Goal: Task Accomplishment & Management: Use online tool/utility

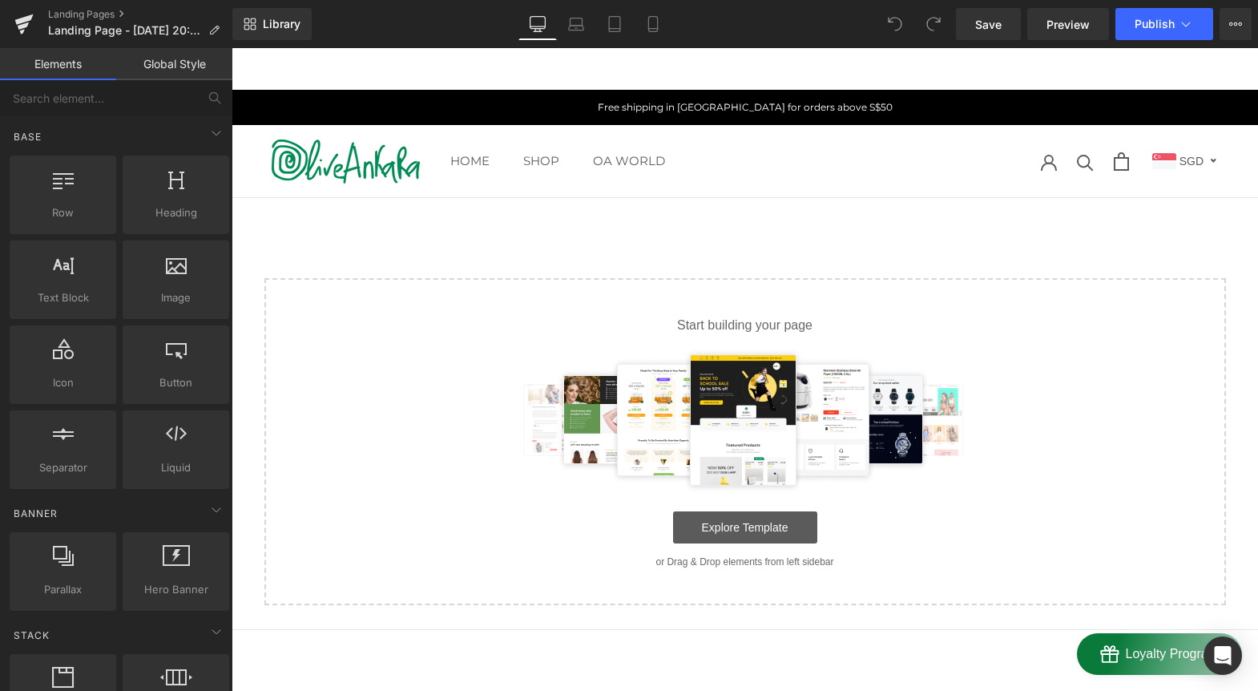
click at [729, 531] on link "Explore Template" at bounding box center [745, 527] width 144 height 32
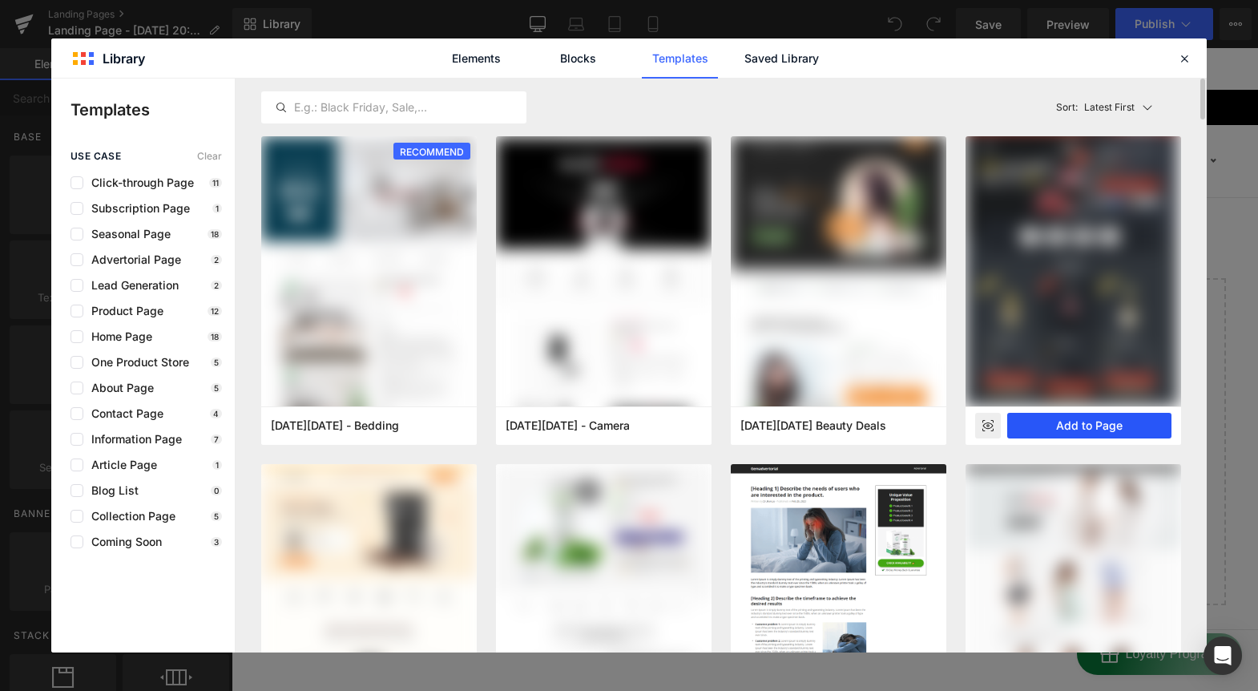
click at [1117, 426] on button "Add to Page" at bounding box center [1089, 426] width 164 height 26
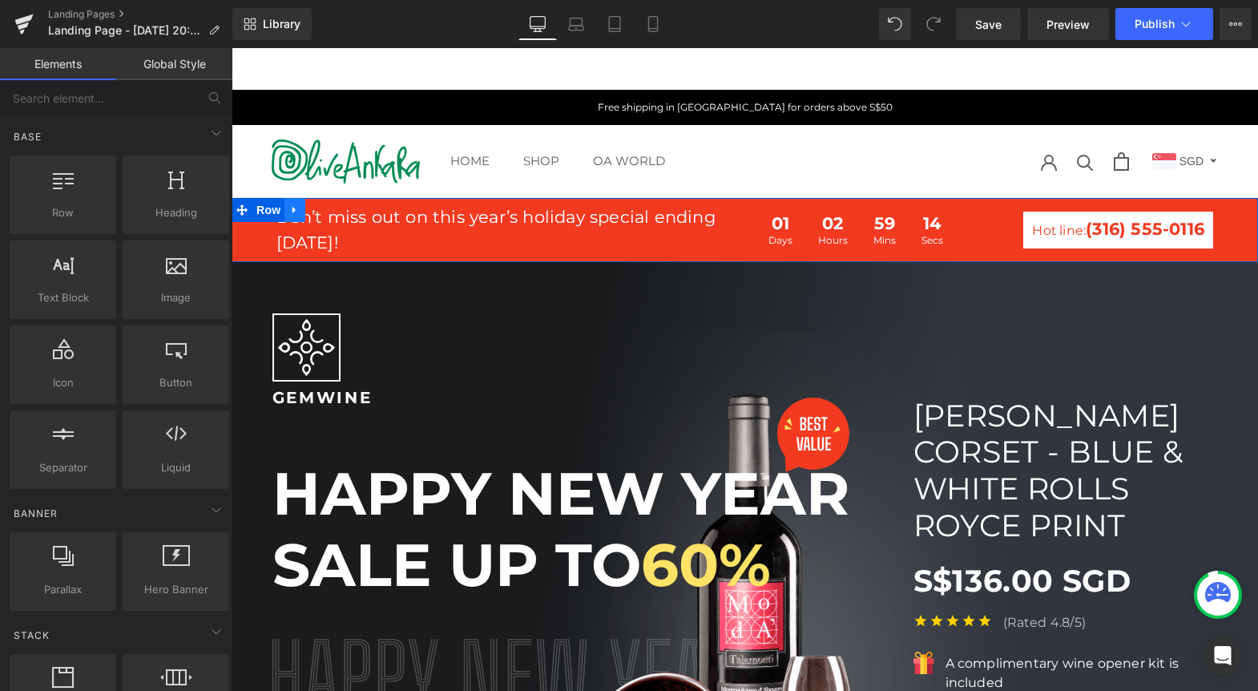
click at [285, 208] on link at bounding box center [295, 210] width 21 height 24
click at [333, 208] on icon at bounding box center [336, 209] width 11 height 11
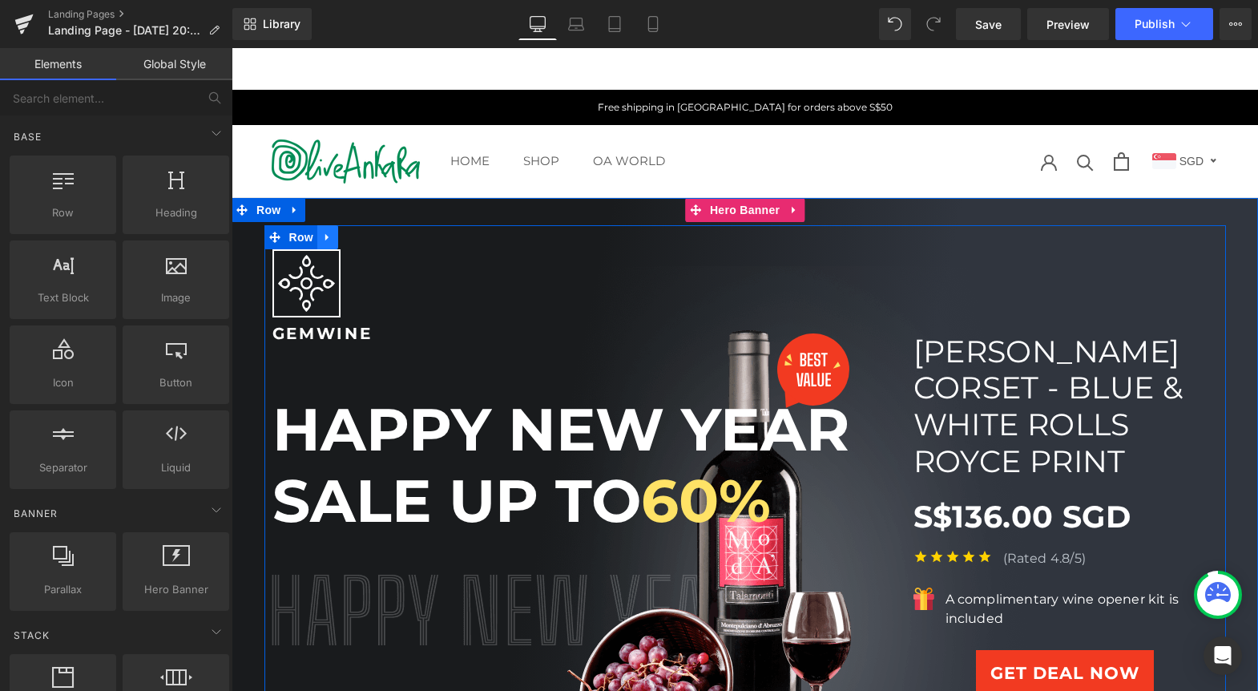
click at [322, 232] on icon at bounding box center [327, 237] width 11 height 12
click at [364, 236] on icon at bounding box center [369, 237] width 11 height 11
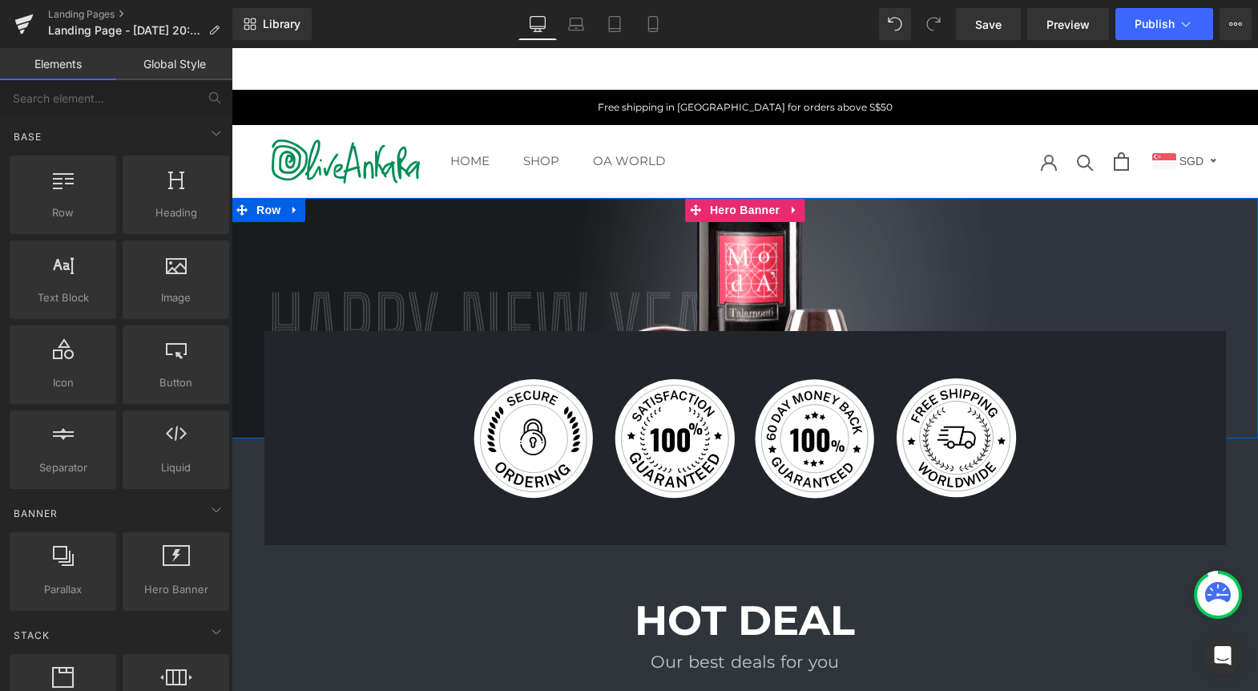
scroll to position [4, 0]
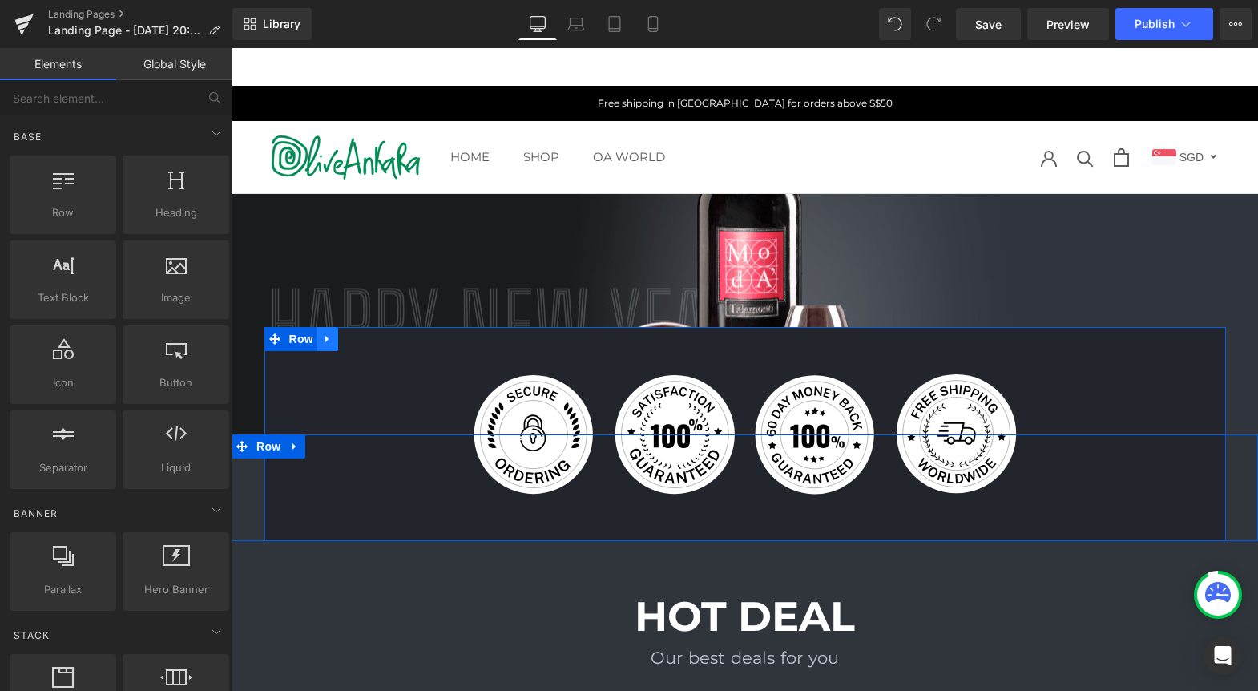
click at [317, 340] on link at bounding box center [327, 339] width 21 height 24
click at [359, 339] on link at bounding box center [369, 339] width 21 height 24
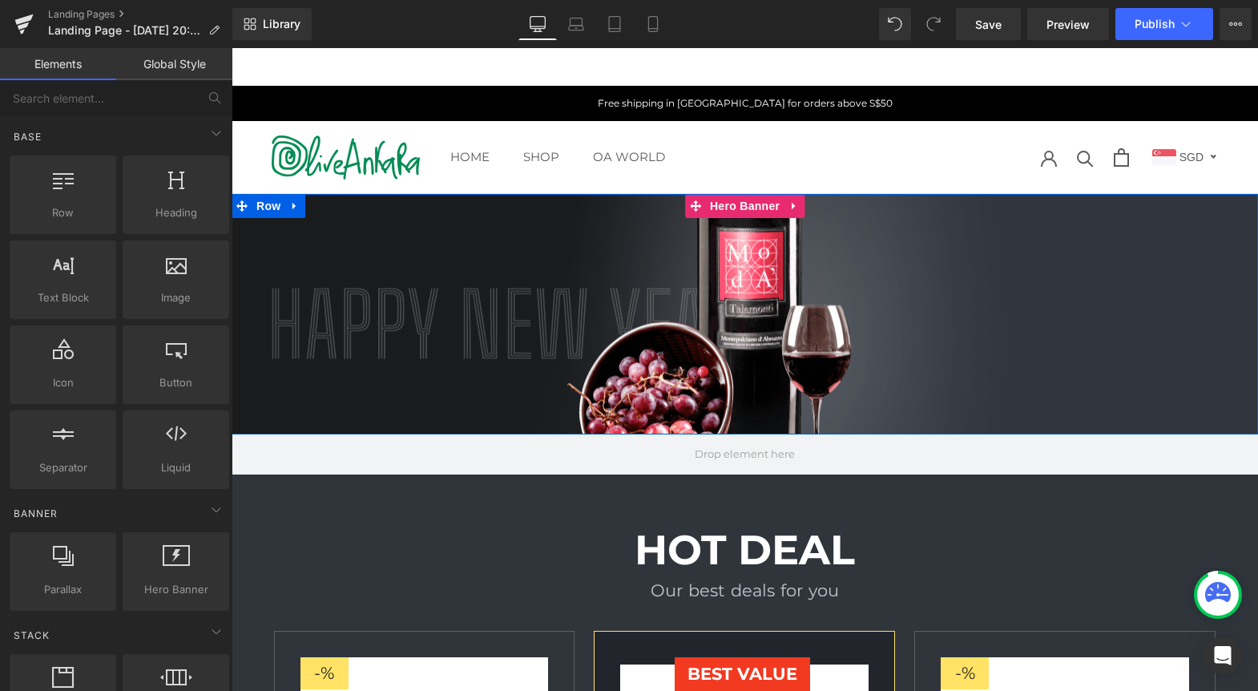
click at [640, 337] on div at bounding box center [745, 314] width 1027 height 240
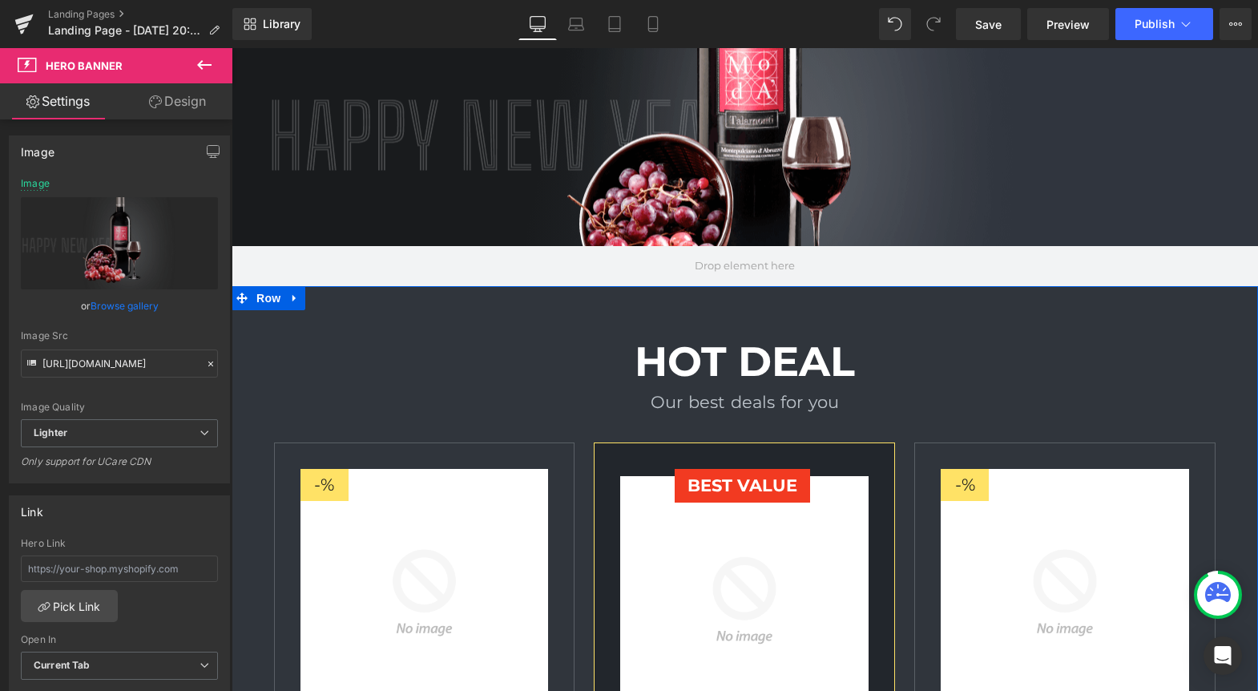
scroll to position [0, 0]
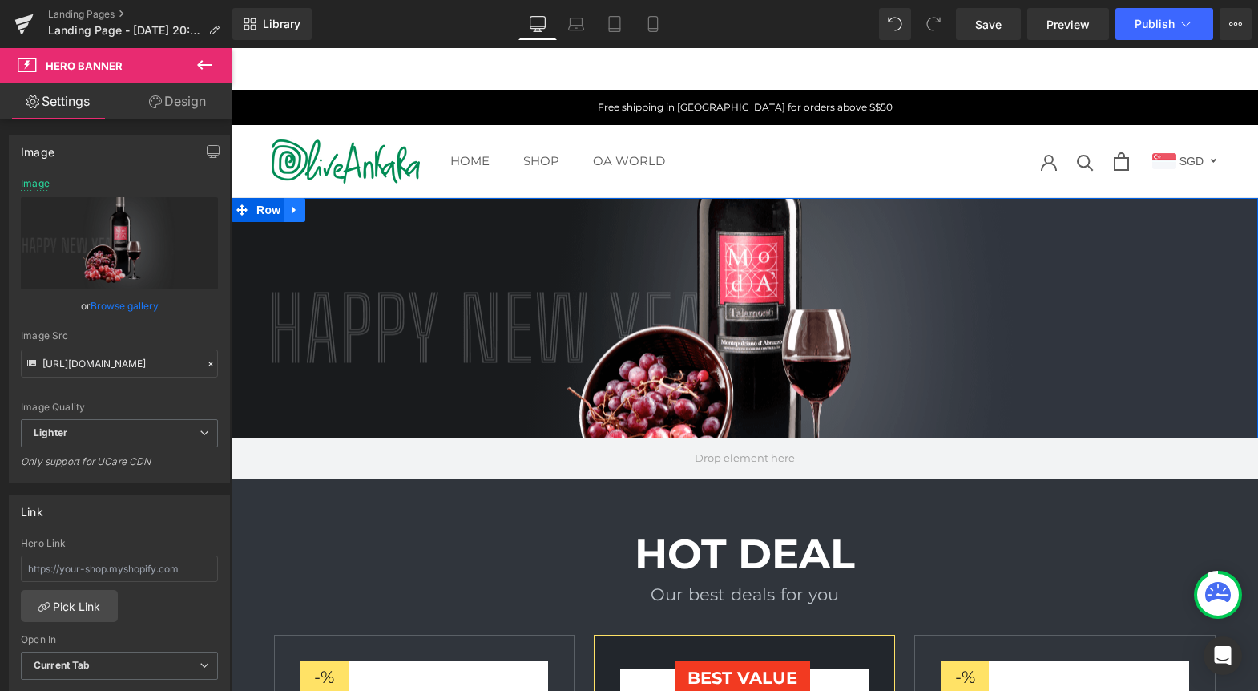
click at [291, 210] on icon at bounding box center [294, 210] width 11 height 12
click at [333, 204] on icon at bounding box center [336, 210] width 11 height 12
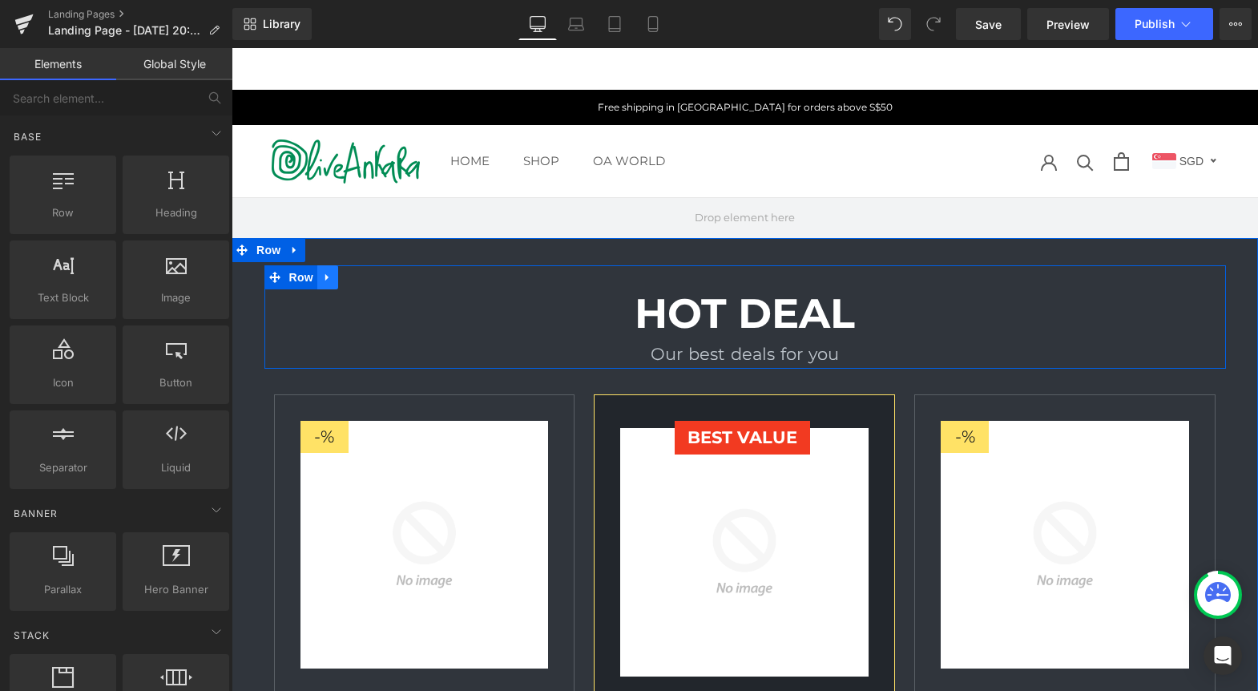
click at [322, 275] on icon at bounding box center [327, 277] width 11 height 12
click at [365, 268] on link at bounding box center [369, 277] width 21 height 24
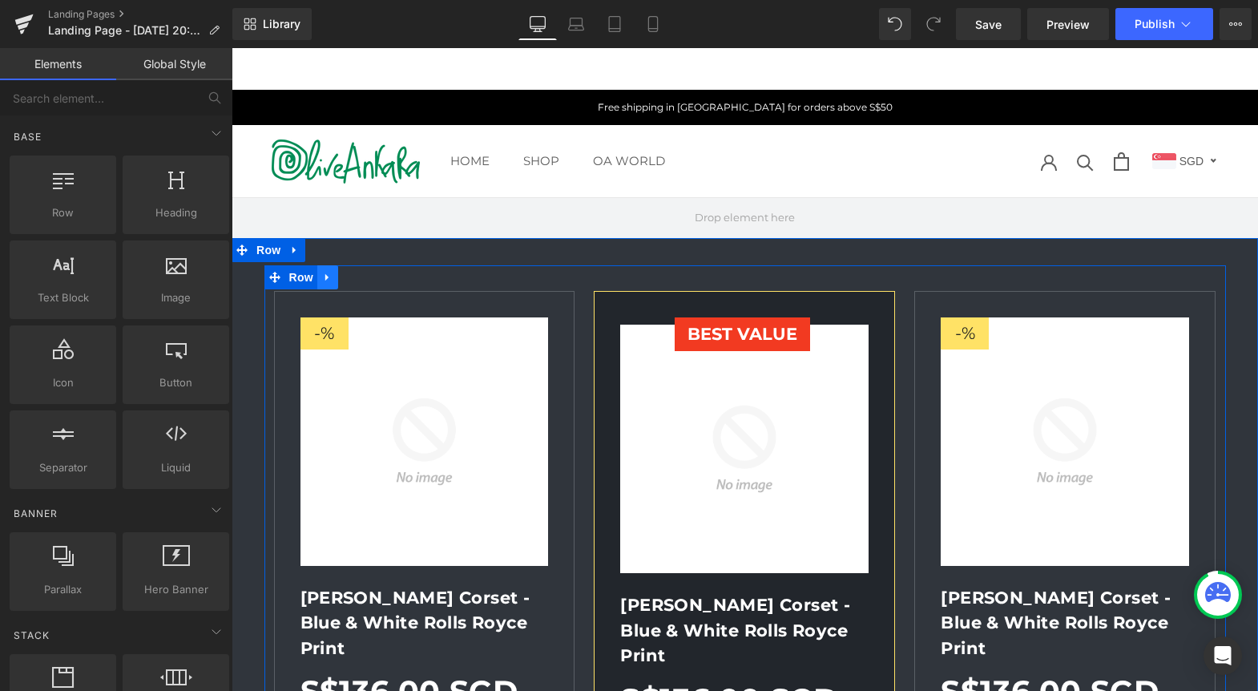
click at [317, 274] on link at bounding box center [327, 277] width 21 height 24
click at [359, 281] on link at bounding box center [369, 277] width 21 height 24
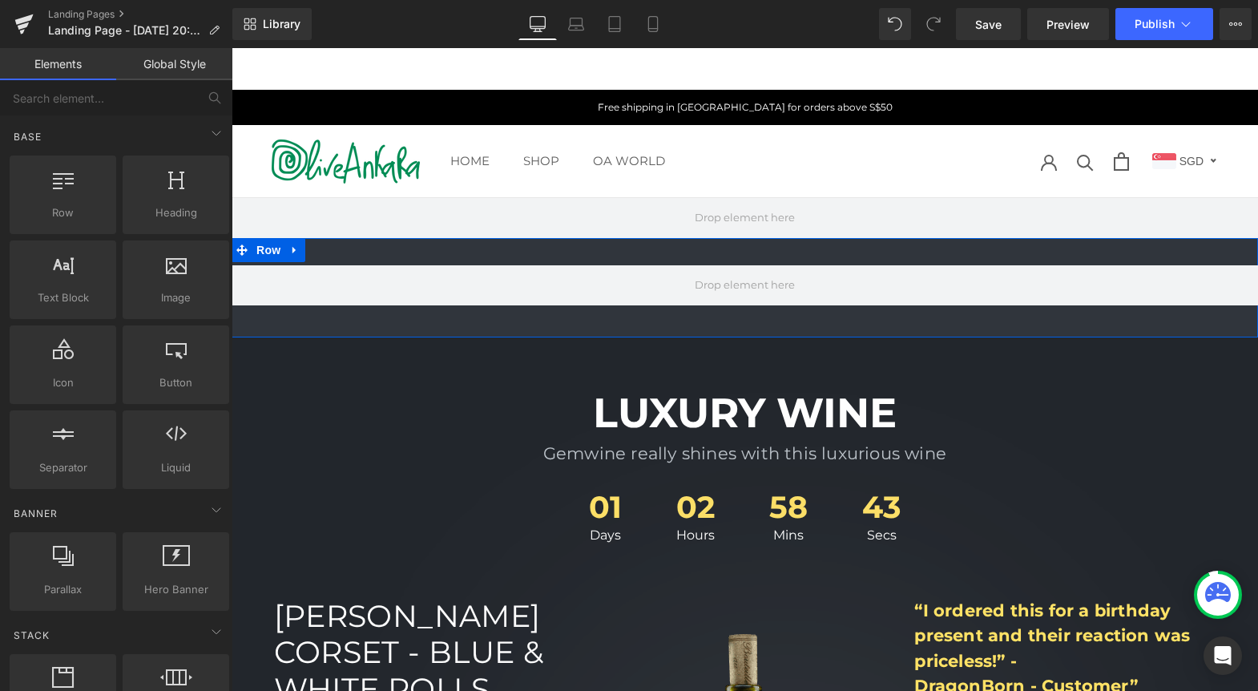
scroll to position [29, 0]
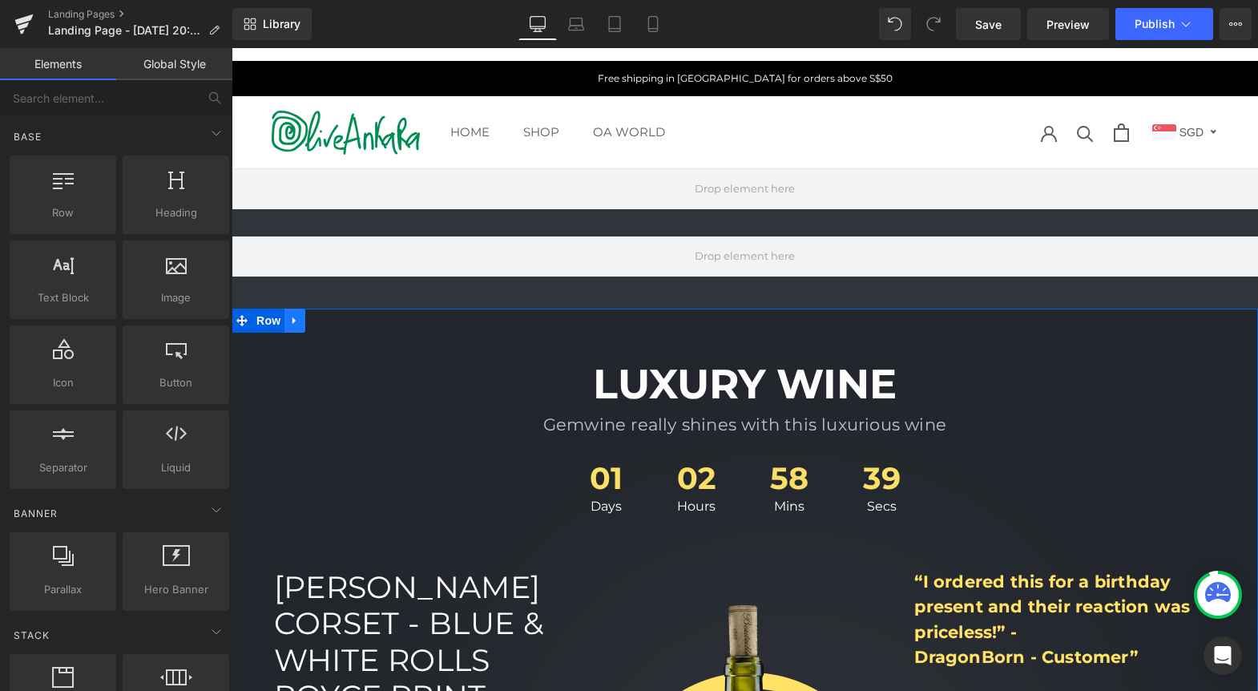
click at [289, 322] on icon at bounding box center [294, 320] width 11 height 12
click at [335, 322] on link at bounding box center [336, 321] width 21 height 24
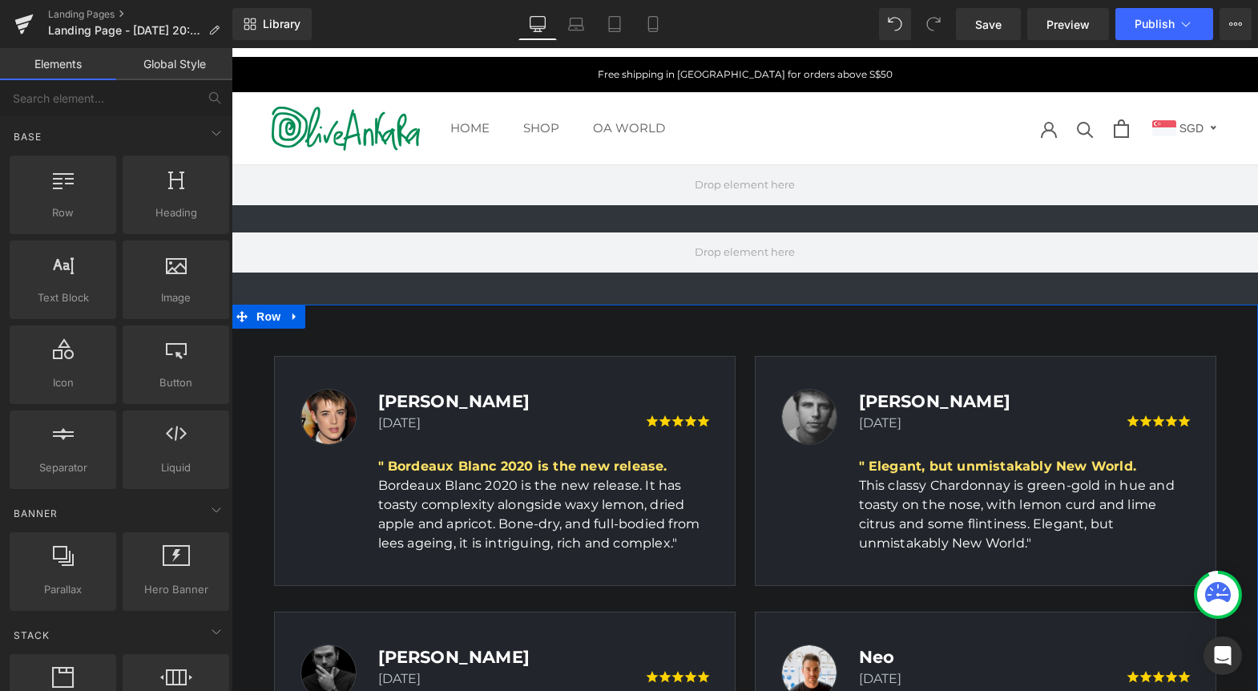
scroll to position [37, 0]
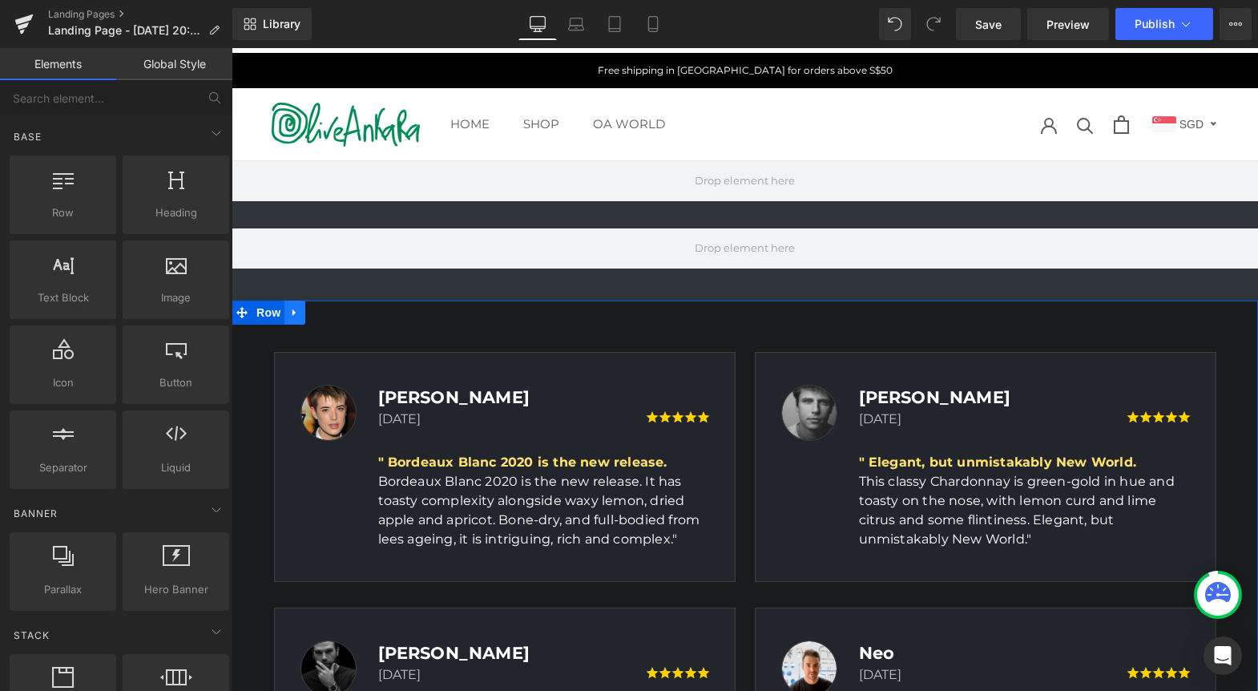
click at [285, 312] on link at bounding box center [295, 313] width 21 height 24
click at [326, 311] on link at bounding box center [336, 313] width 21 height 24
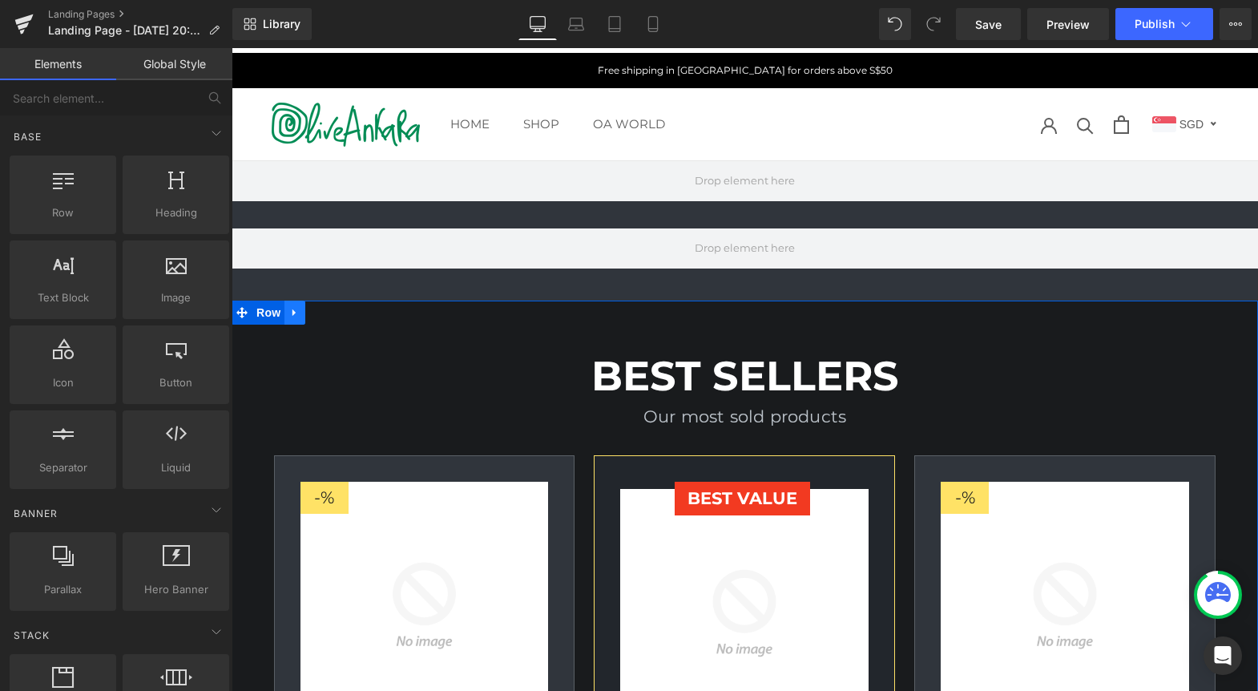
click at [285, 309] on link at bounding box center [295, 313] width 21 height 24
click at [331, 315] on icon at bounding box center [336, 312] width 11 height 11
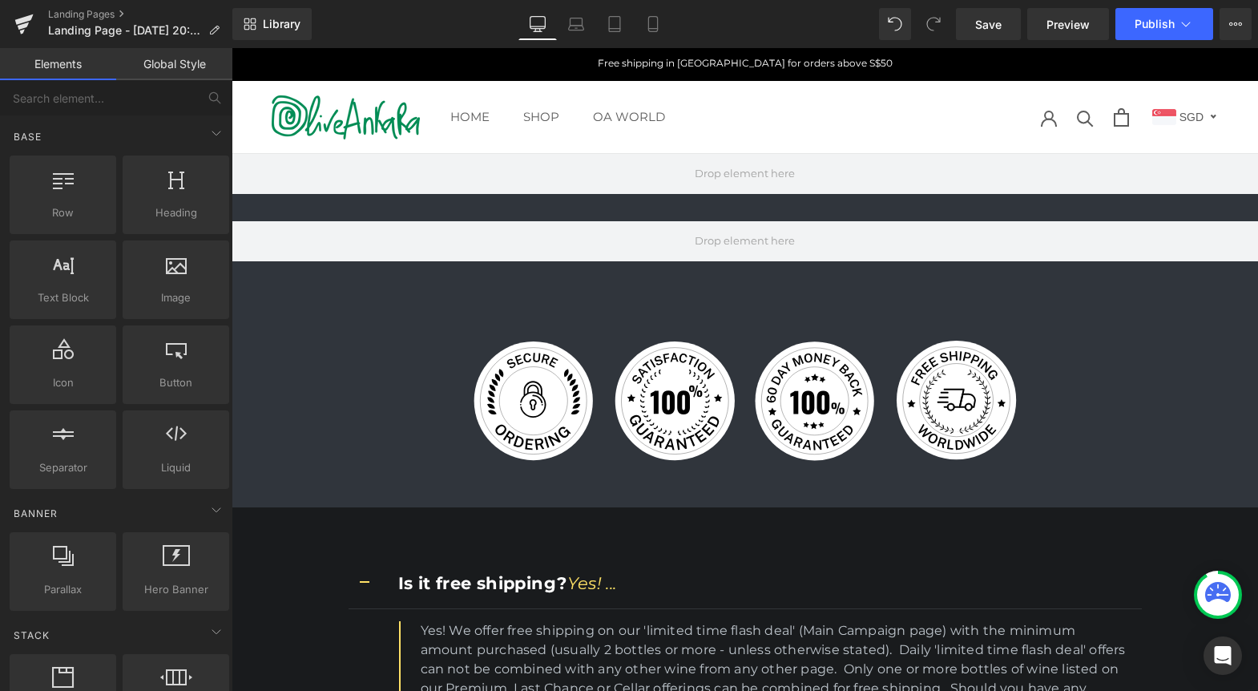
scroll to position [7, 0]
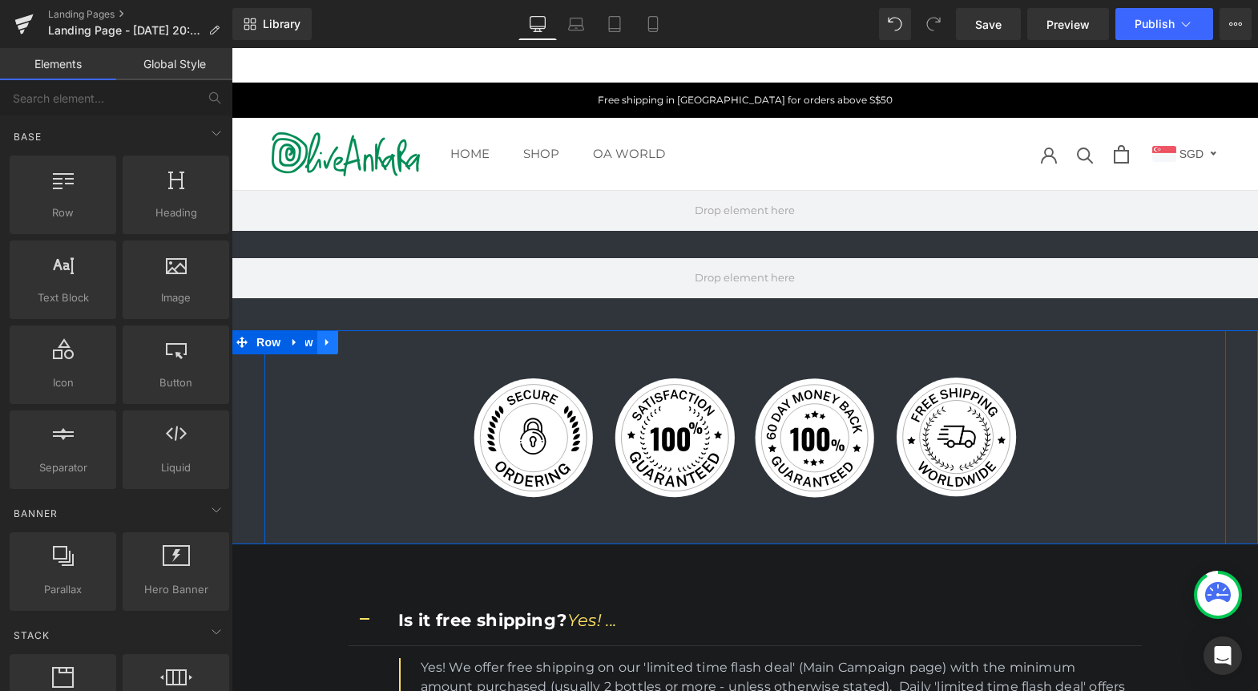
click at [323, 337] on icon at bounding box center [327, 342] width 11 height 12
click at [289, 338] on icon at bounding box center [294, 342] width 11 height 12
click at [334, 343] on icon at bounding box center [336, 342] width 11 height 11
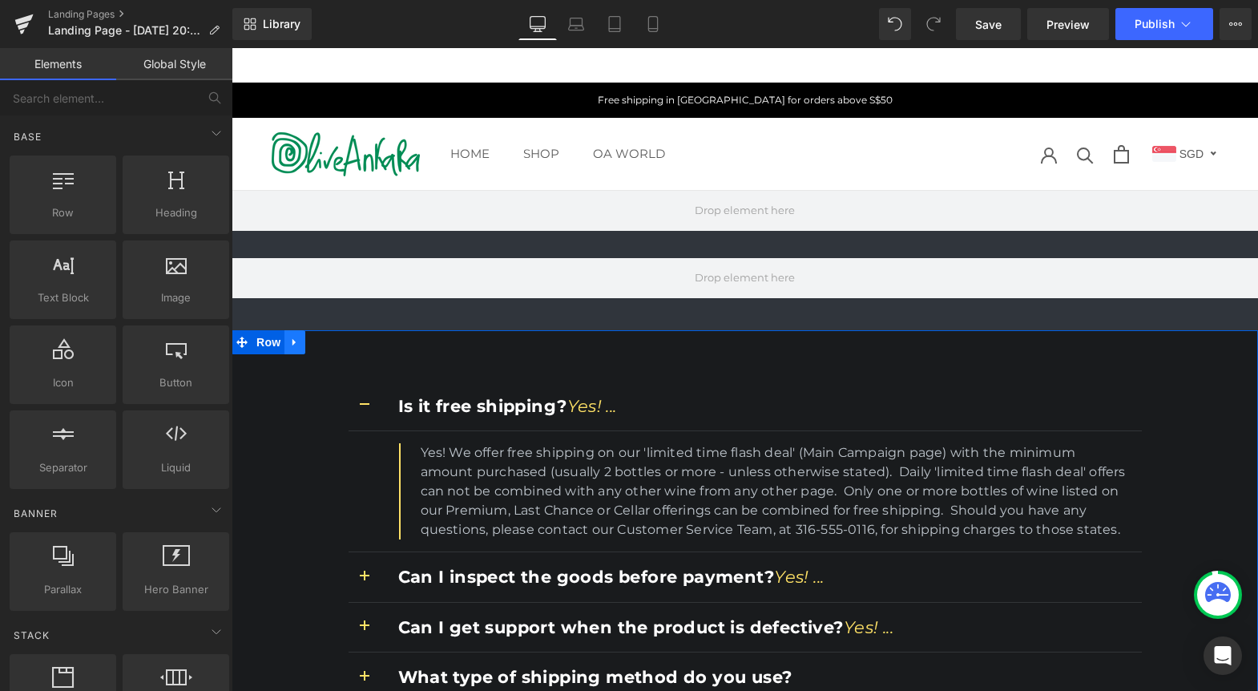
click at [297, 340] on link at bounding box center [295, 342] width 21 height 24
click at [331, 342] on icon at bounding box center [336, 342] width 11 height 11
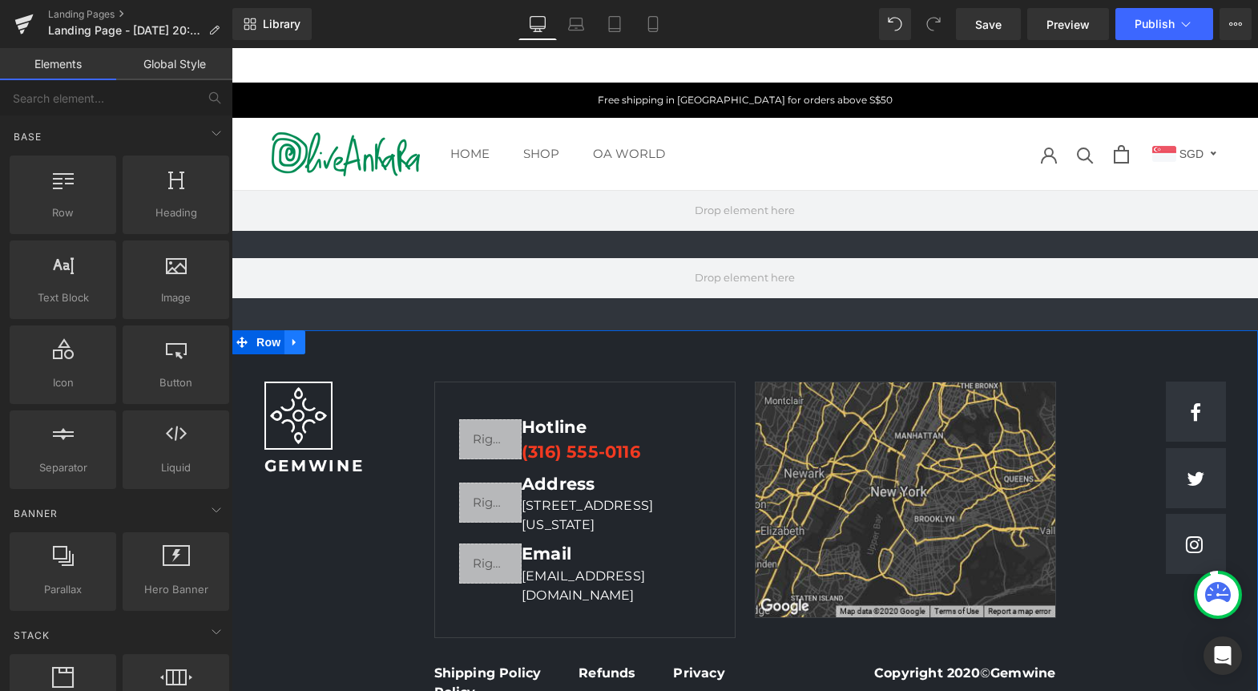
click at [285, 335] on link at bounding box center [295, 342] width 21 height 24
click at [326, 340] on link at bounding box center [336, 342] width 21 height 24
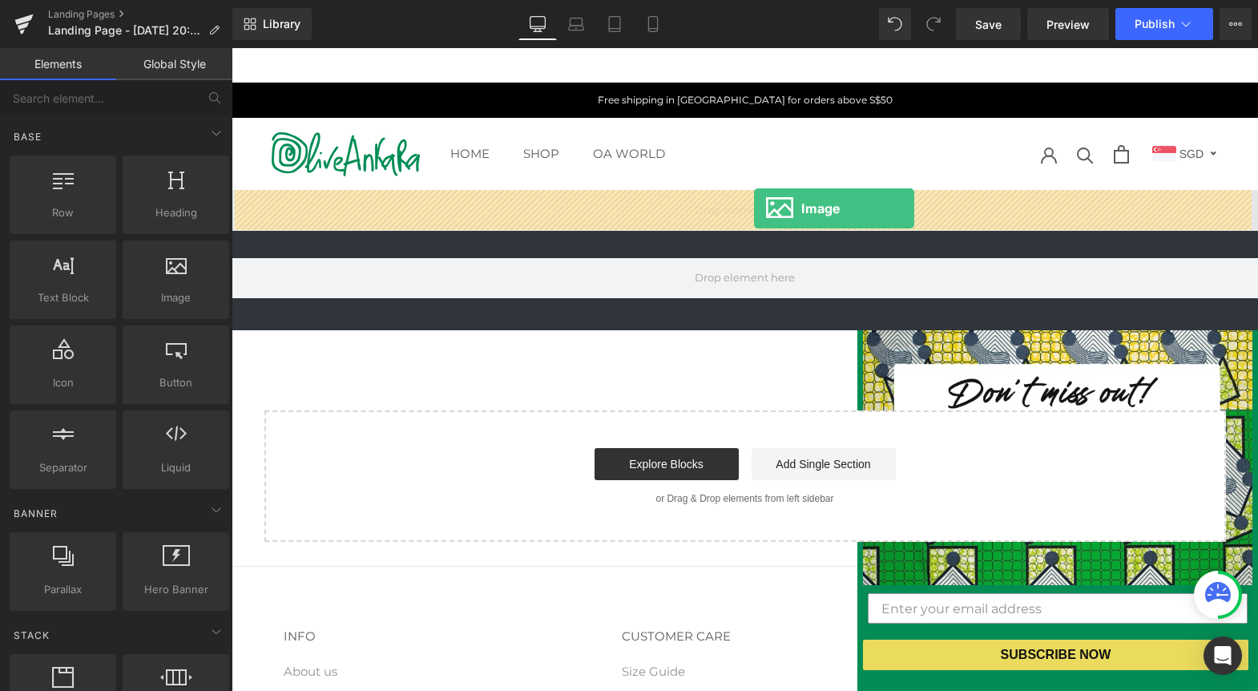
drag, startPoint x: 425, startPoint y: 310, endPoint x: 754, endPoint y: 208, distance: 344.8
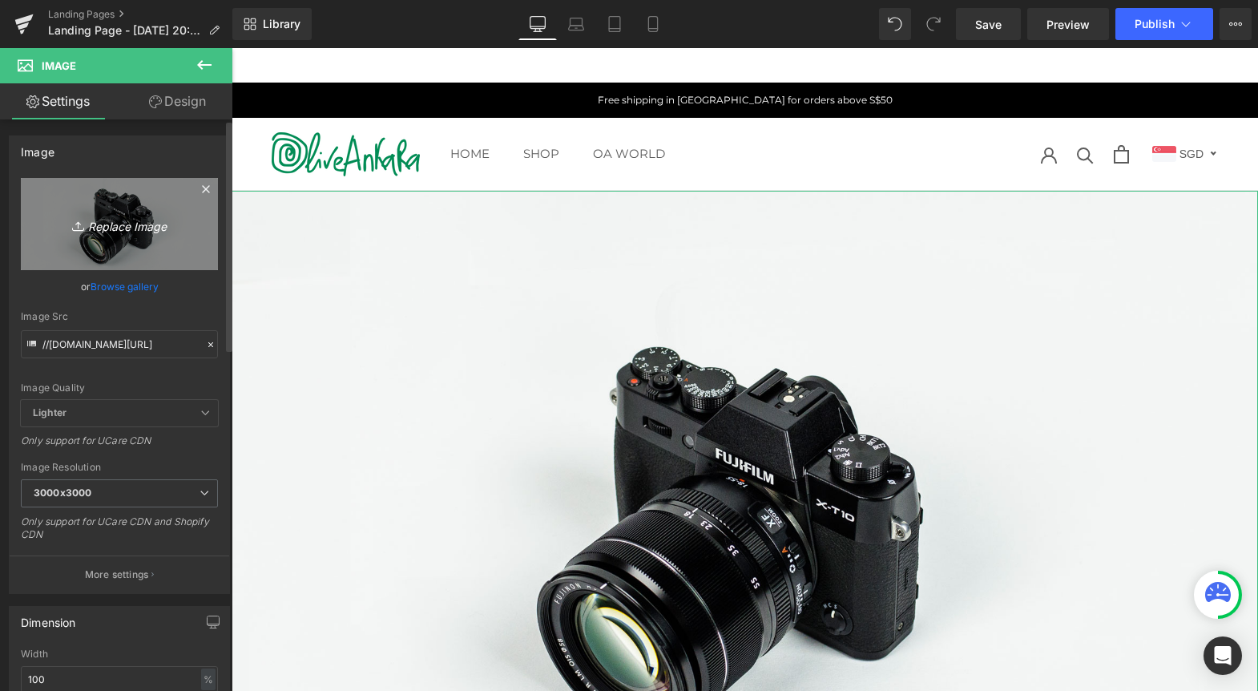
click at [119, 228] on icon "Replace Image" at bounding box center [119, 224] width 128 height 20
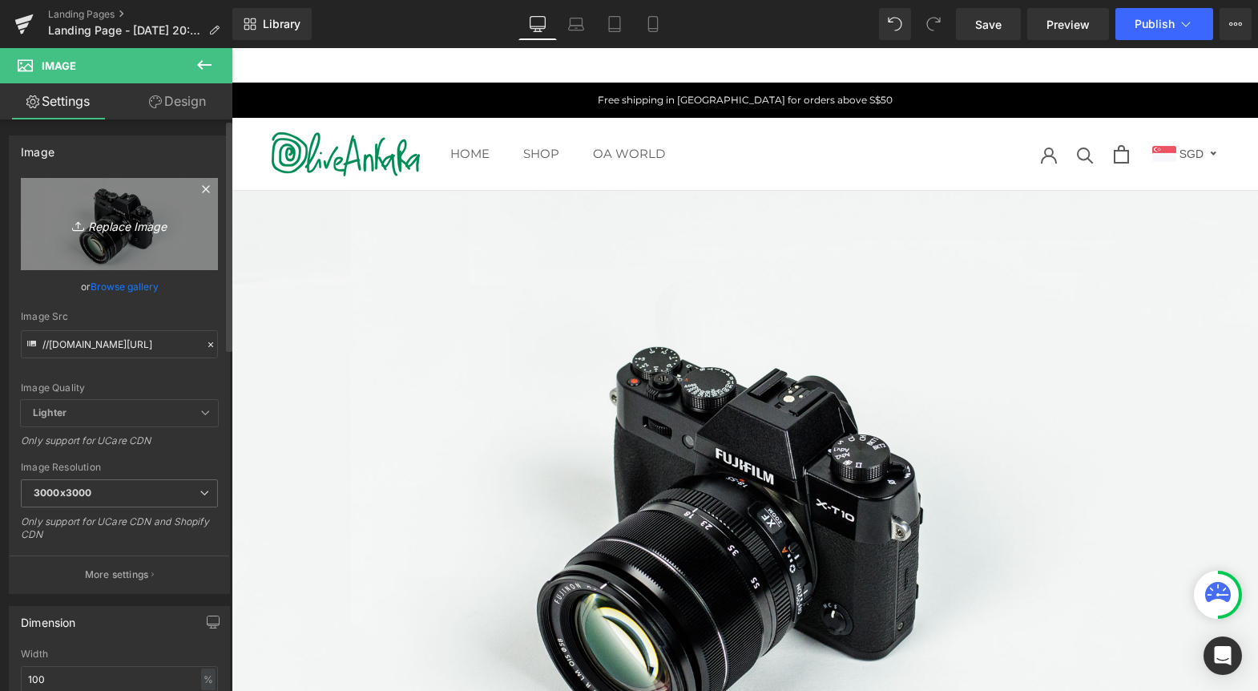
type input "C:\fakepath\Screenshot [DATE] 8.48.38 PM.png"
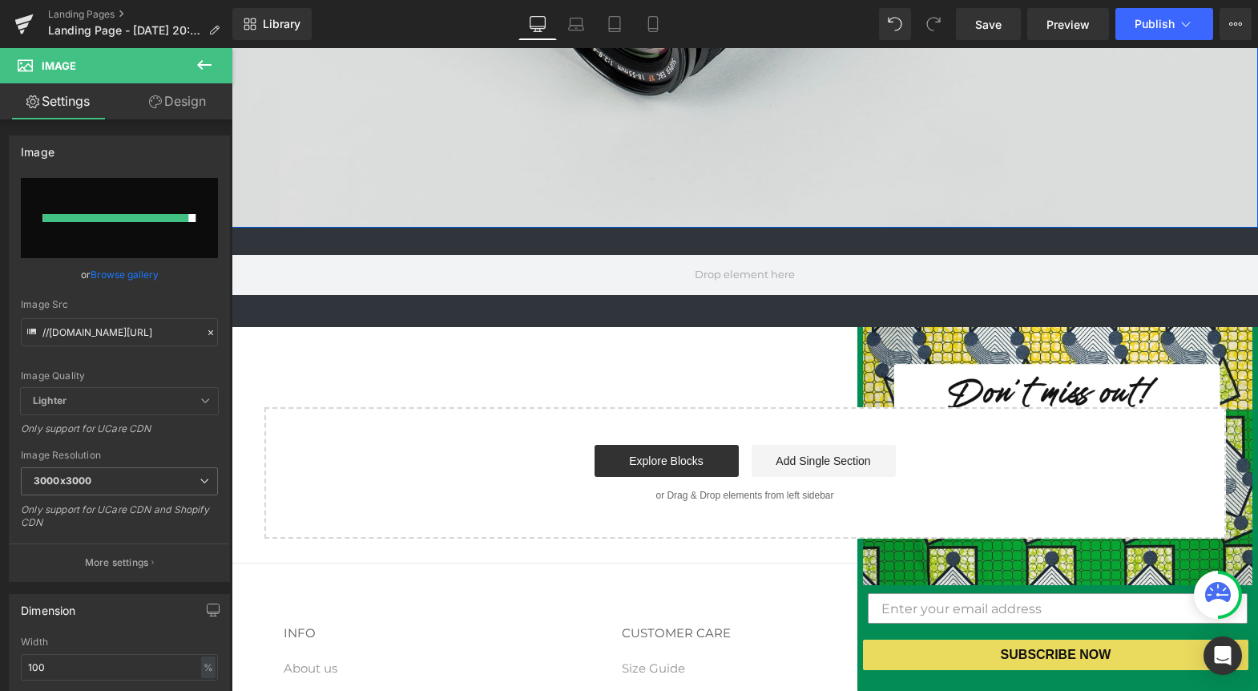
scroll to position [670, 0]
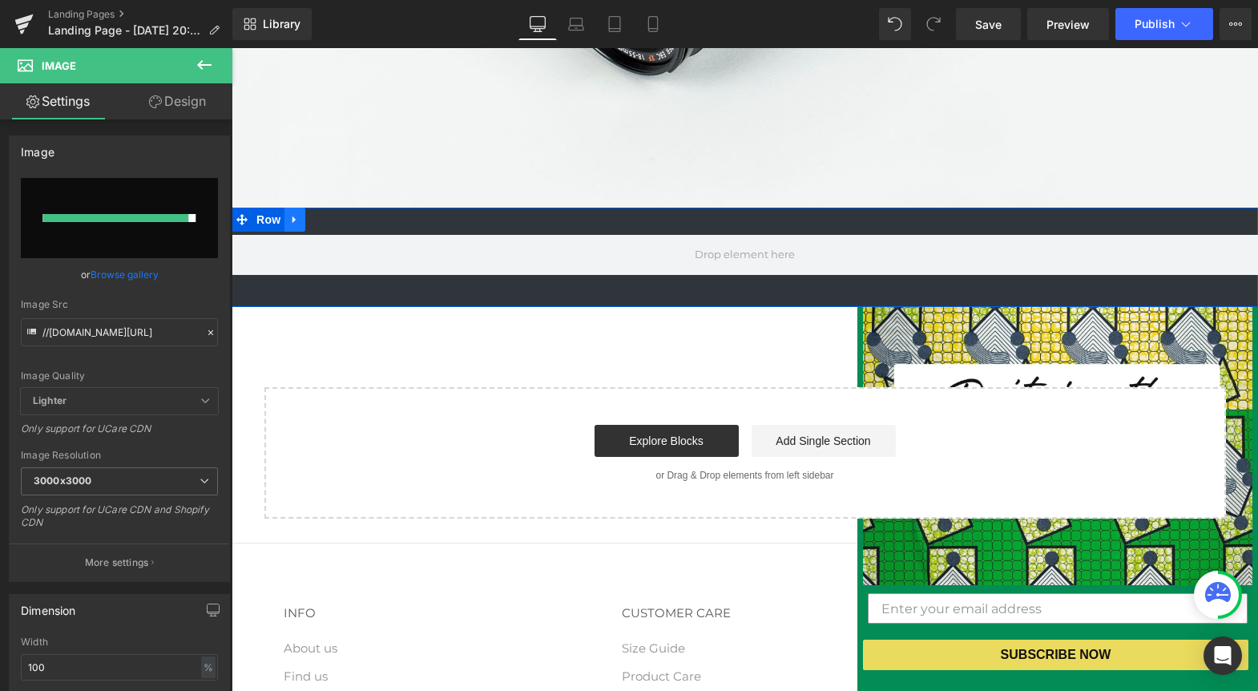
click at [289, 221] on icon at bounding box center [294, 220] width 11 height 12
click at [331, 221] on icon at bounding box center [336, 219] width 11 height 11
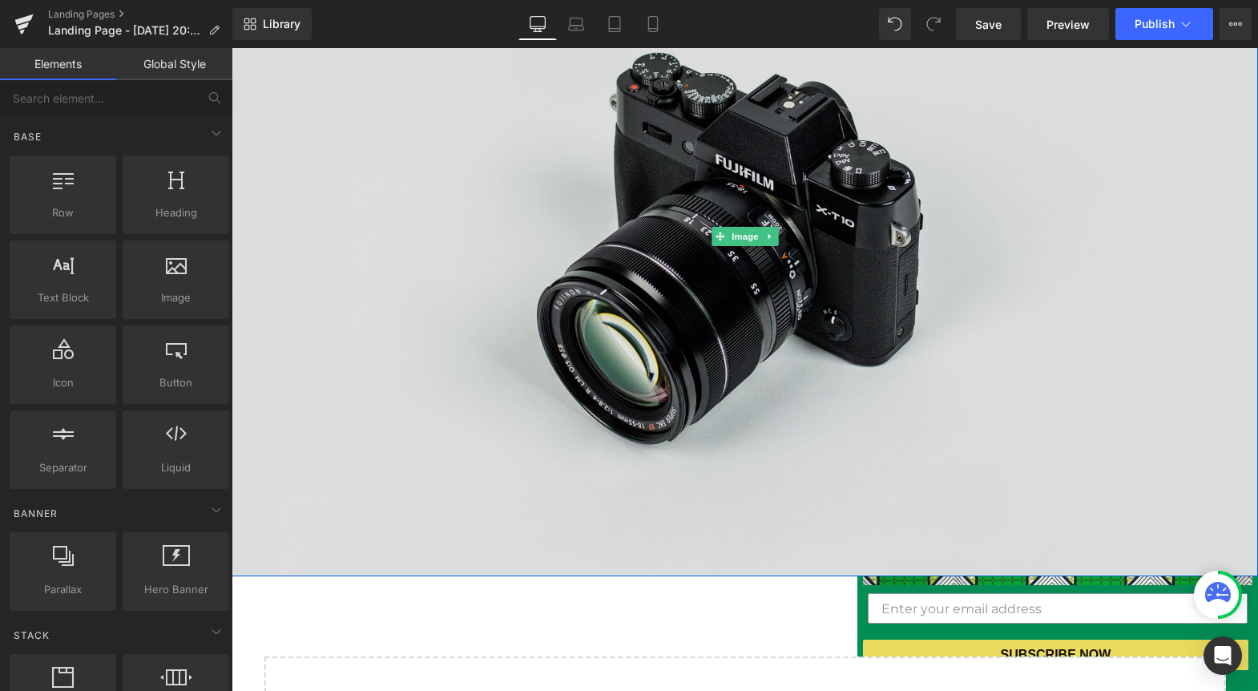
scroll to position [229, 0]
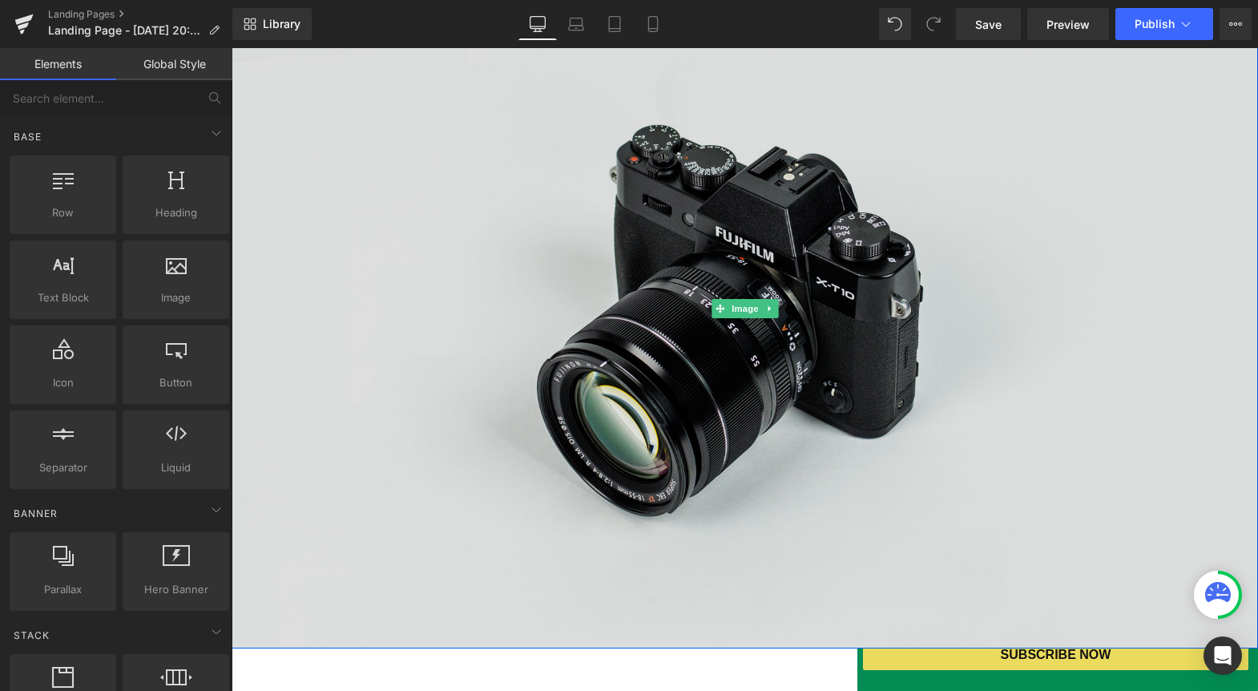
click at [482, 263] on img at bounding box center [745, 309] width 1027 height 680
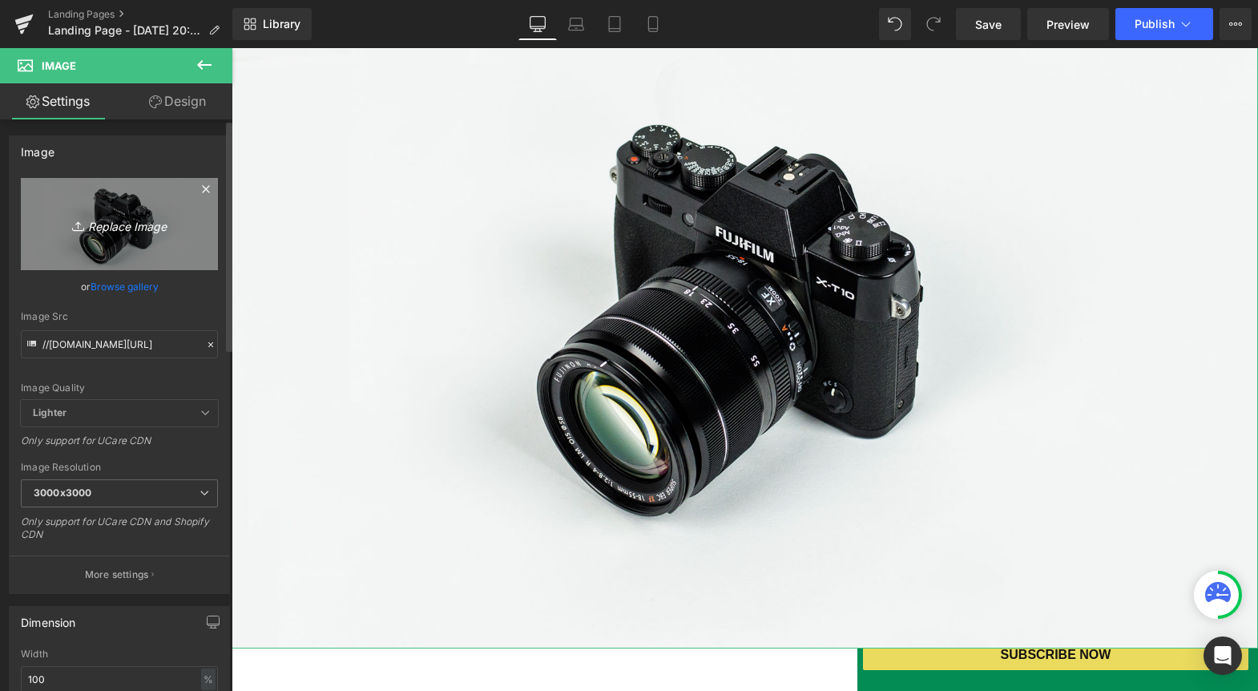
click at [133, 221] on icon "Replace Image" at bounding box center [119, 224] width 128 height 20
type input "C:\fakepath\Screenshot [DATE] 8.48.38 PM.png"
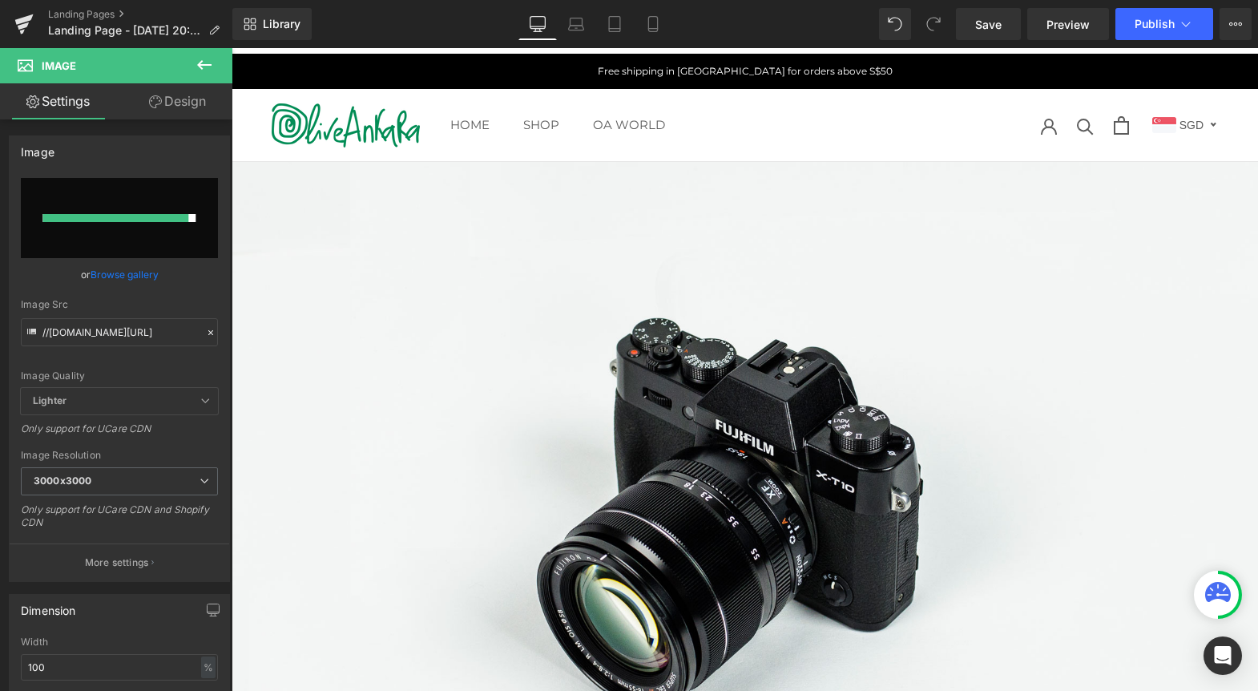
scroll to position [0, 0]
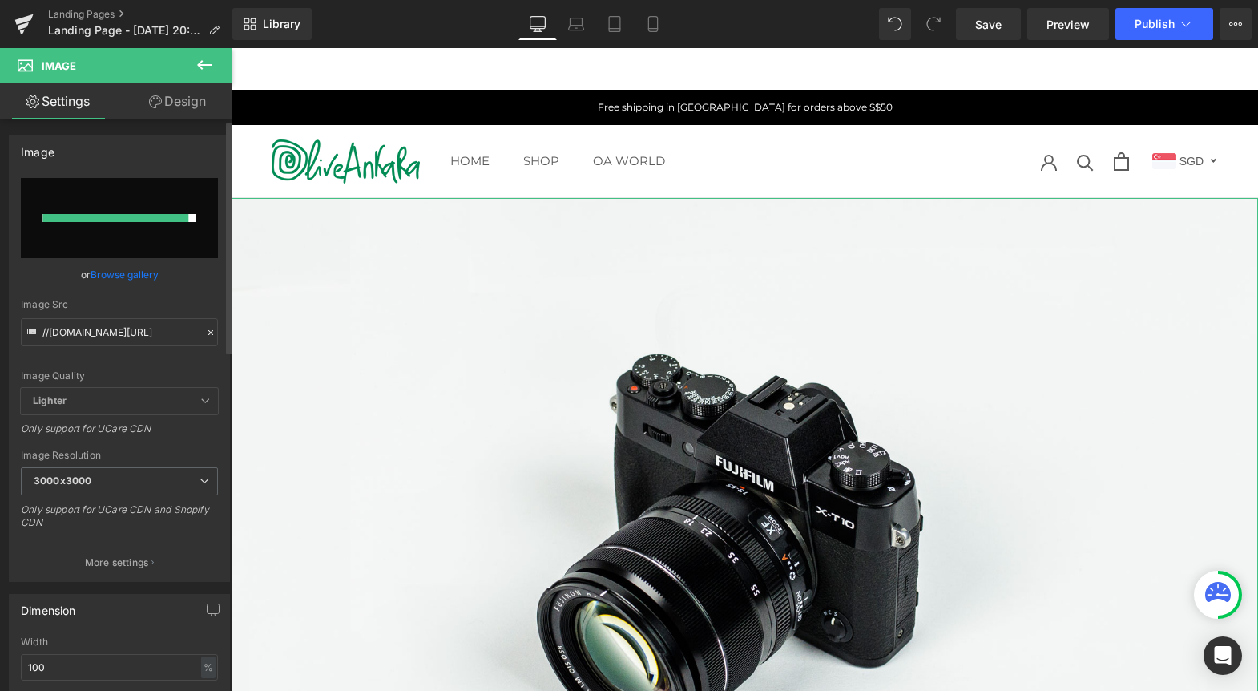
click at [123, 272] on link "Browse gallery" at bounding box center [125, 274] width 68 height 28
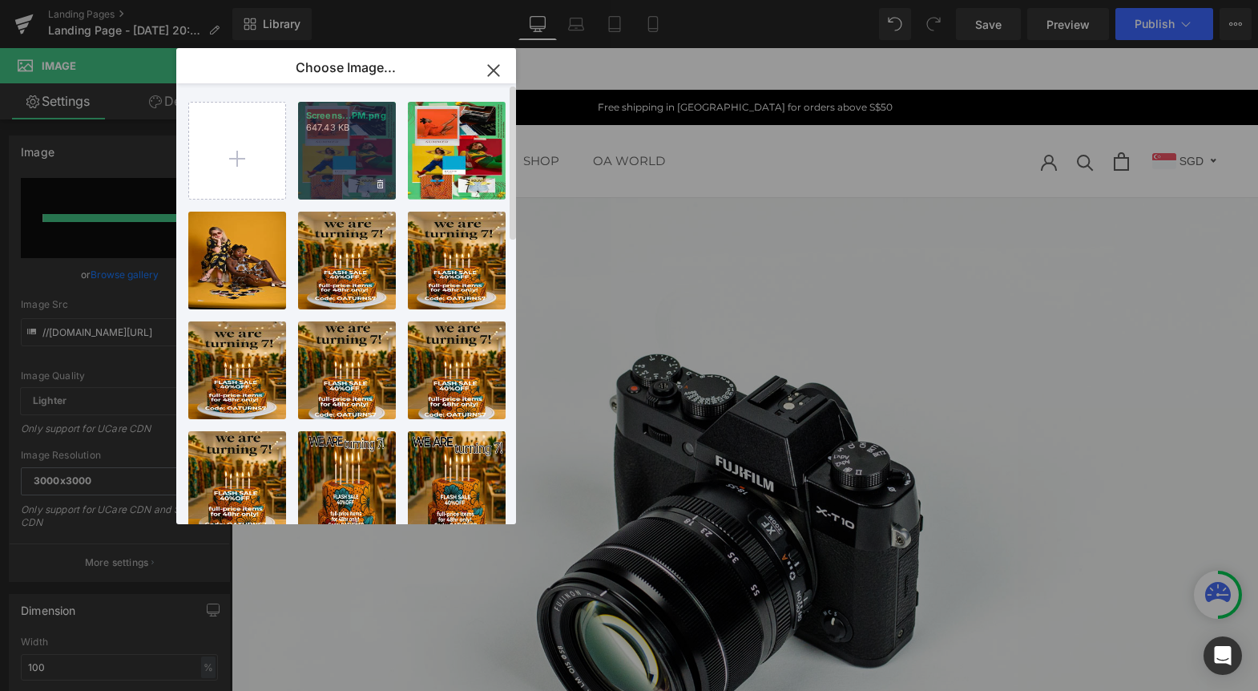
click at [333, 143] on div "Screens...PM.png 647.43 KB" at bounding box center [347, 151] width 98 height 98
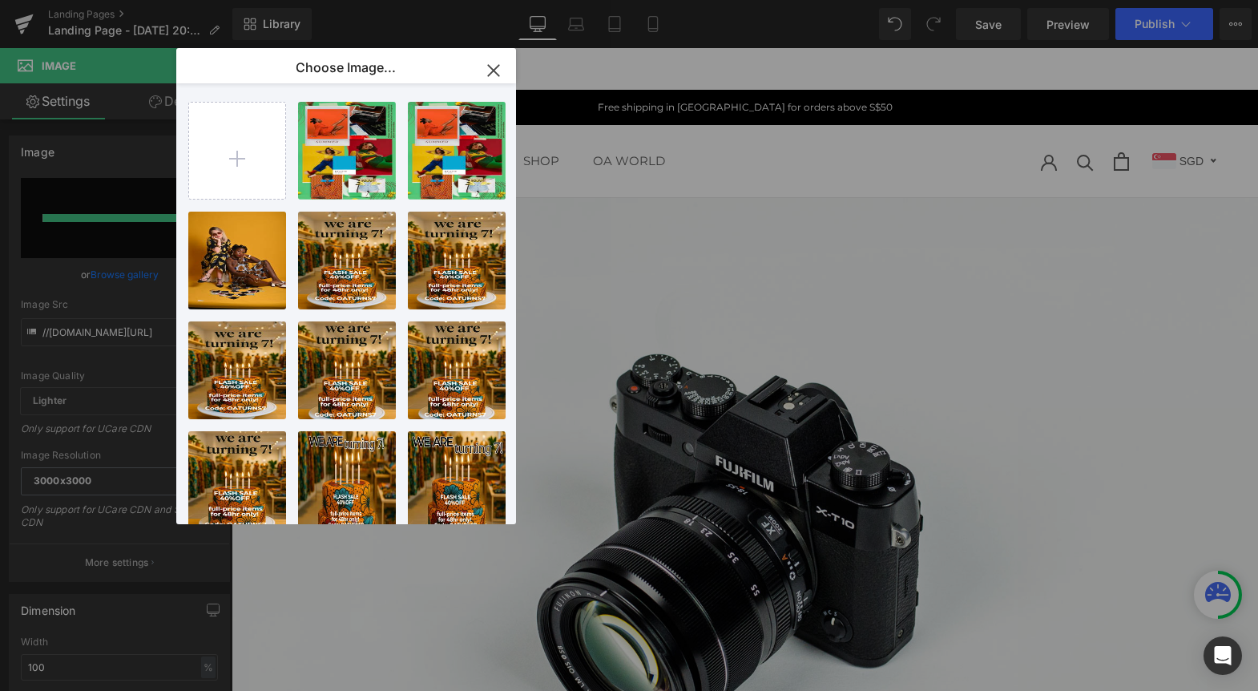
type input "[URL][DOMAIN_NAME]"
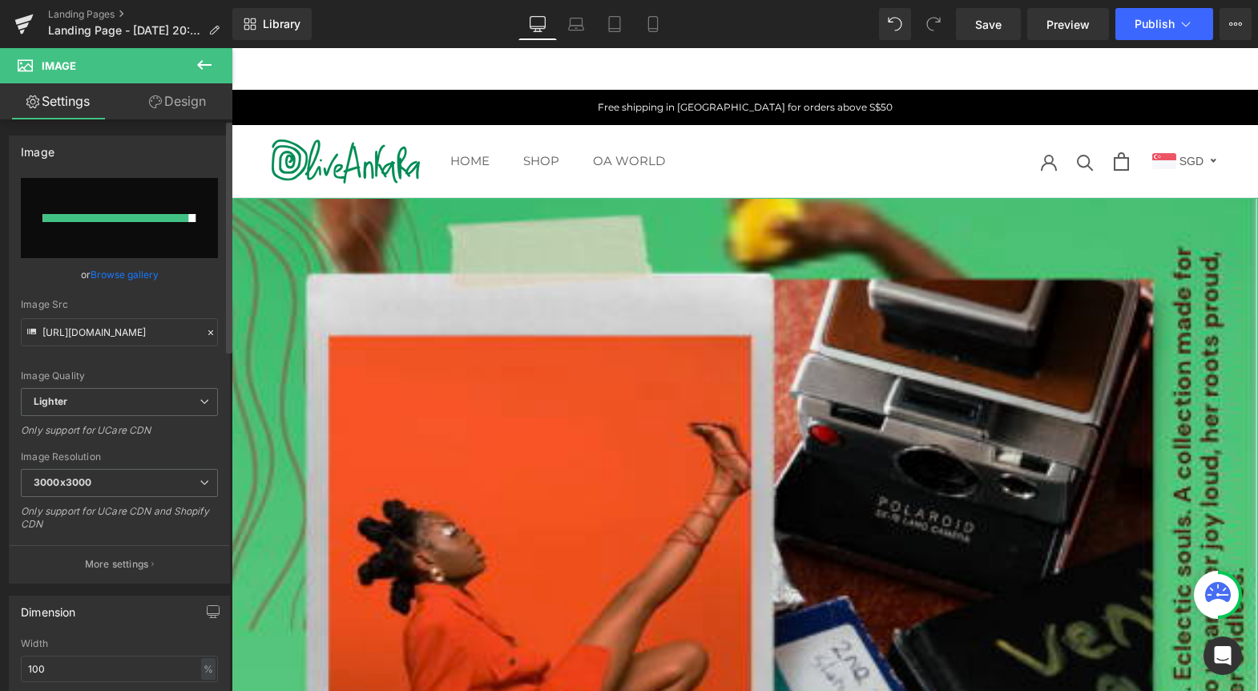
click at [128, 232] on input "file" at bounding box center [119, 218] width 197 height 80
type input "C:\fakepath\Endless Summer Moodboard landing page.jpg"
type input "[URL][DOMAIN_NAME]"
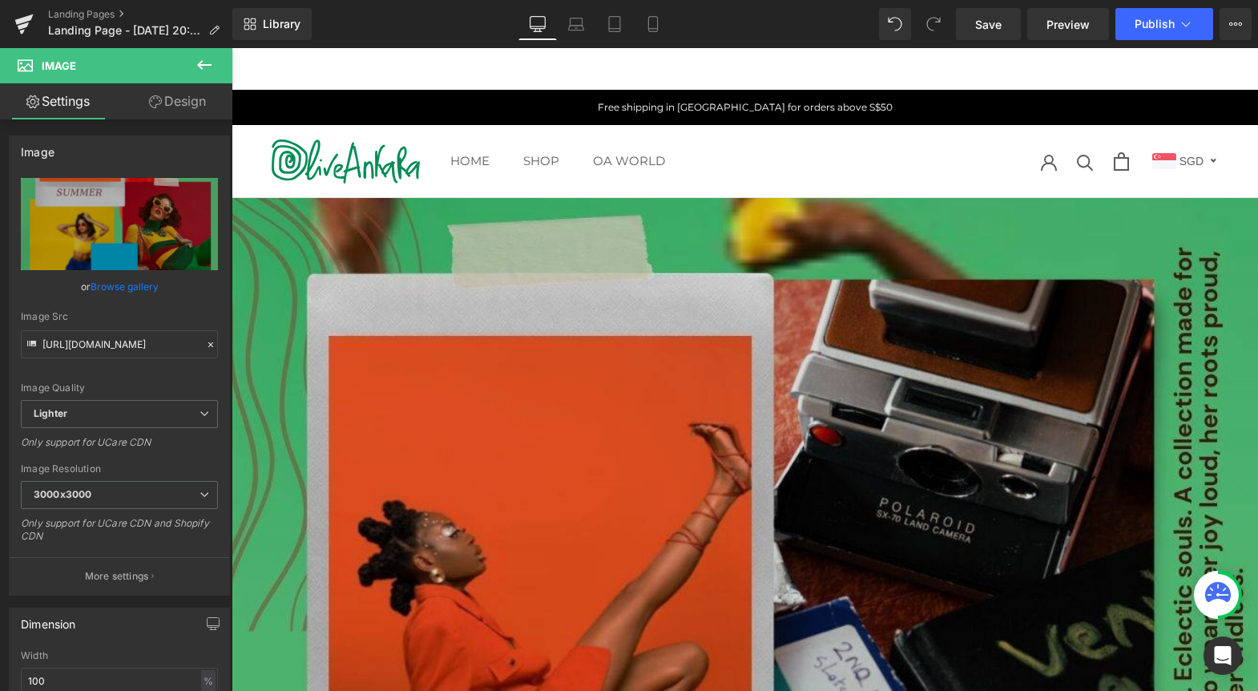
scroll to position [188, 0]
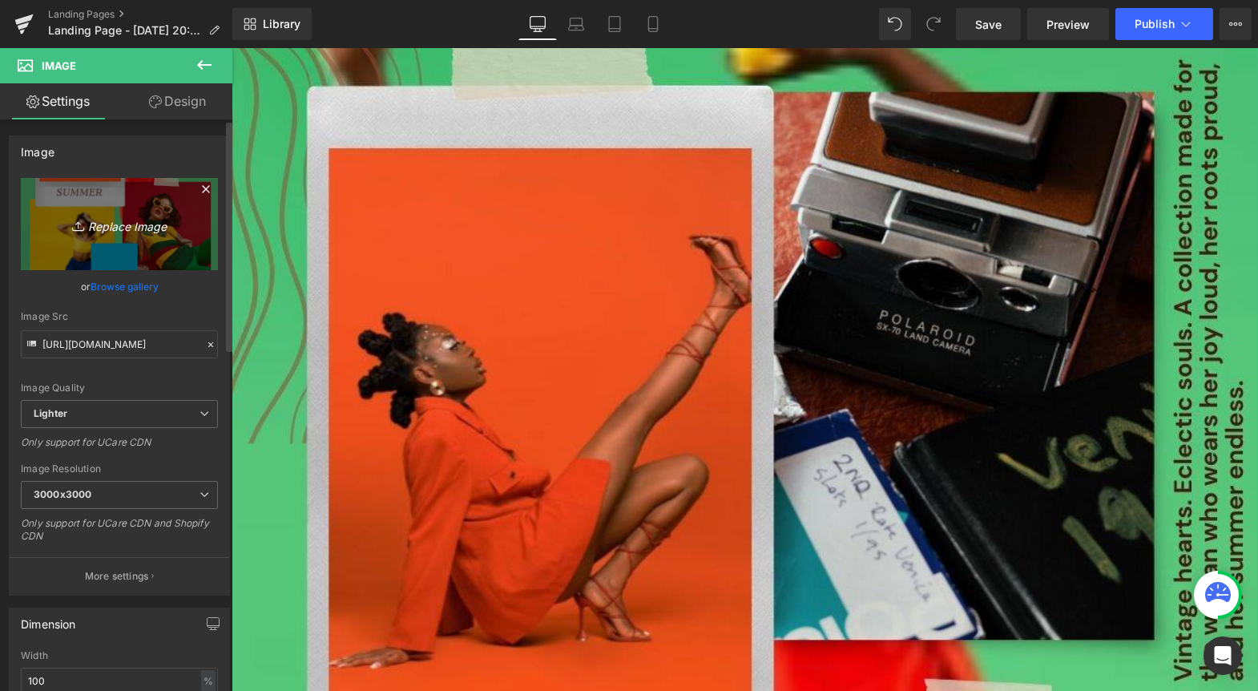
click at [133, 224] on icon "Replace Image" at bounding box center [119, 224] width 128 height 20
type input "C:\fakepath\v2_Endless Summer Moodboard landing page.jpg"
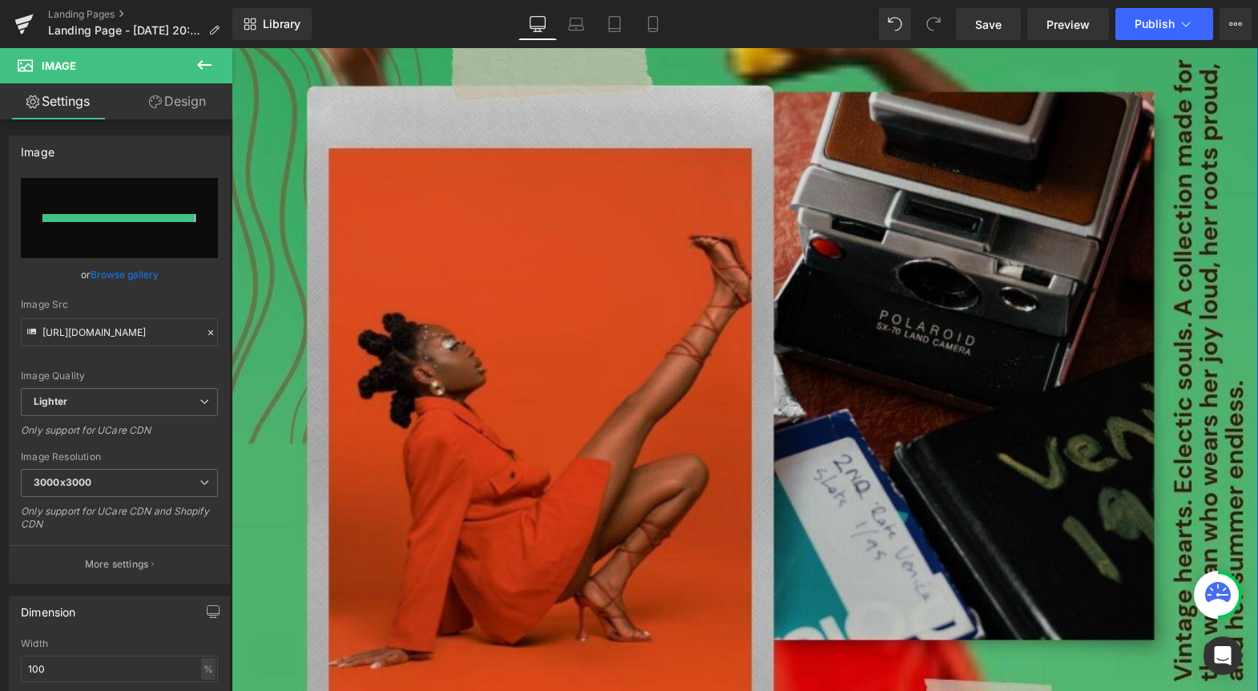
type input "[URL][DOMAIN_NAME]"
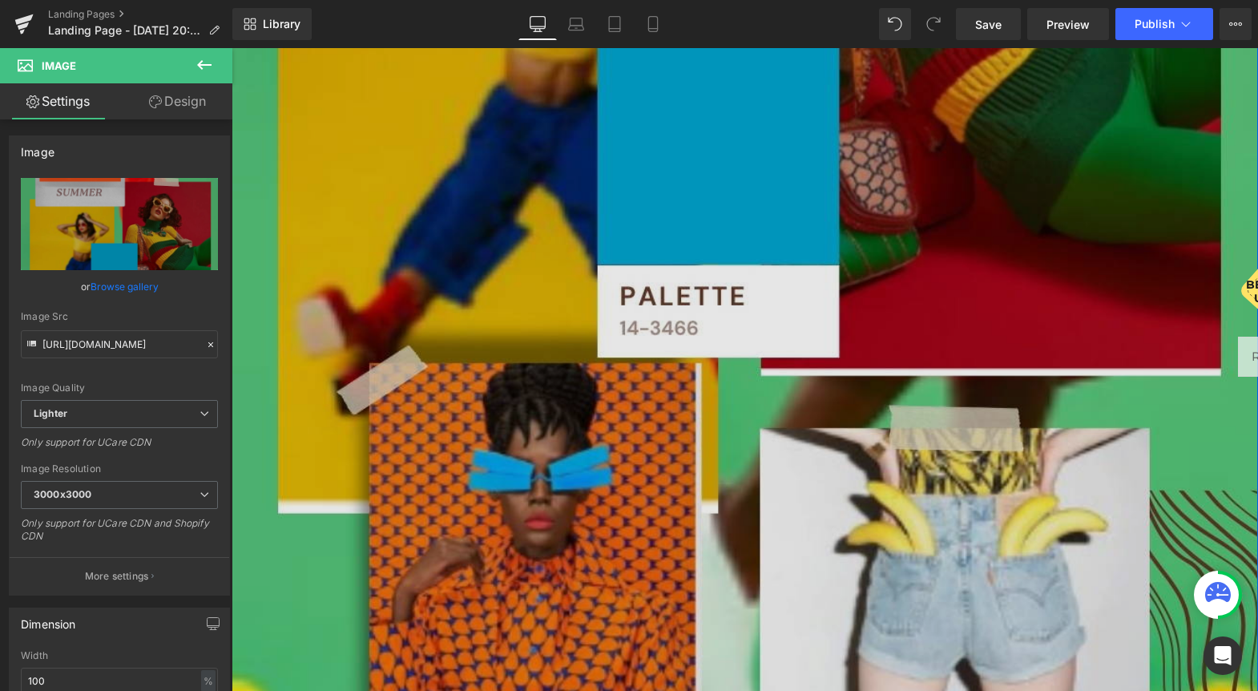
scroll to position [1385, 0]
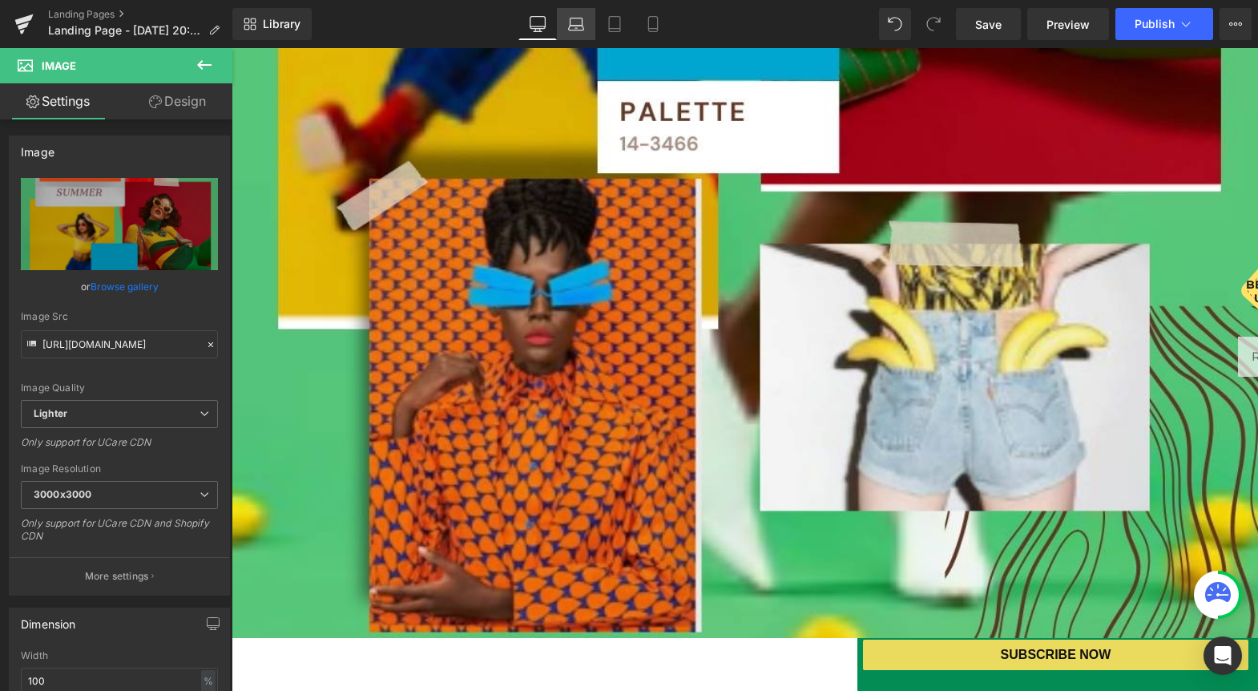
click at [579, 24] on icon at bounding box center [576, 24] width 16 height 16
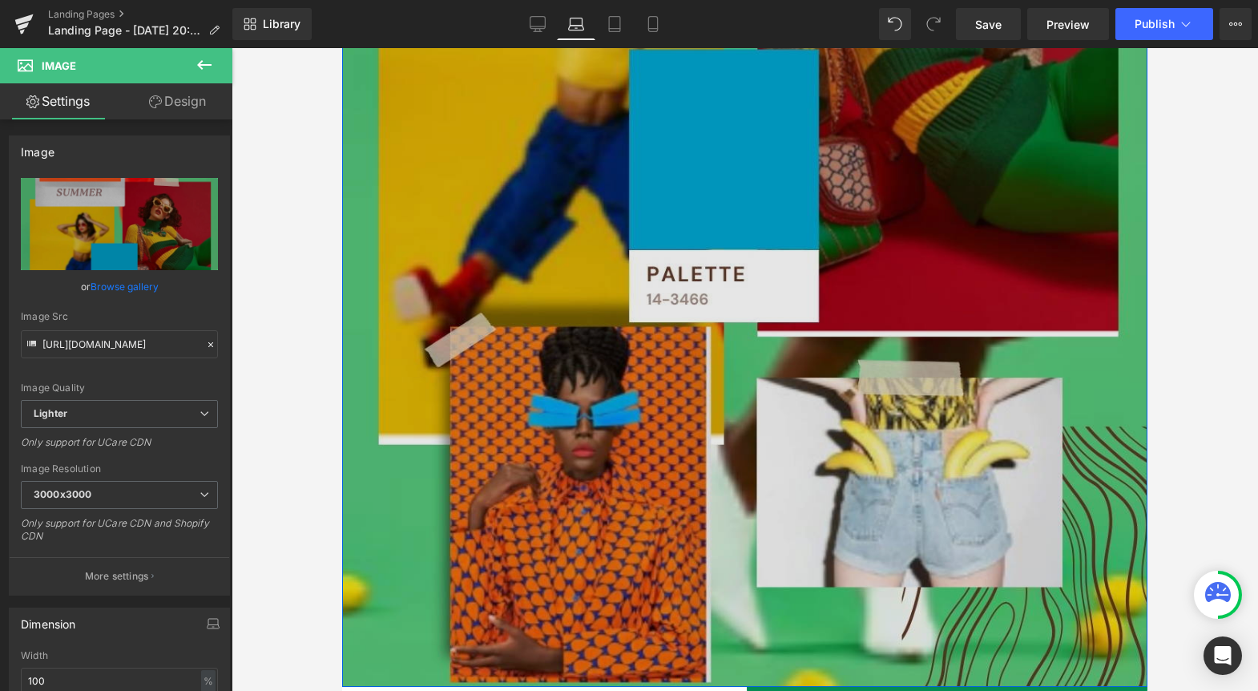
scroll to position [1198, 0]
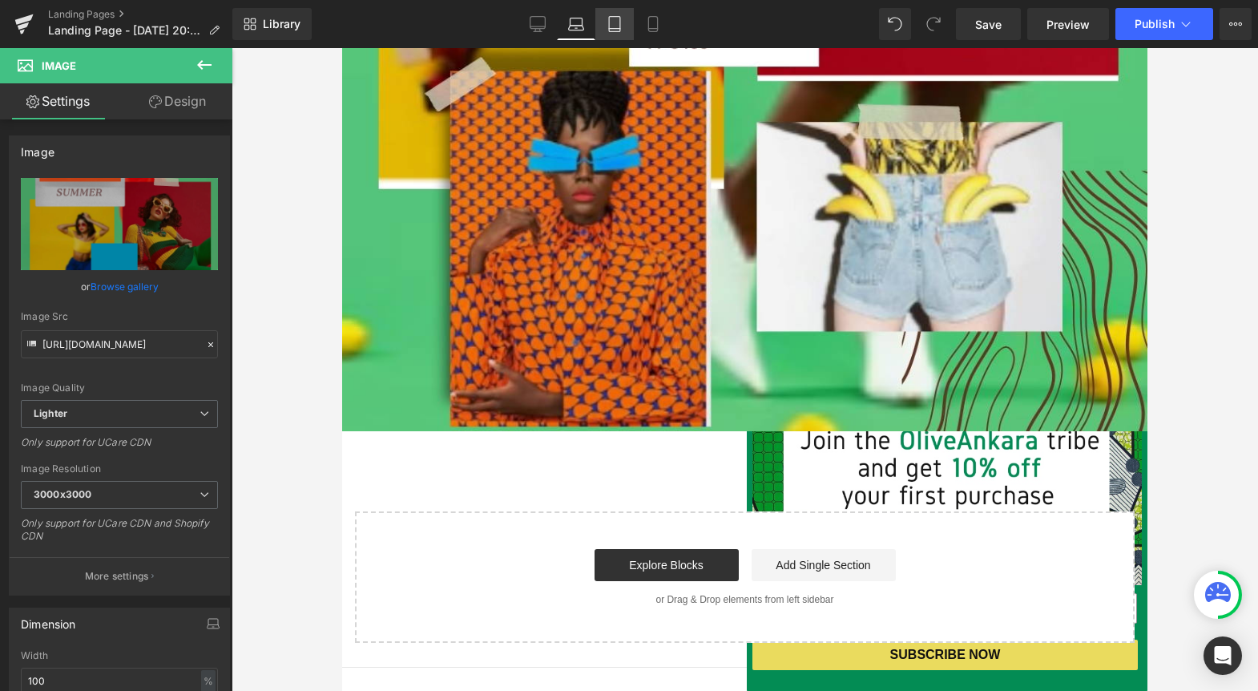
click at [622, 19] on icon at bounding box center [615, 24] width 16 height 16
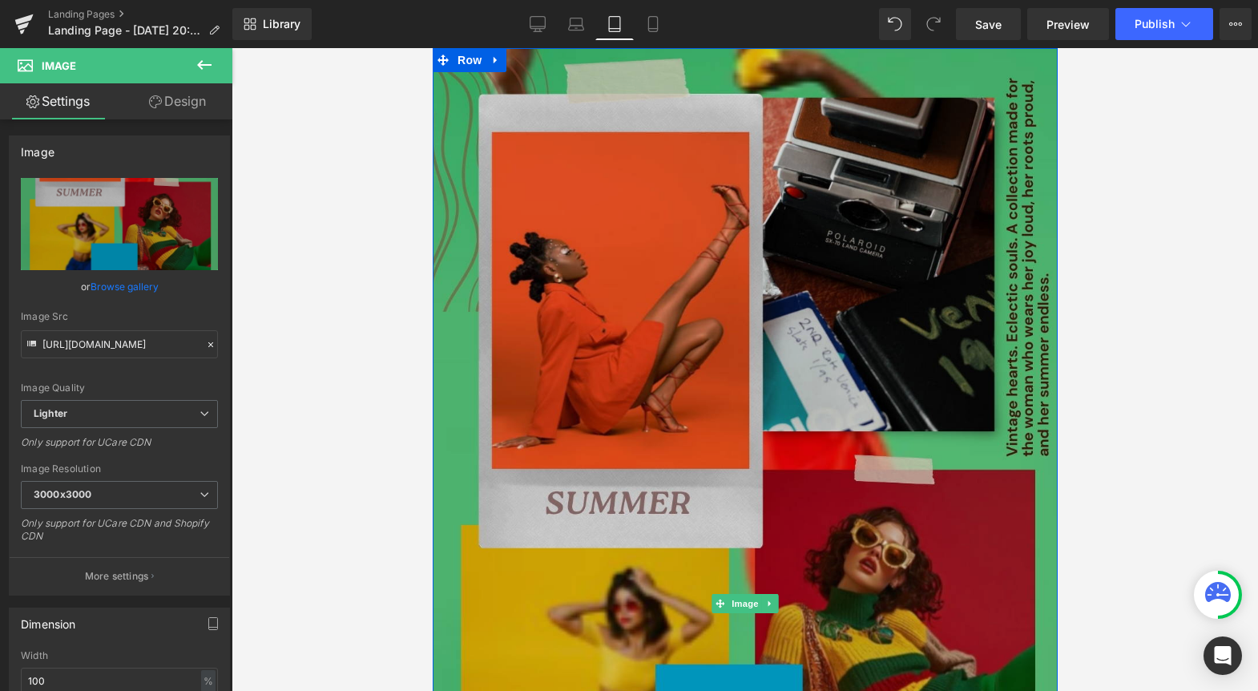
scroll to position [0, 0]
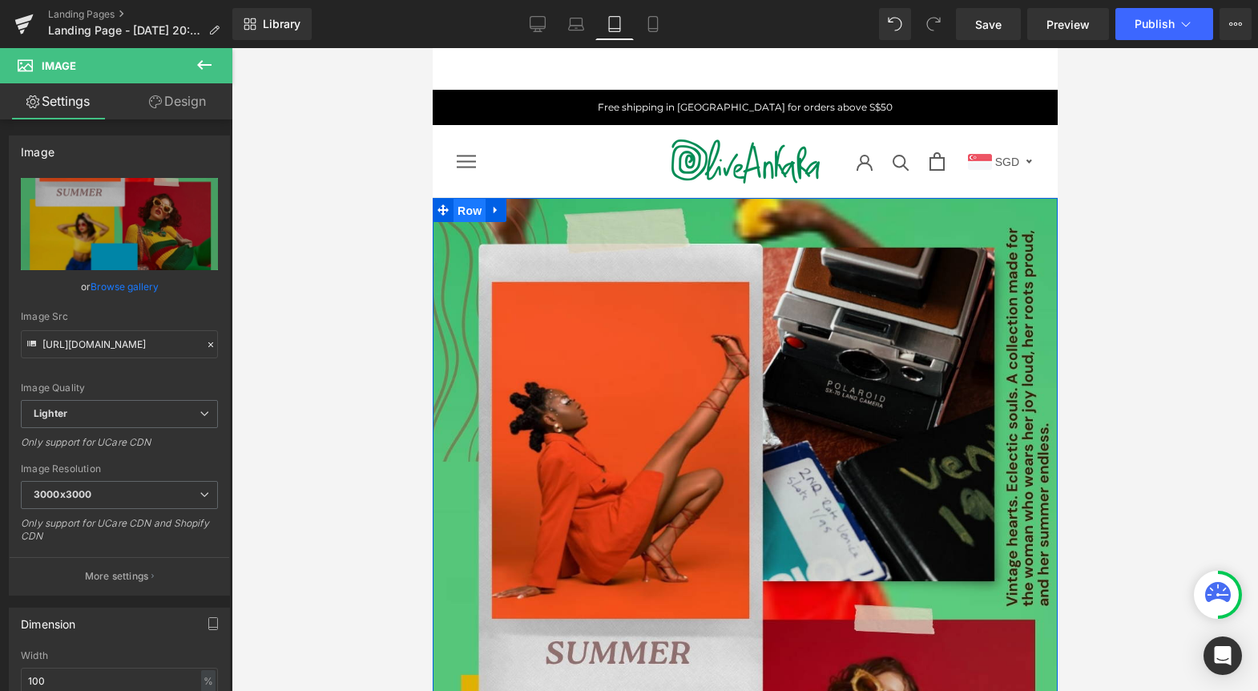
click at [463, 211] on span "Row" at bounding box center [469, 211] width 32 height 24
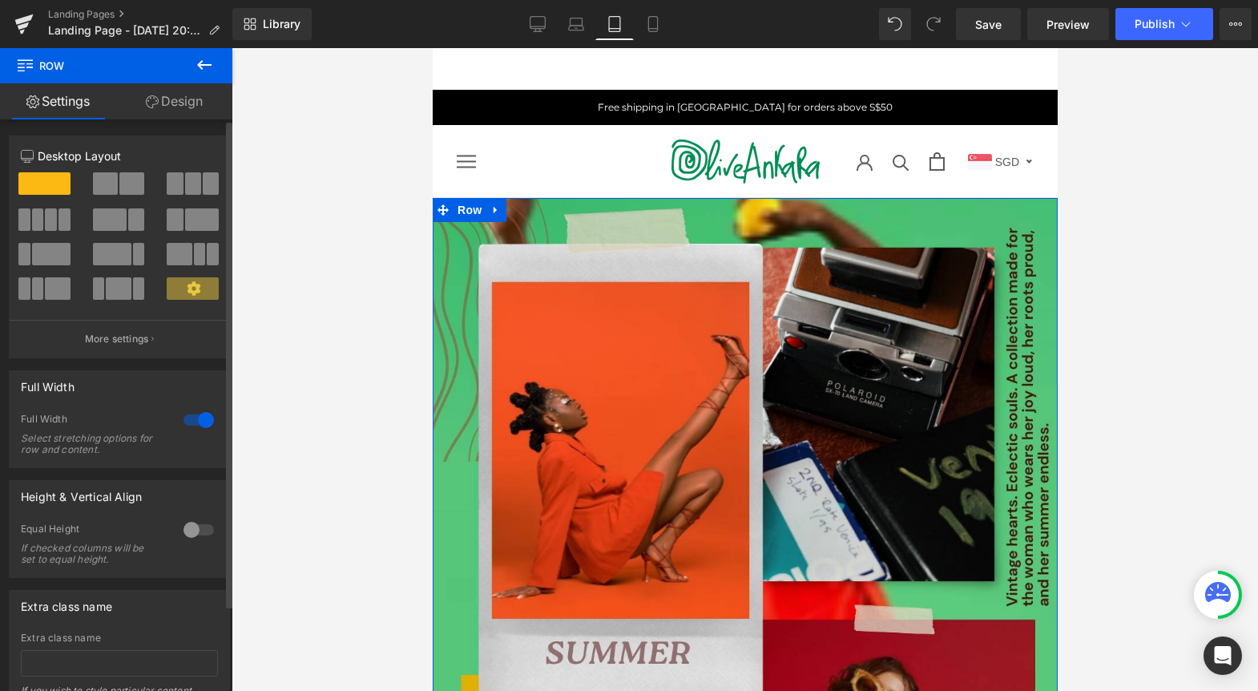
click at [182, 421] on div at bounding box center [199, 420] width 38 height 26
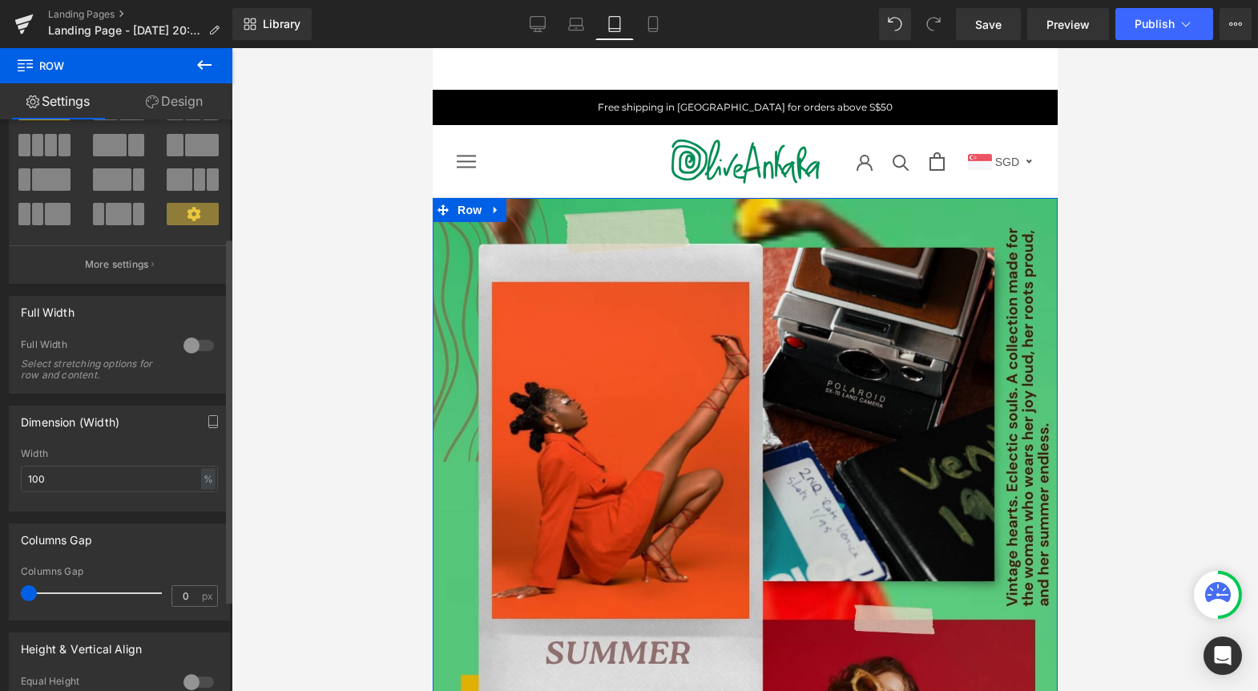
scroll to position [197, 0]
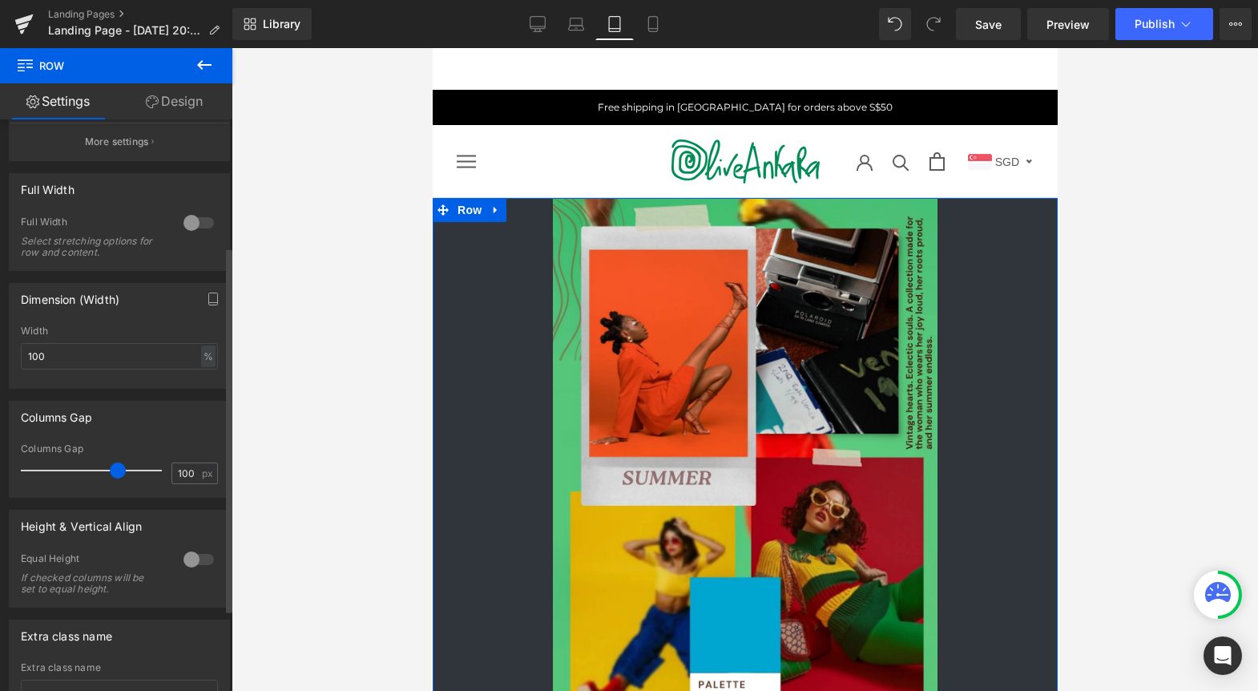
type input "97"
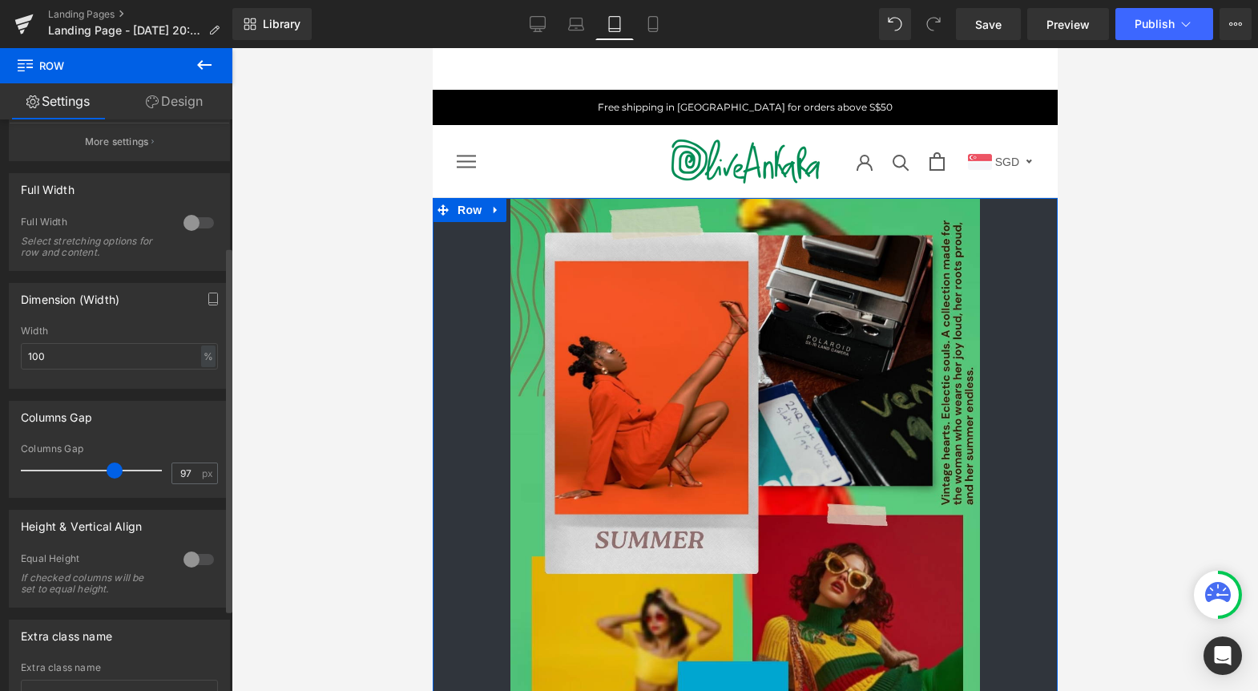
drag, startPoint x: 26, startPoint y: 466, endPoint x: 109, endPoint y: 493, distance: 86.7
click at [109, 493] on div "Columns Gap 97 px" at bounding box center [119, 470] width 197 height 54
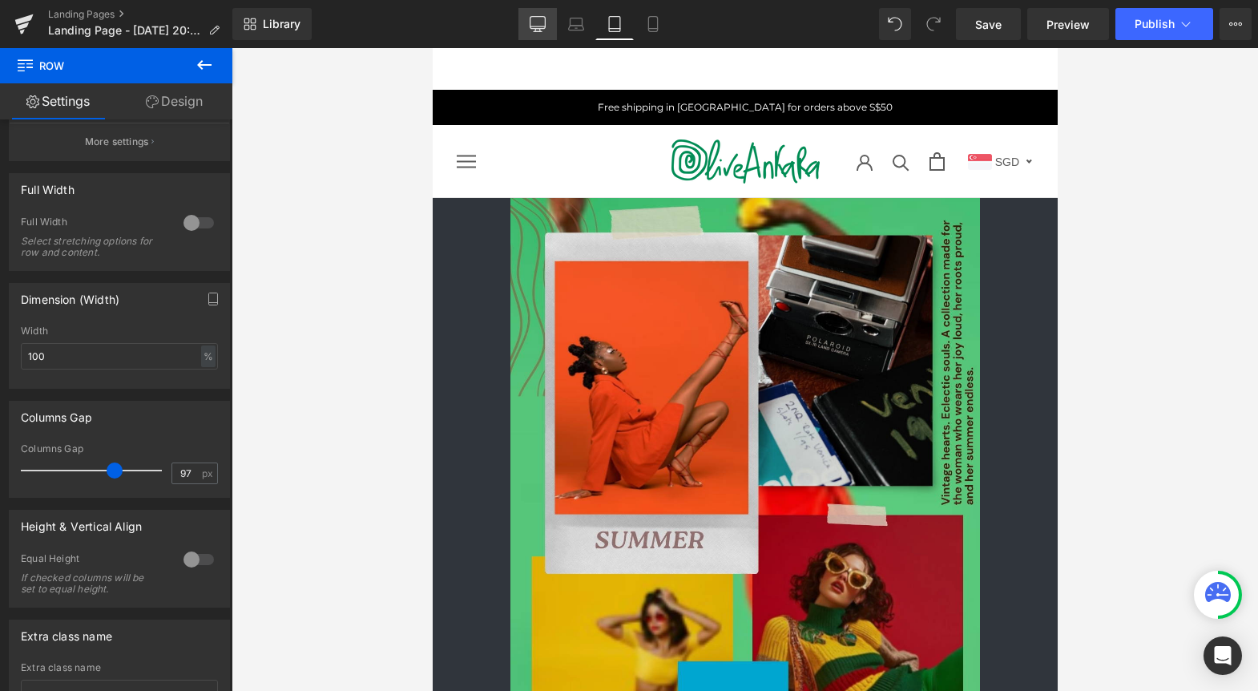
click at [543, 27] on icon at bounding box center [538, 24] width 16 height 16
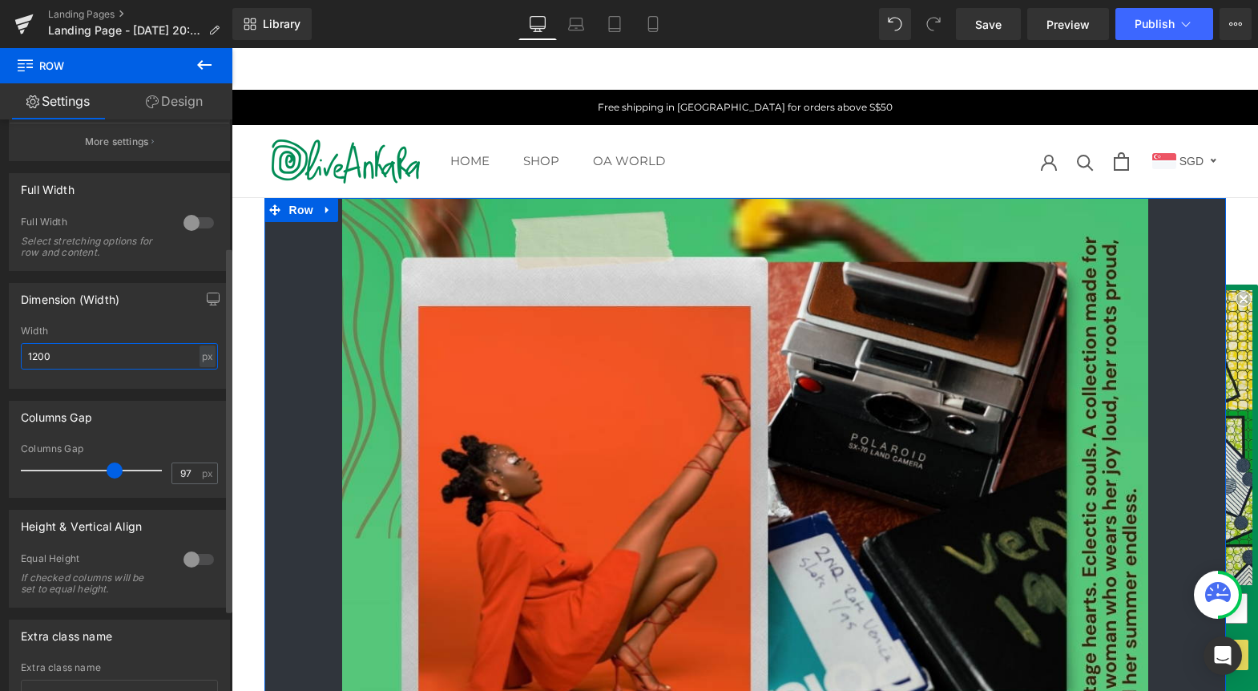
click at [33, 357] on input "1200" at bounding box center [119, 356] width 197 height 26
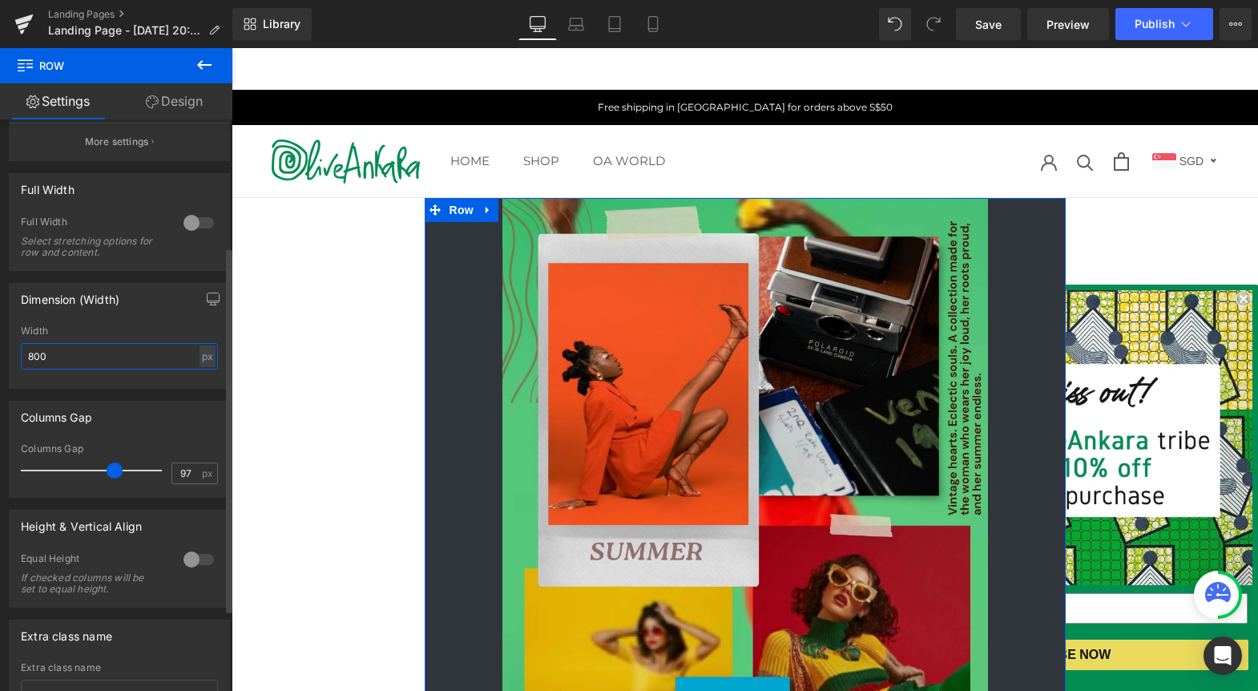
type input "800"
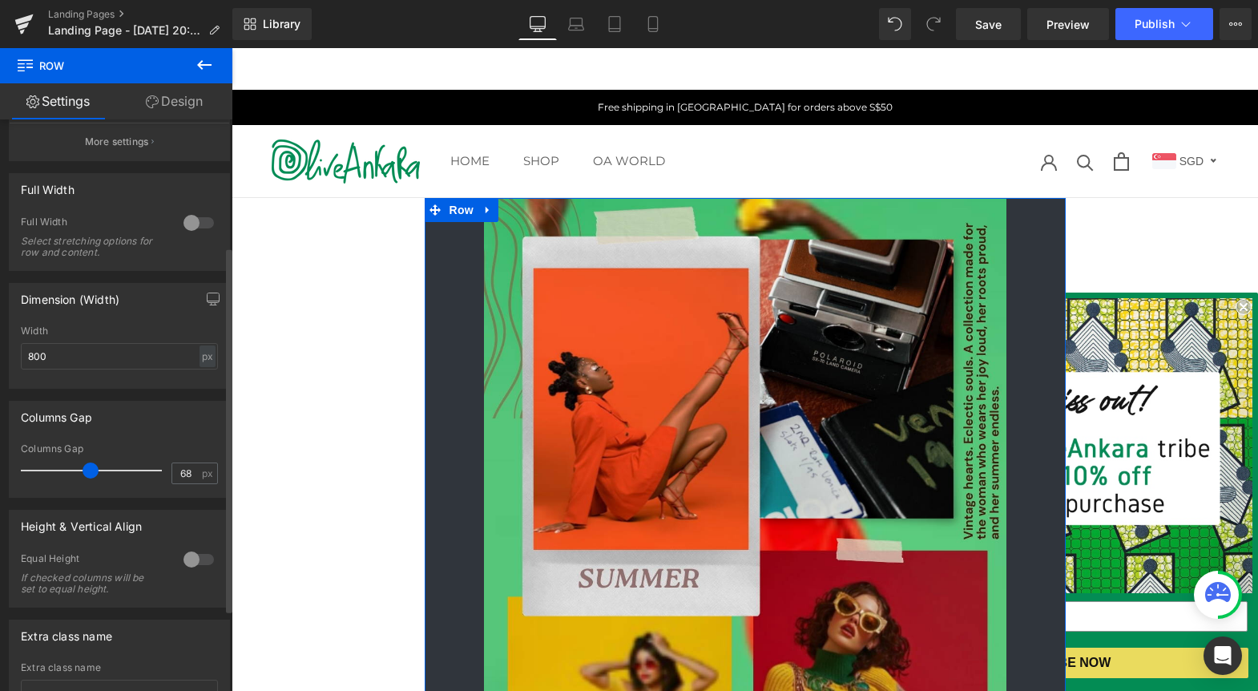
type input "62"
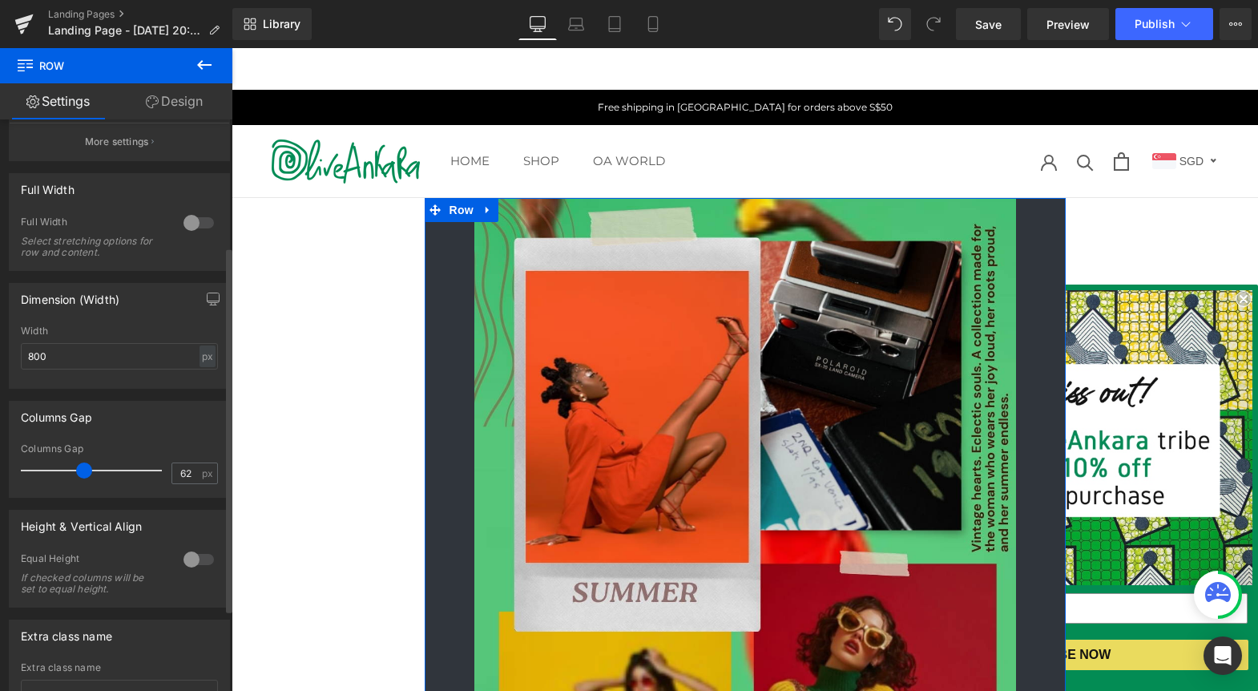
drag, startPoint x: 110, startPoint y: 466, endPoint x: 80, endPoint y: 466, distance: 29.7
click at [80, 466] on span at bounding box center [84, 470] width 16 height 16
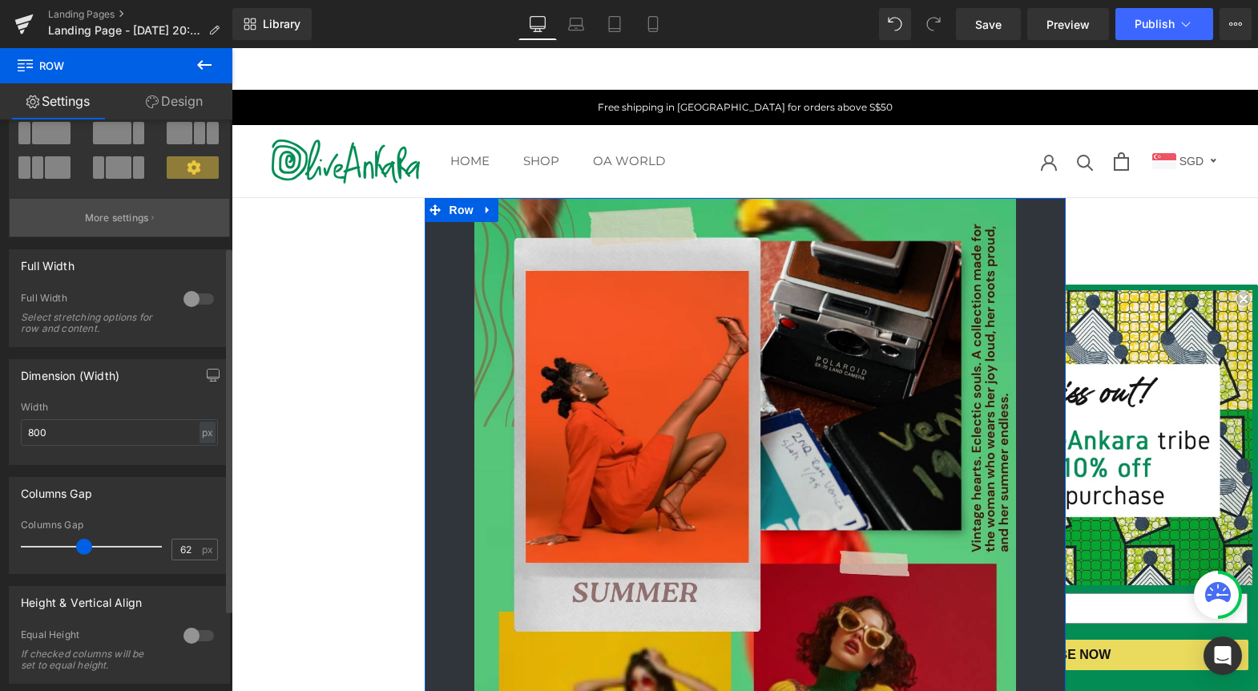
scroll to position [0, 0]
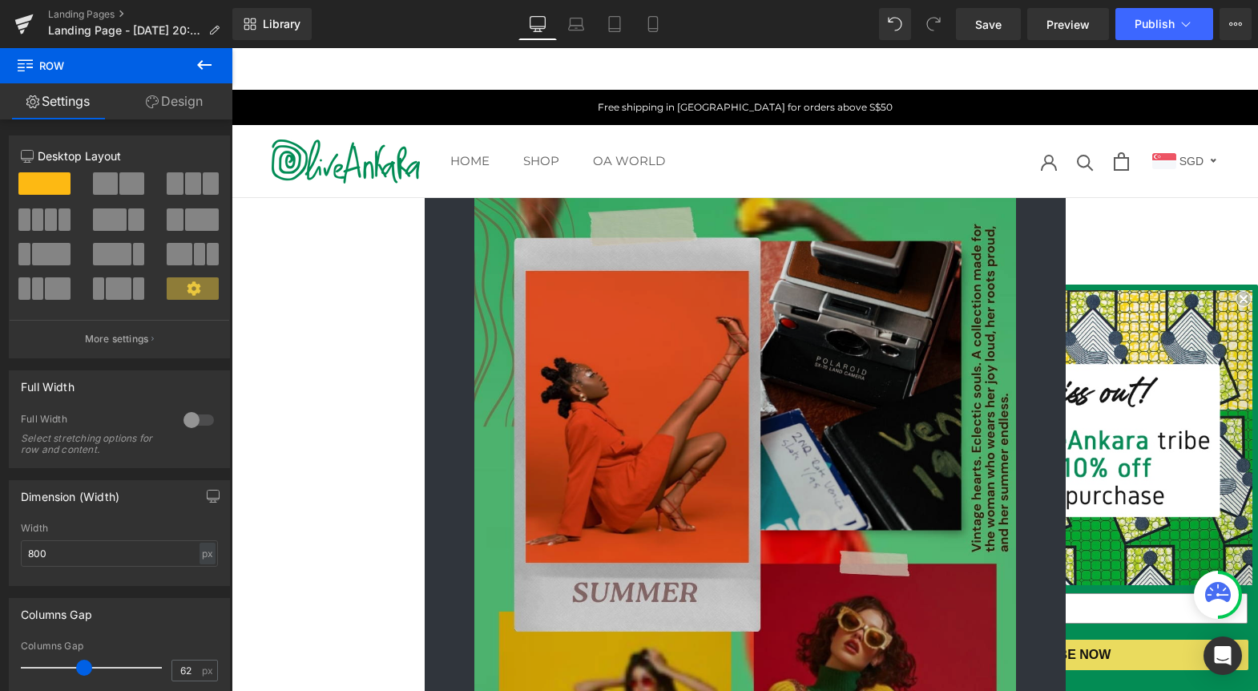
click at [628, 329] on img at bounding box center [745, 679] width 542 height 963
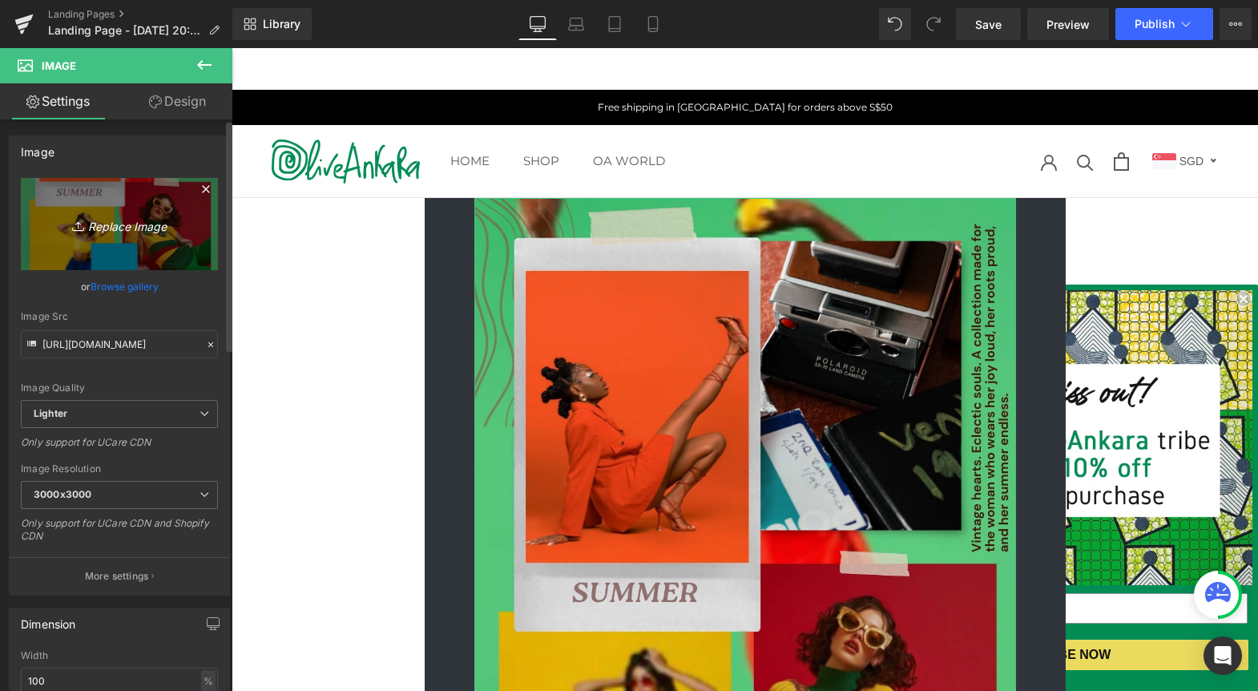
click at [125, 224] on icon "Replace Image" at bounding box center [119, 224] width 128 height 20
type input "C:\fakepath\v3_Endless Summer Moodboard landing page.jpg"
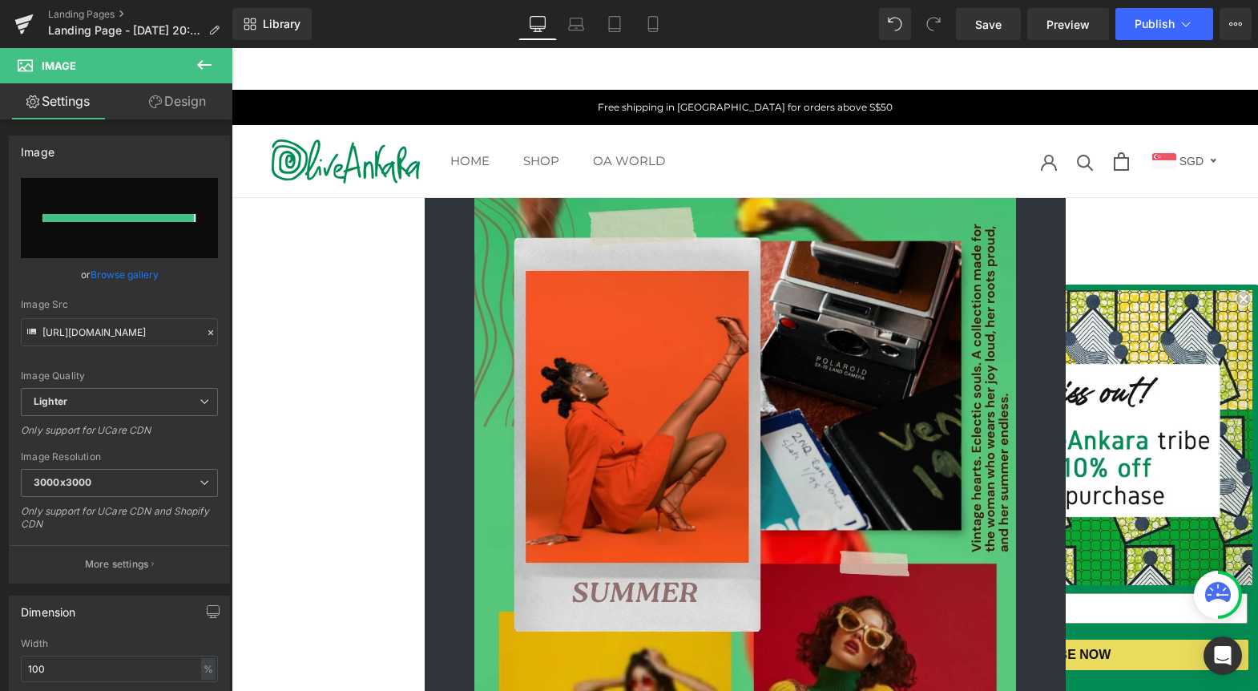
type input "[URL][DOMAIN_NAME]"
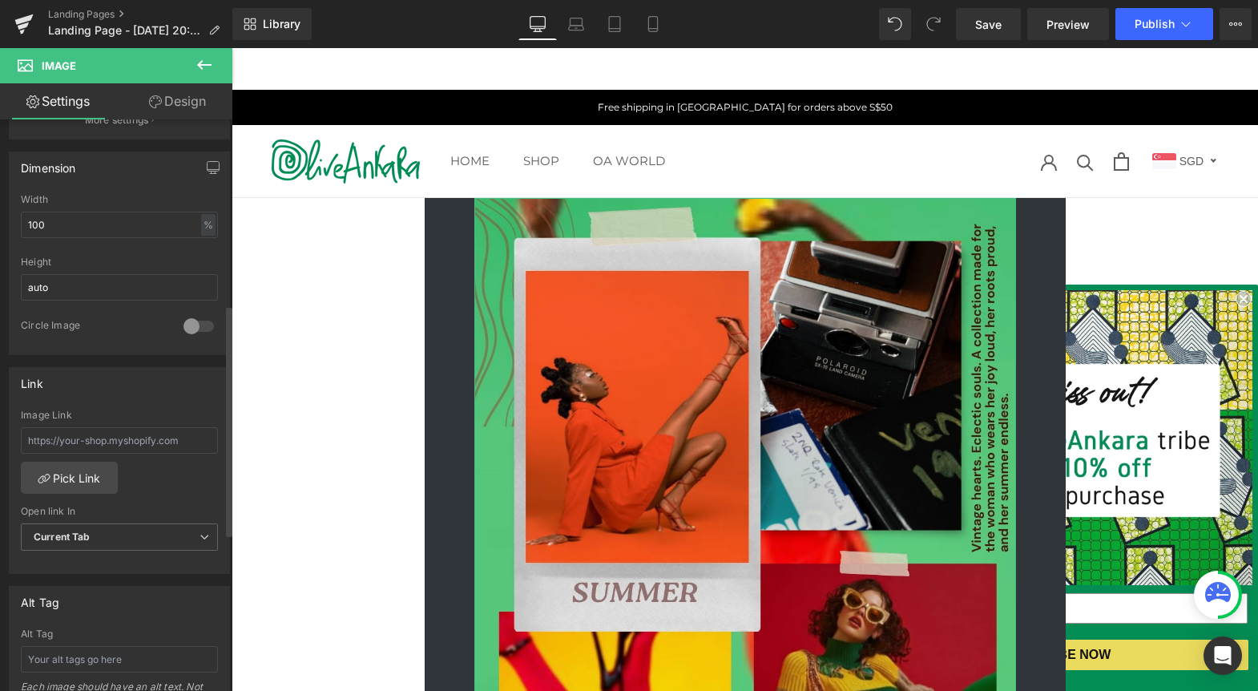
scroll to position [459, 0]
click at [575, 22] on icon at bounding box center [576, 24] width 16 height 16
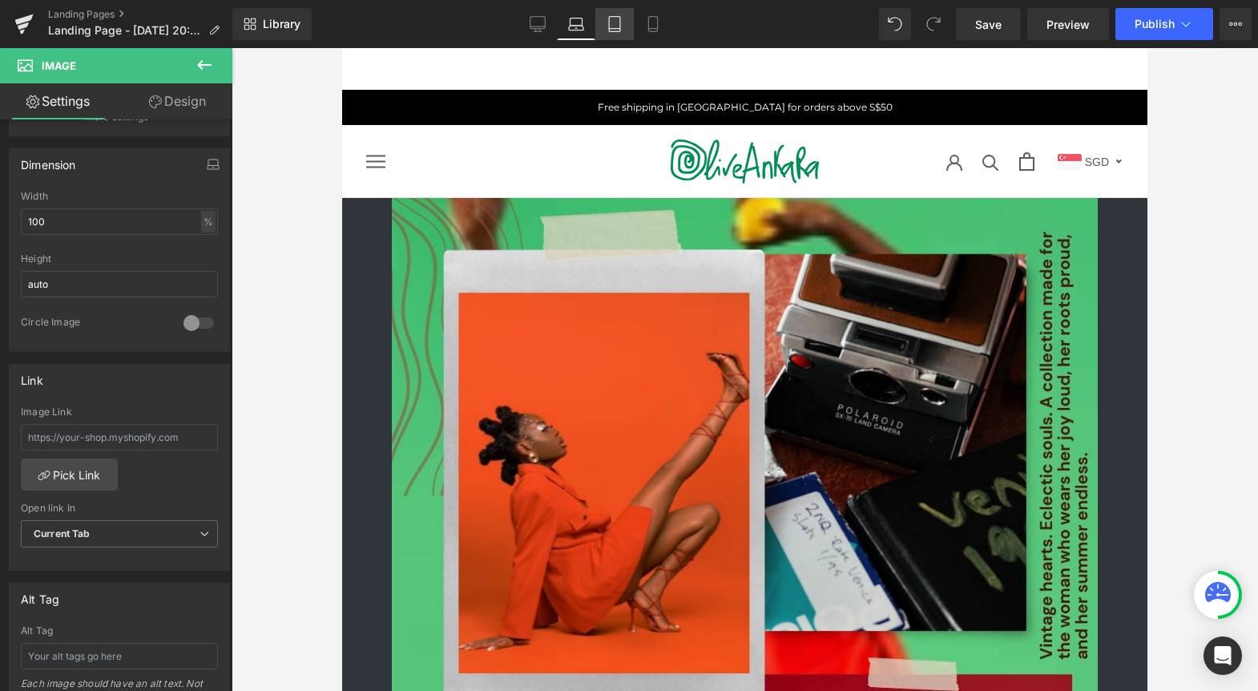
click at [616, 37] on link "Tablet" at bounding box center [614, 24] width 38 height 32
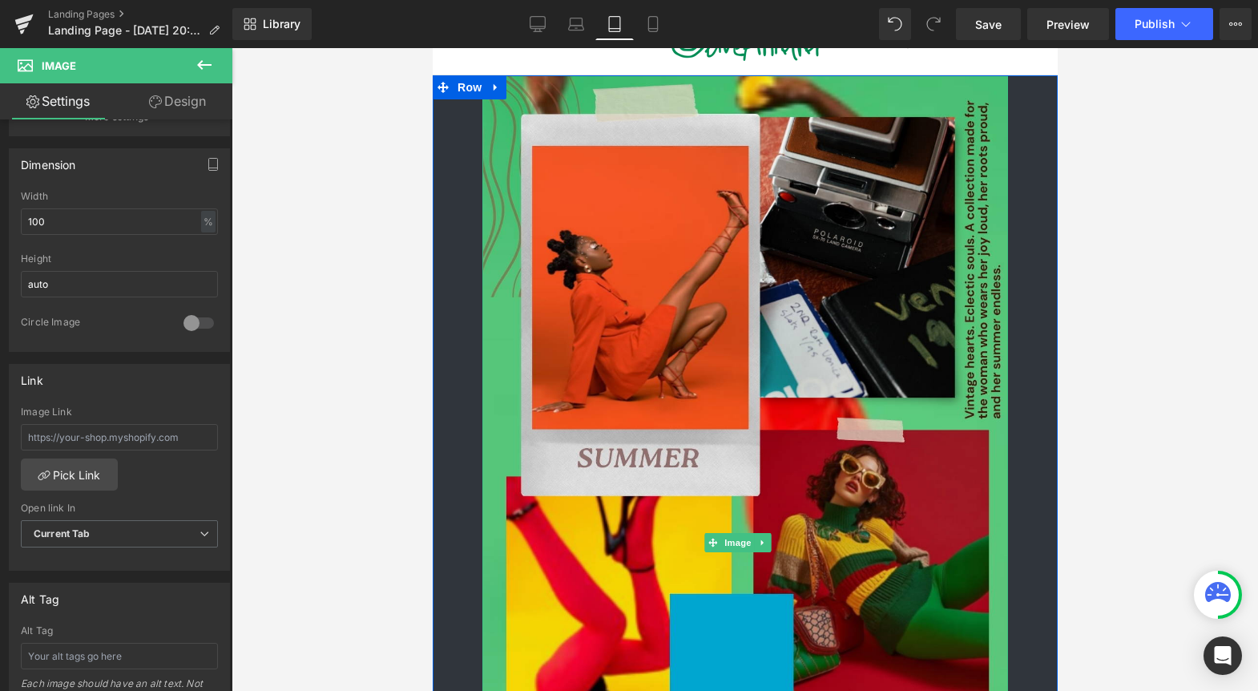
scroll to position [119, 0]
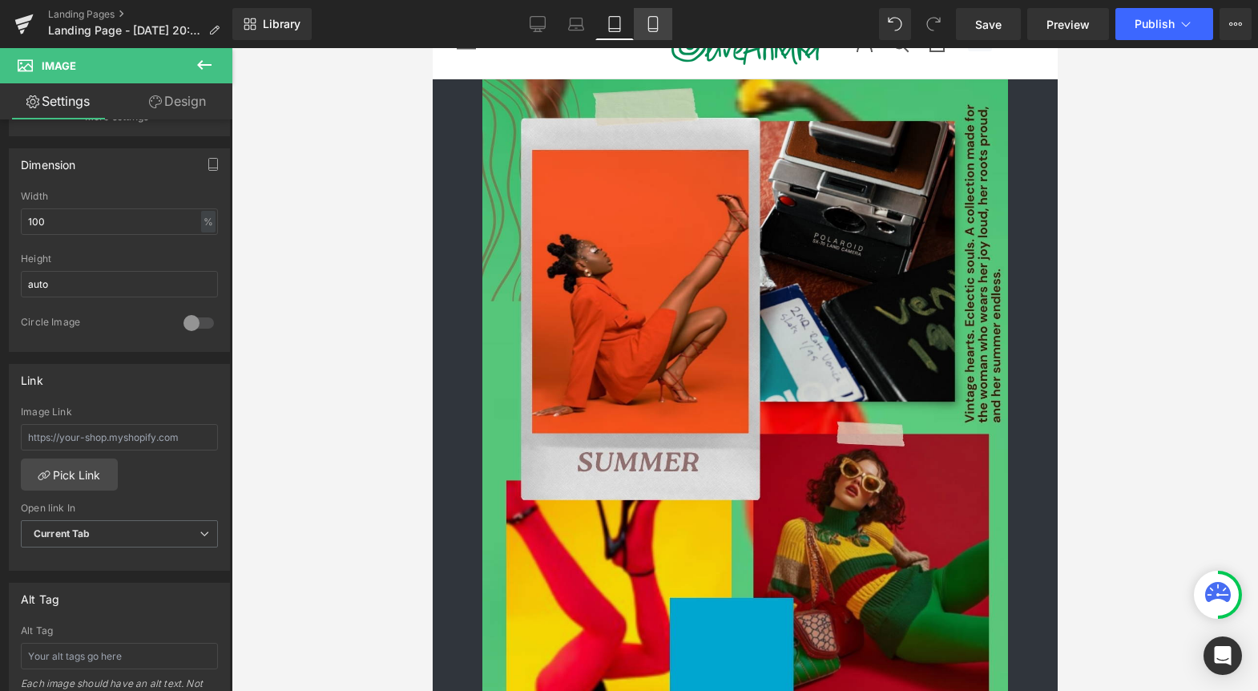
click at [647, 22] on icon at bounding box center [653, 24] width 16 height 16
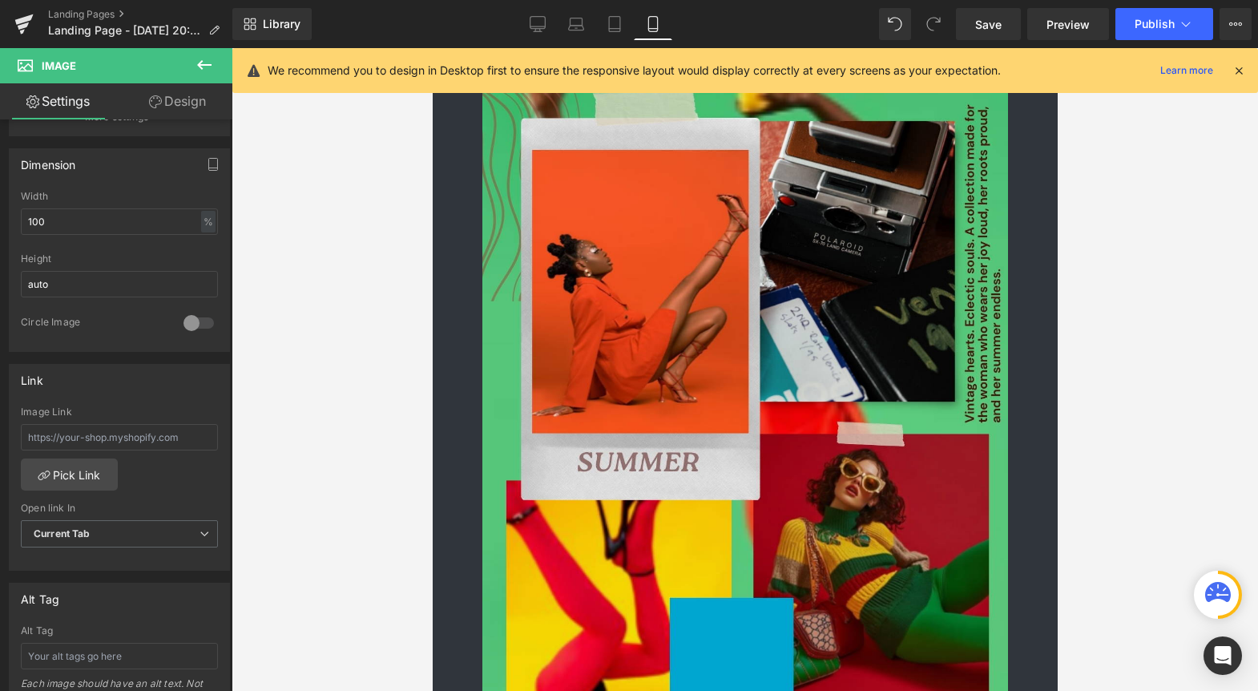
scroll to position [93, 0]
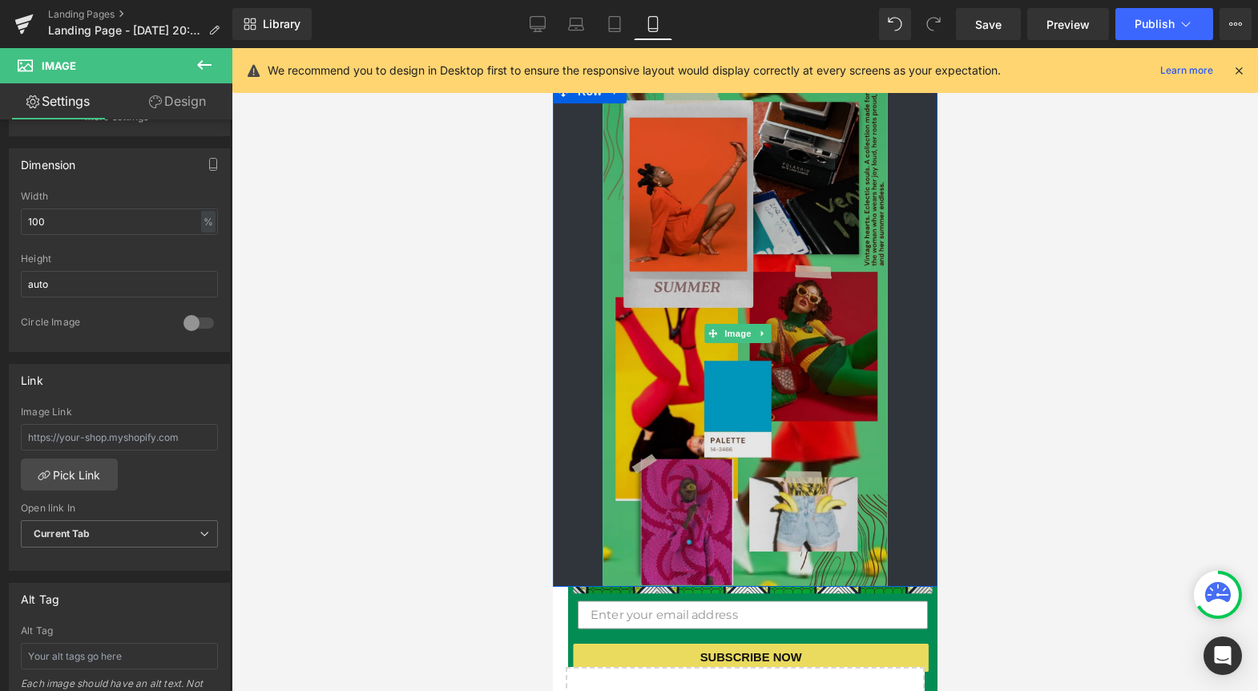
click at [706, 344] on img at bounding box center [744, 332] width 285 height 507
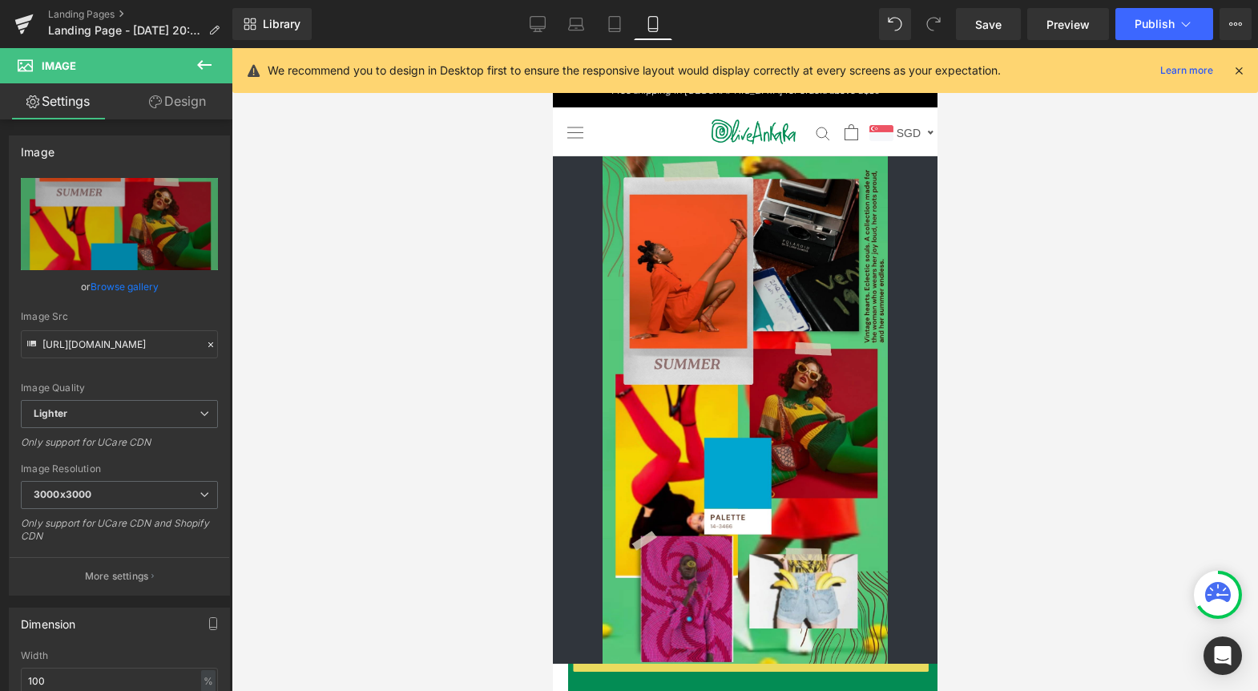
scroll to position [0, 0]
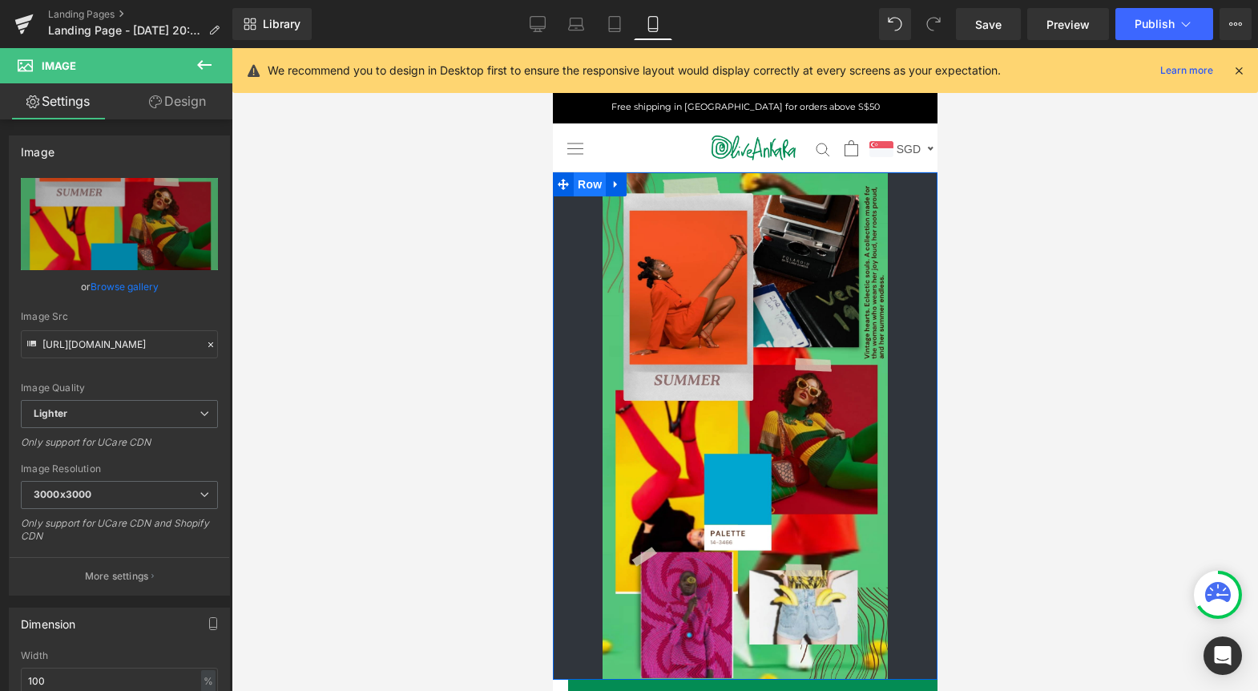
click at [587, 179] on span "Row" at bounding box center [589, 184] width 32 height 24
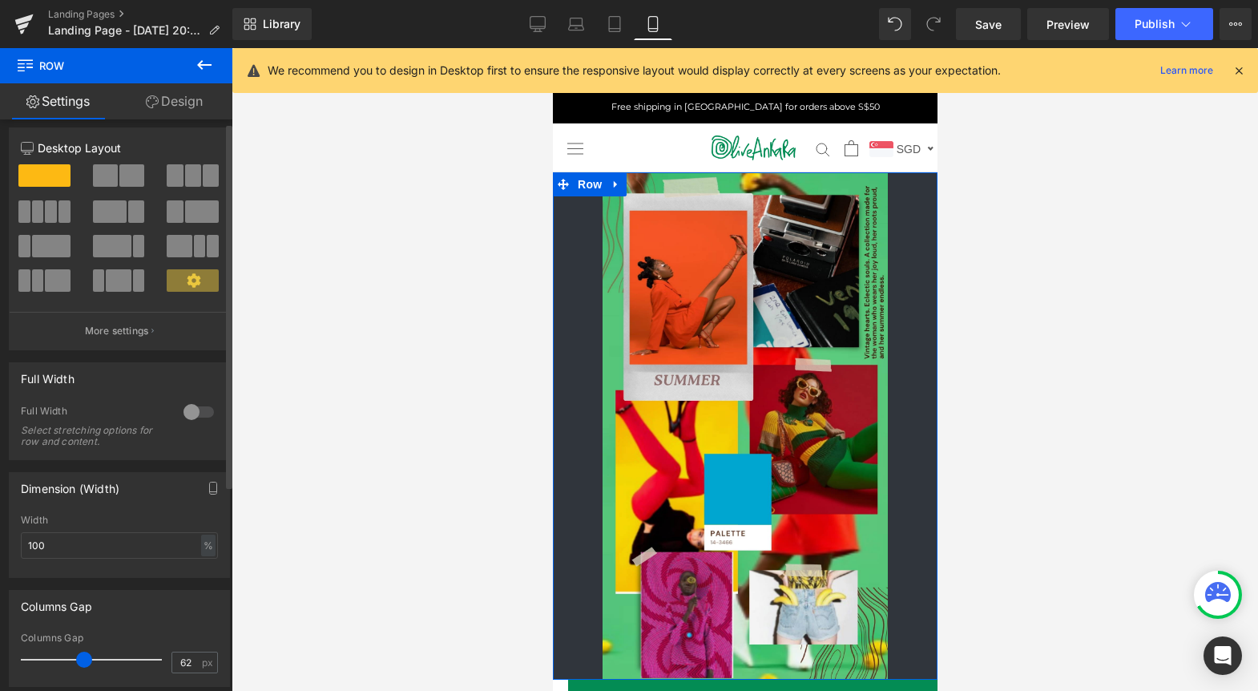
scroll to position [9, 0]
click at [199, 406] on div at bounding box center [199, 411] width 38 height 26
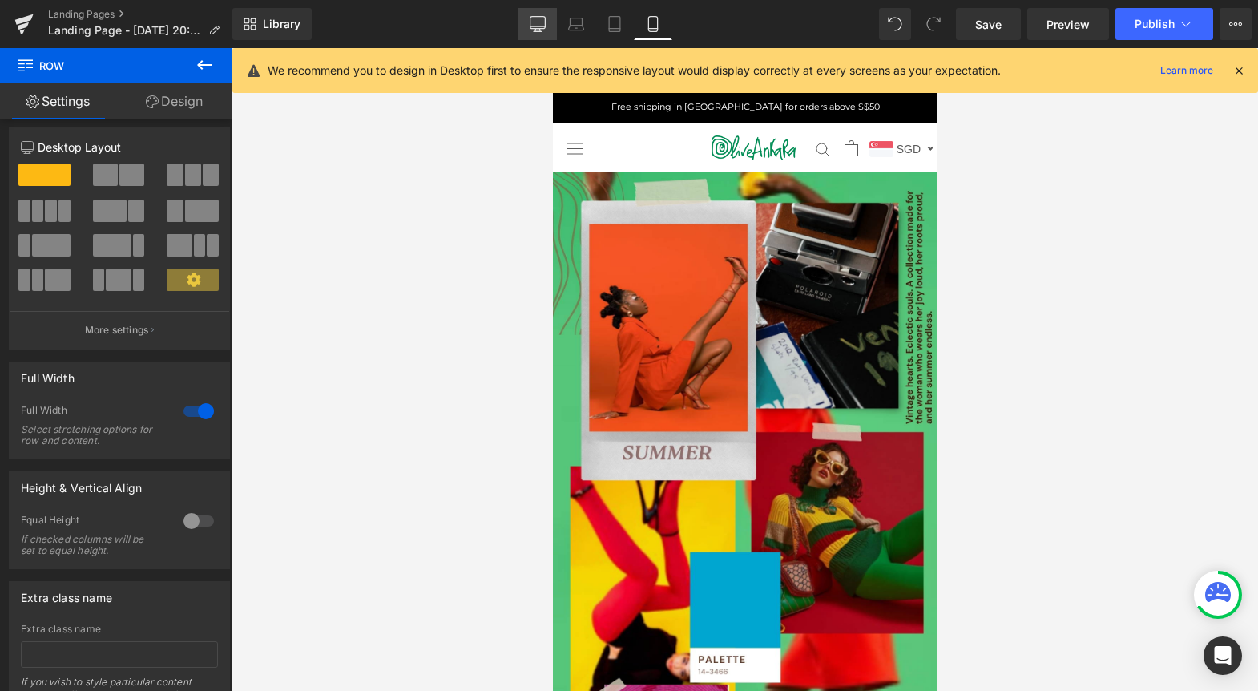
click at [542, 27] on icon at bounding box center [538, 24] width 16 height 16
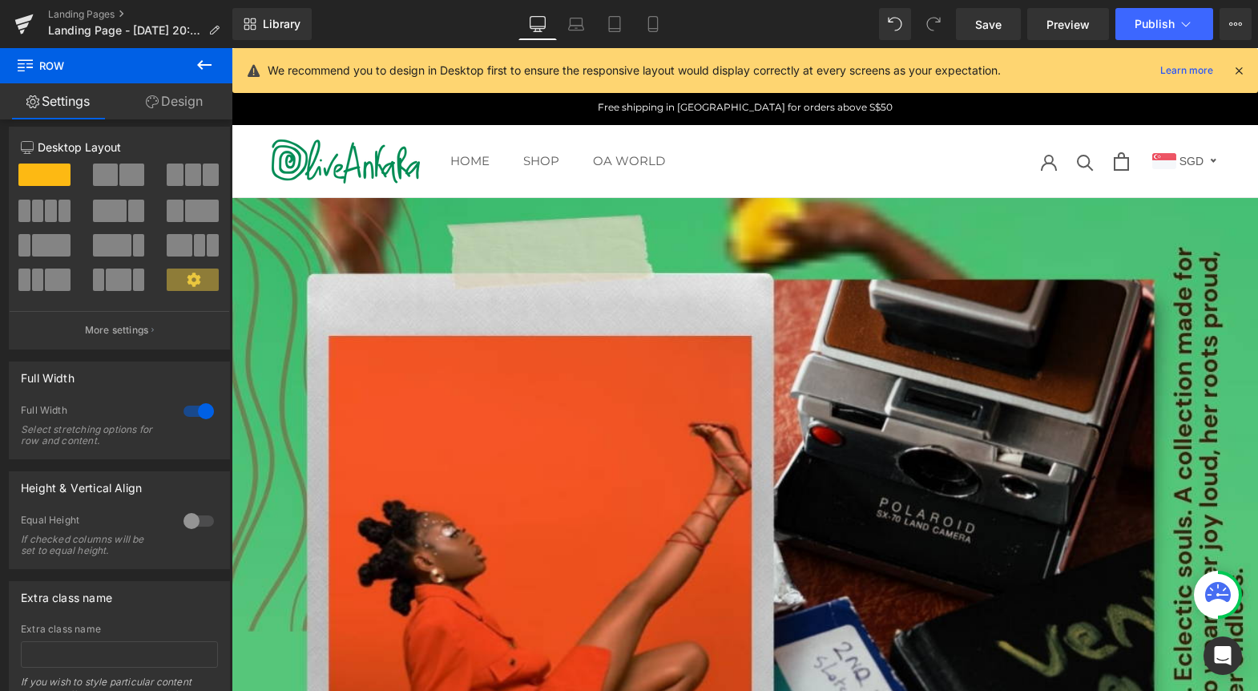
scroll to position [25, 0]
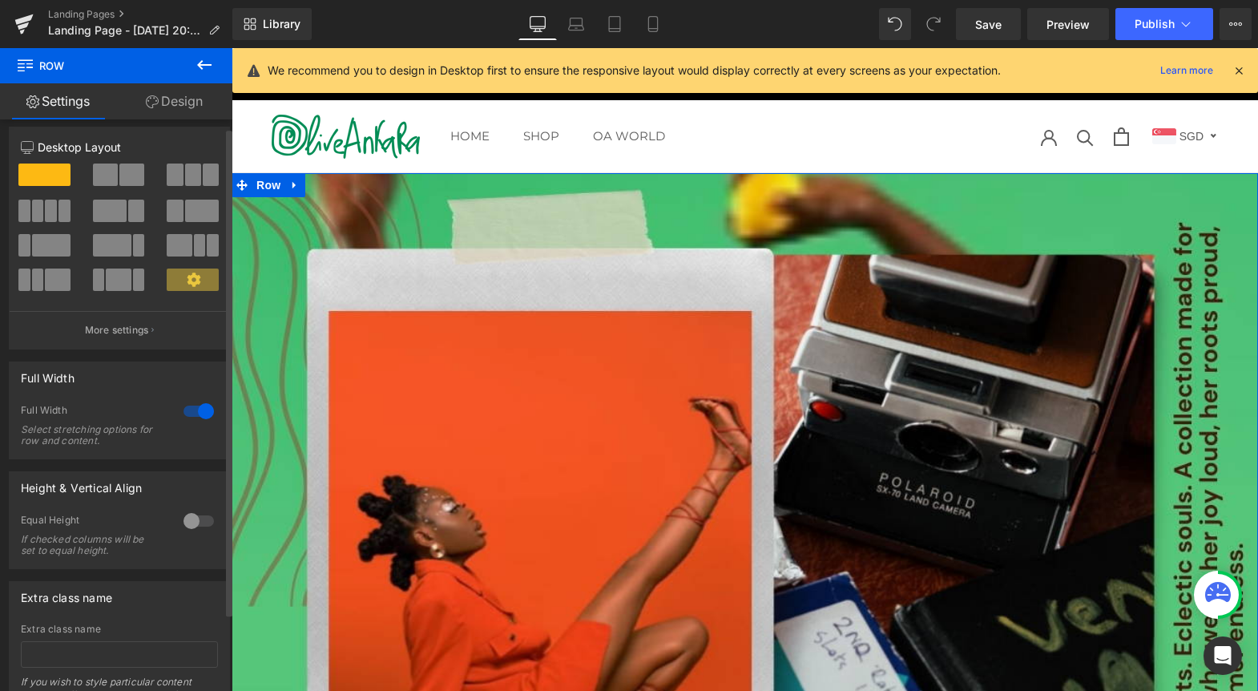
click at [186, 408] on div at bounding box center [199, 411] width 38 height 26
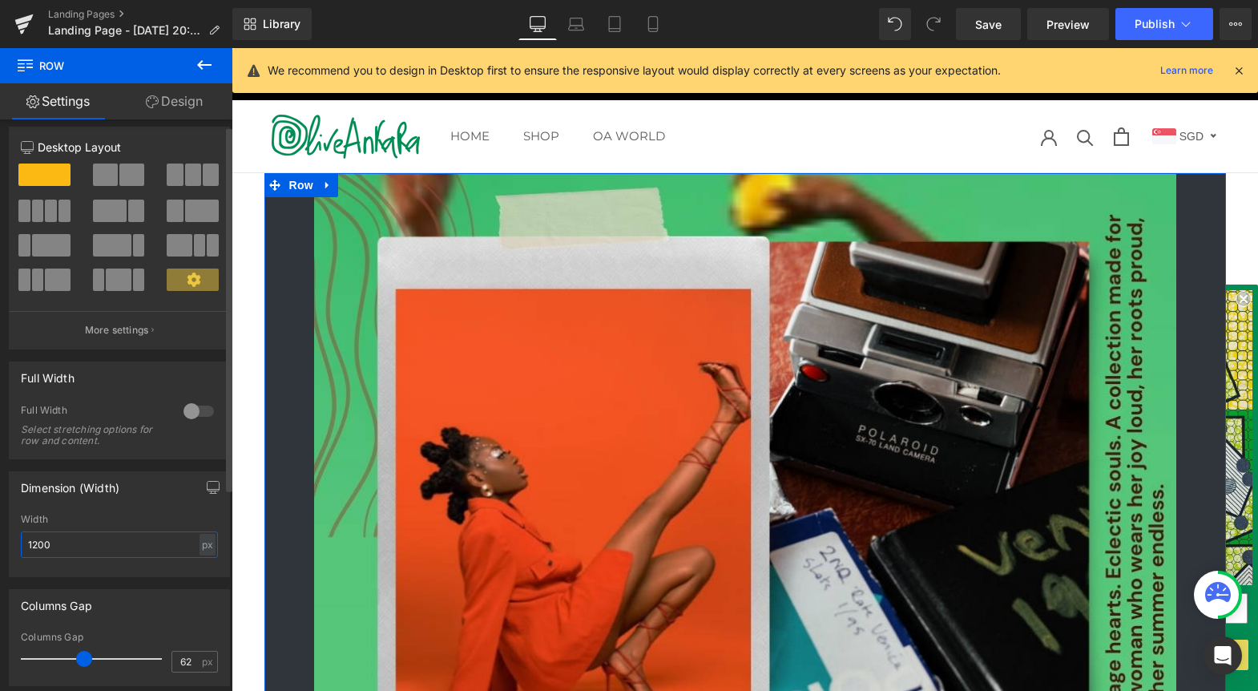
click at [35, 543] on input "1200" at bounding box center [119, 544] width 197 height 26
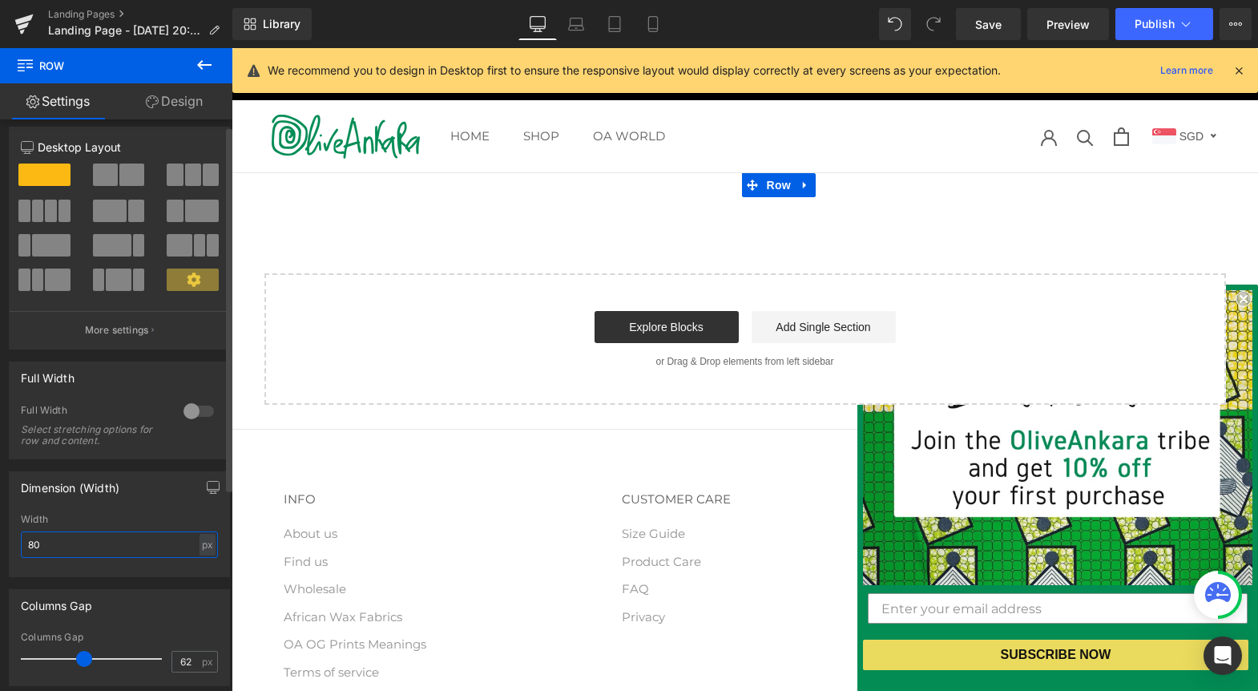
type input "800"
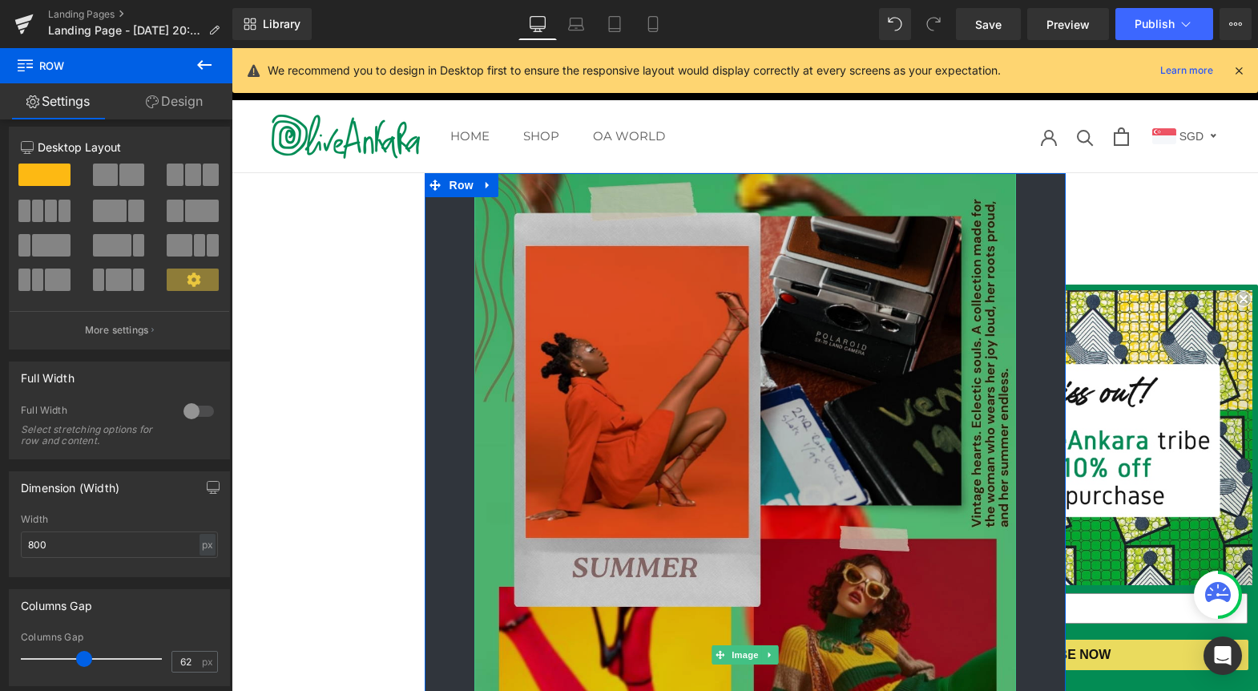
click at [488, 324] on img at bounding box center [745, 654] width 542 height 963
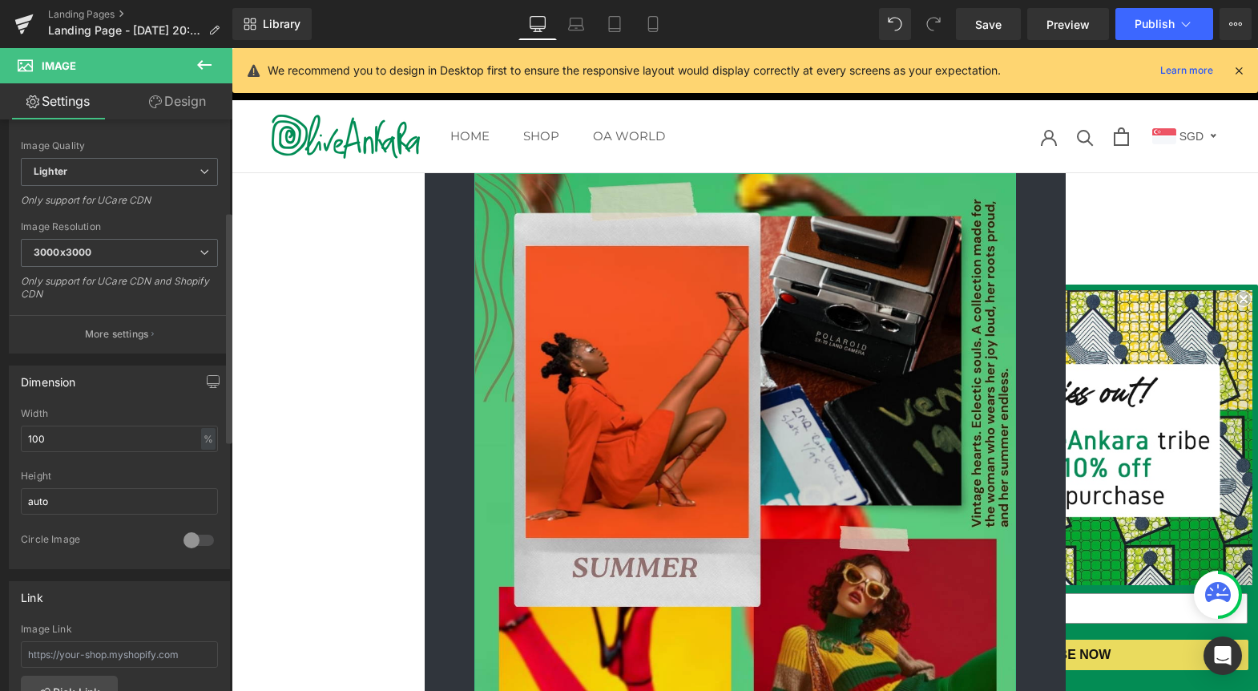
scroll to position [438, 0]
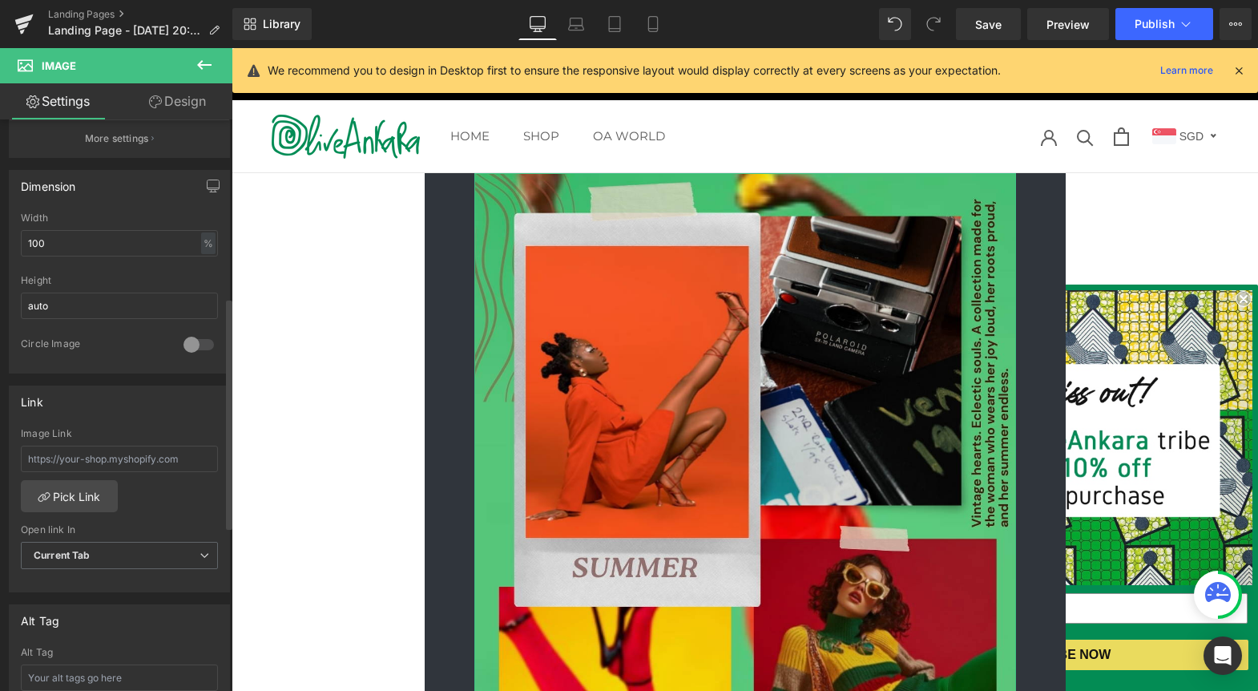
click at [200, 344] on div at bounding box center [199, 345] width 38 height 26
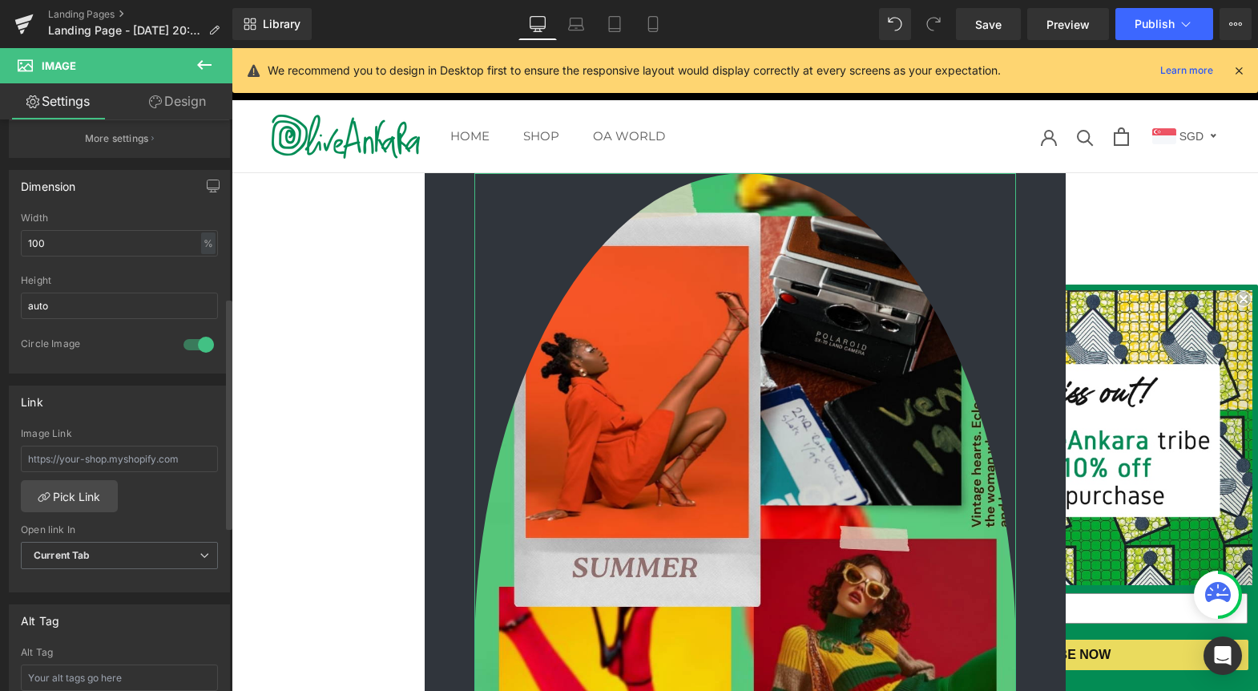
click at [189, 342] on div at bounding box center [199, 345] width 38 height 26
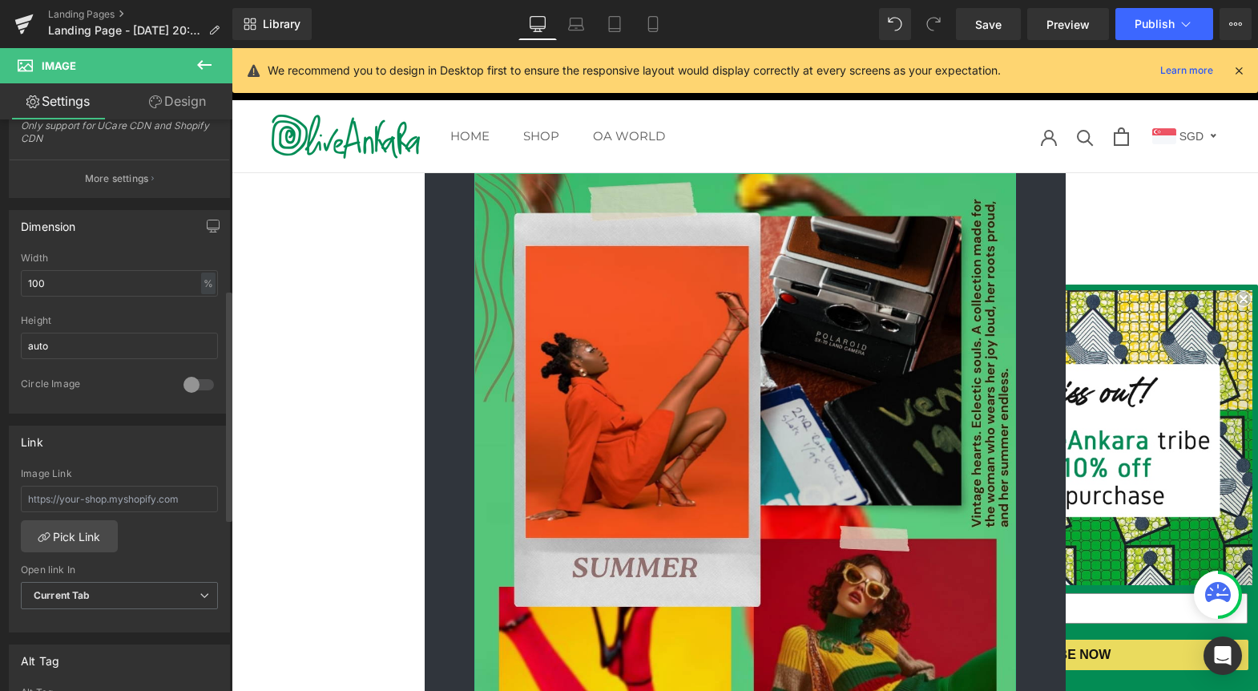
scroll to position [384, 0]
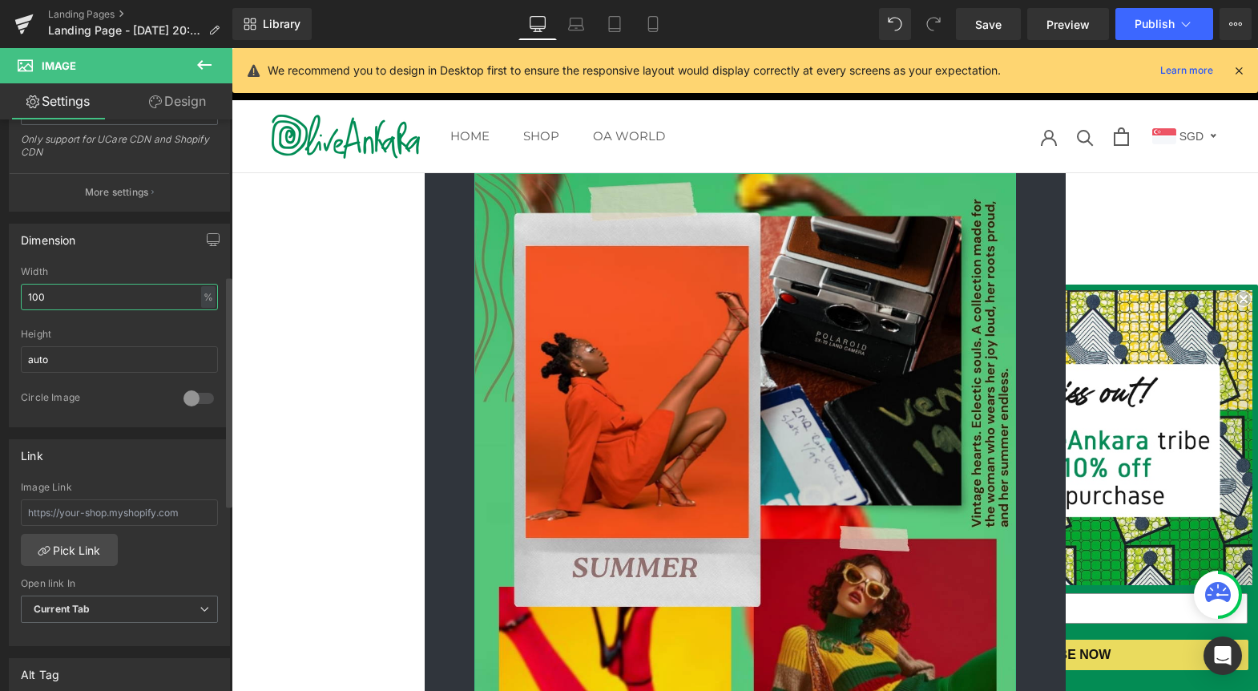
click at [86, 285] on input "100" at bounding box center [119, 297] width 197 height 26
click at [83, 299] on input "100" at bounding box center [119, 297] width 197 height 26
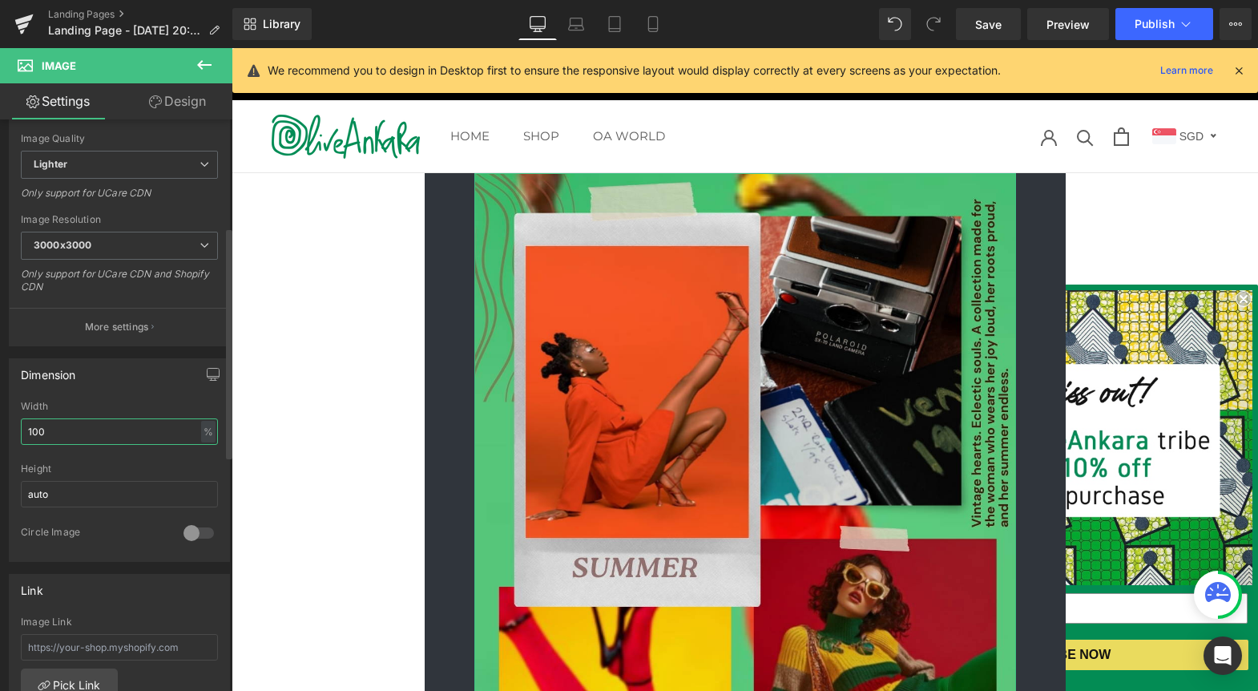
scroll to position [247, 0]
click at [132, 322] on p "More settings" at bounding box center [117, 329] width 64 height 14
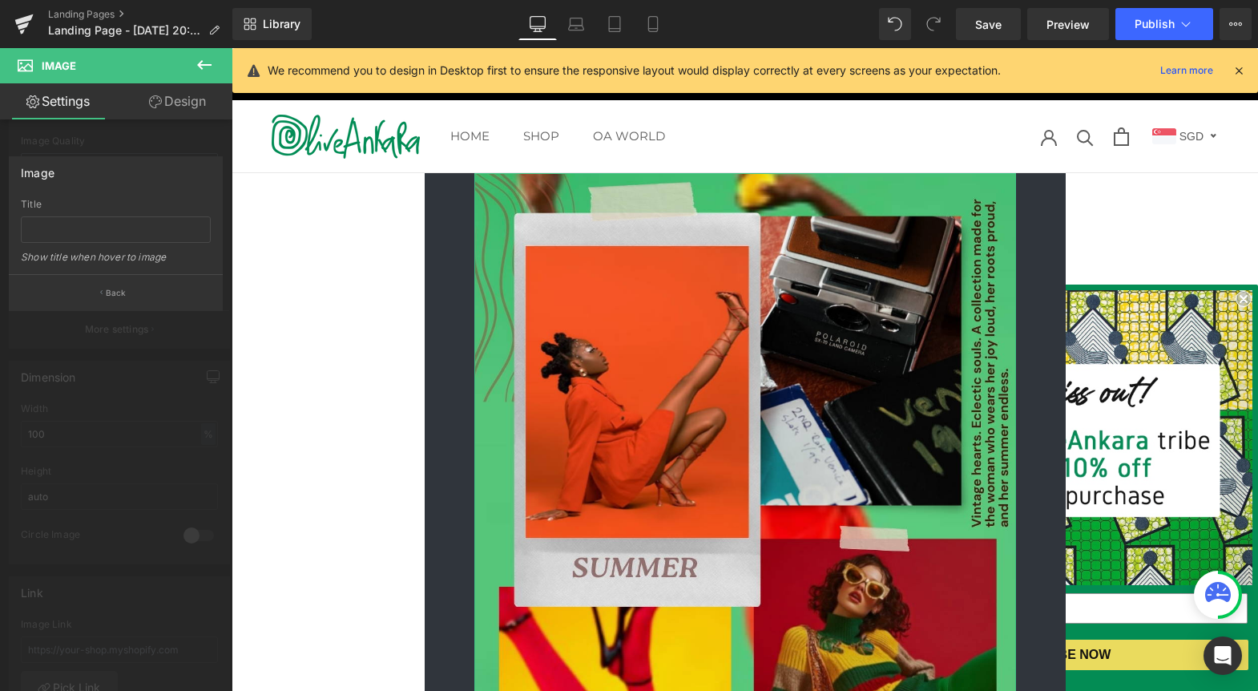
click at [101, 527] on div at bounding box center [116, 373] width 232 height 651
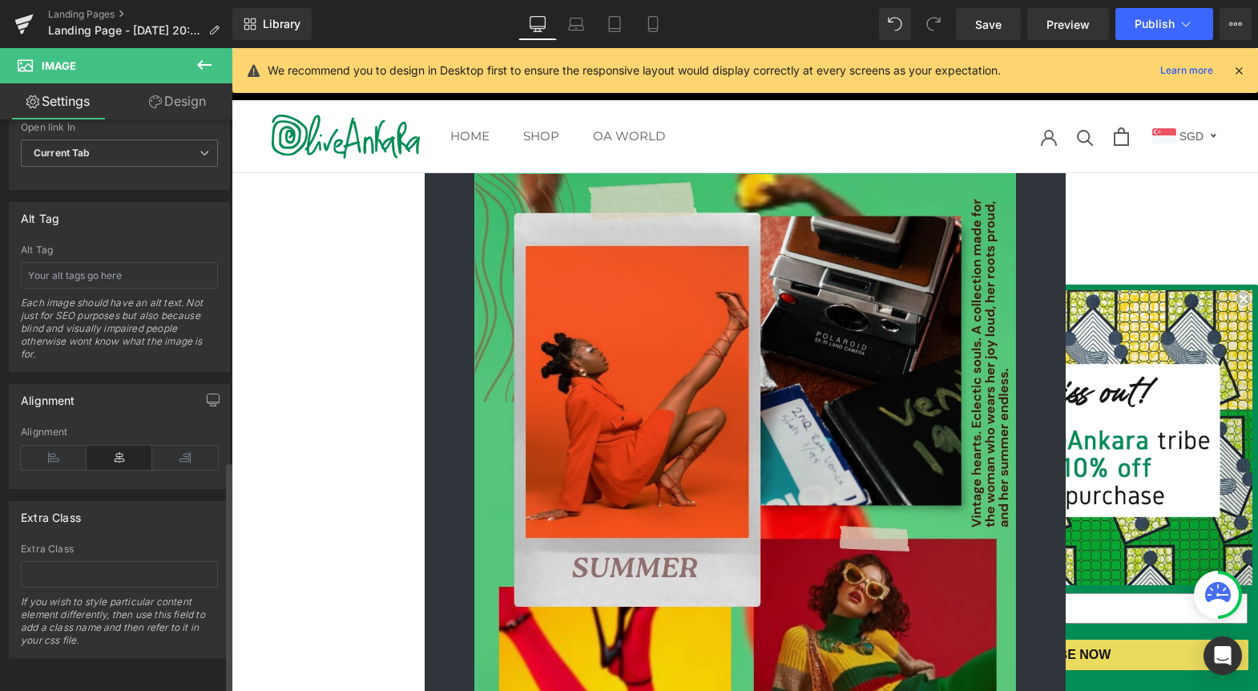
scroll to position [846, 0]
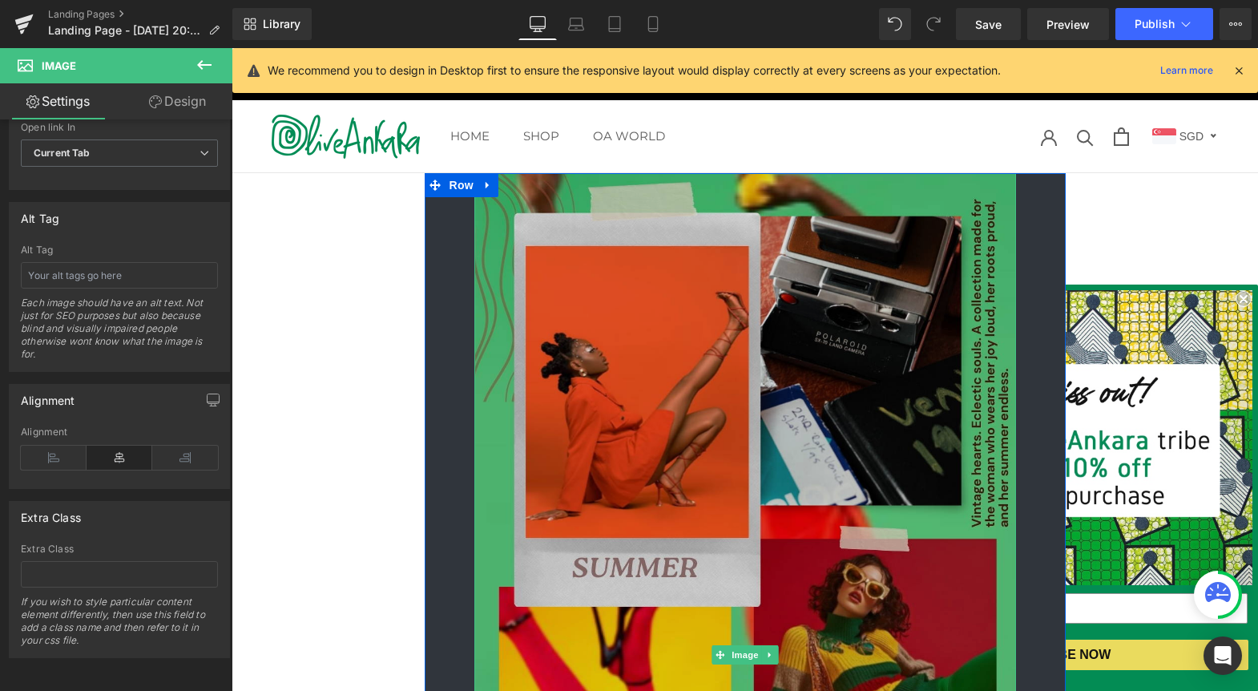
click at [1000, 305] on img at bounding box center [745, 654] width 542 height 963
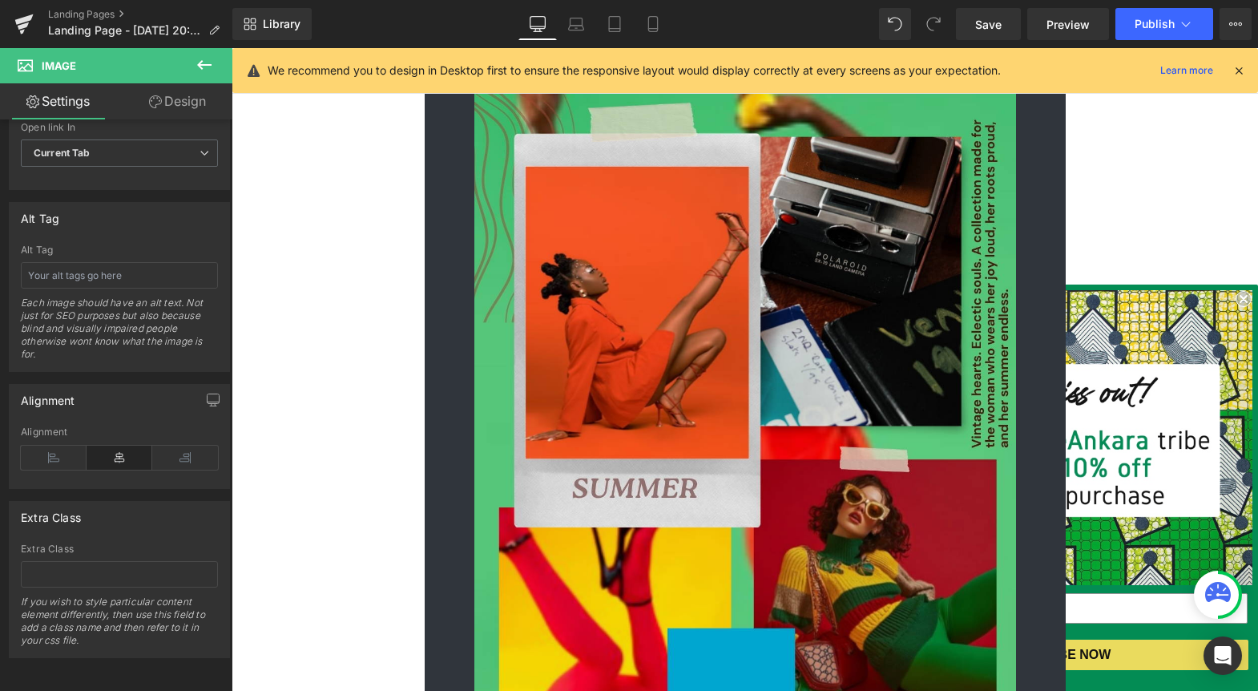
scroll to position [0, 0]
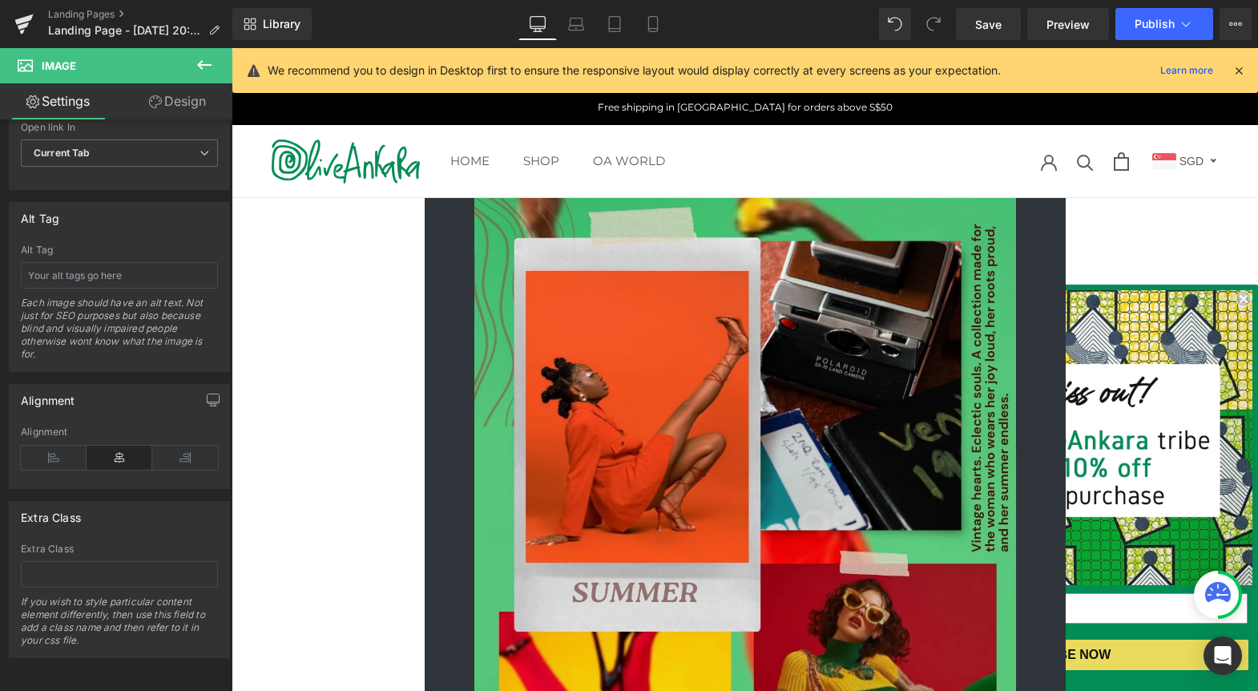
click at [1237, 66] on icon at bounding box center [1239, 70] width 14 height 14
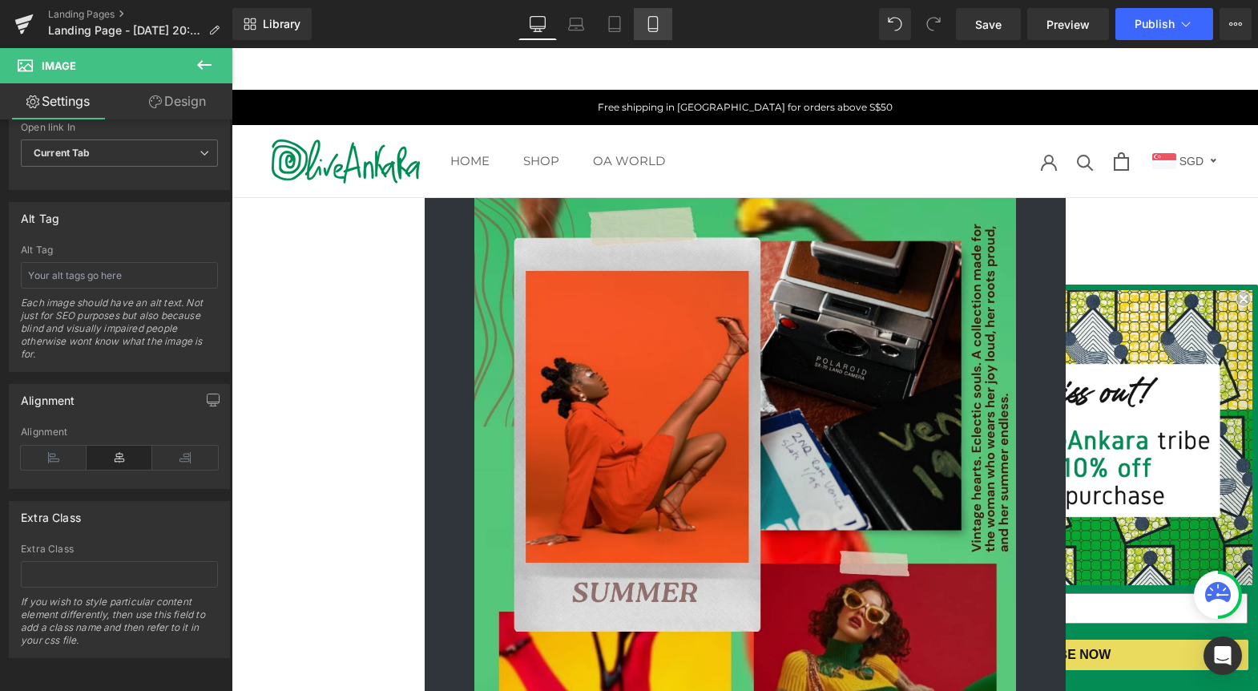
click at [649, 22] on icon at bounding box center [653, 24] width 16 height 16
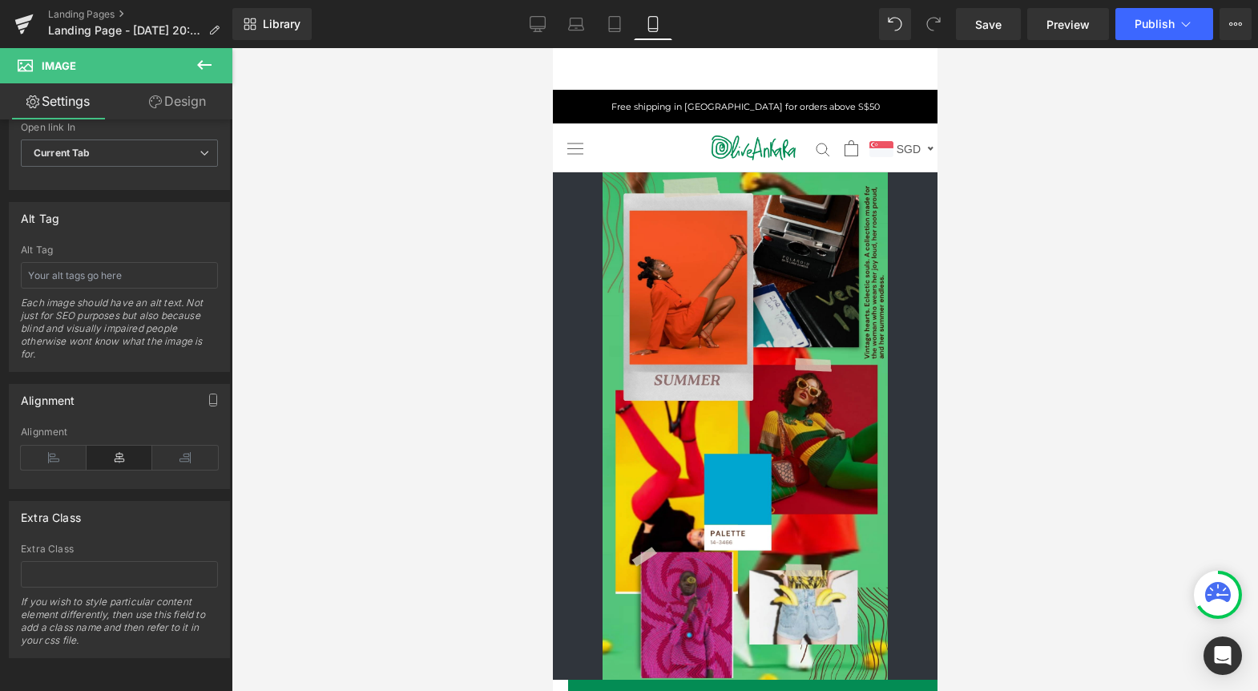
click at [201, 63] on icon at bounding box center [204, 64] width 19 height 19
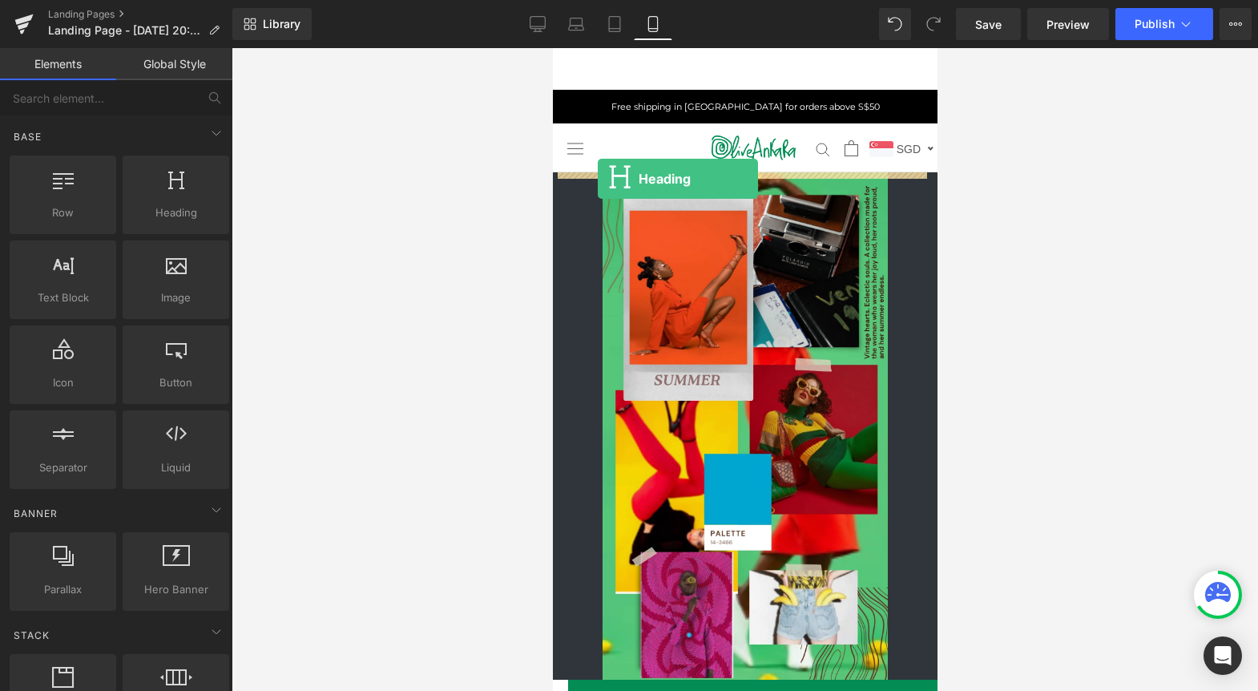
drag, startPoint x: 732, startPoint y: 255, endPoint x: 597, endPoint y: 179, distance: 154.7
